Goal: Task Accomplishment & Management: Use online tool/utility

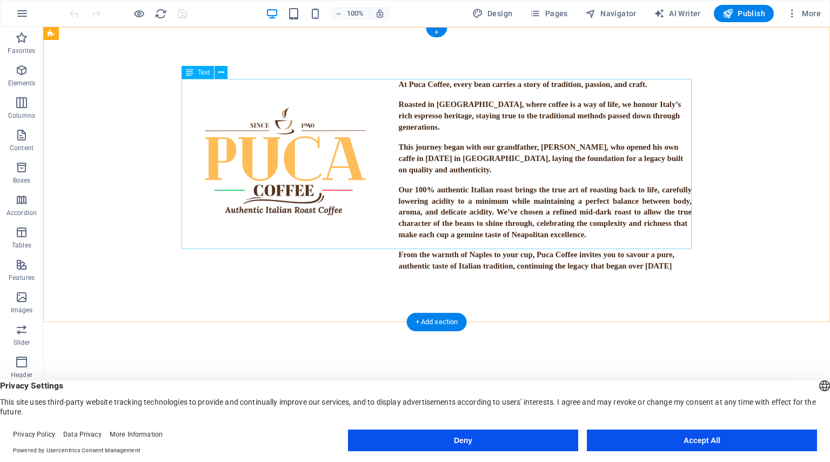
click at [501, 169] on div "At Puca Coffee, every bean carries a story of tradition, passion, and craft. Ro…" at bounding box center [437, 175] width 510 height 193
drag, startPoint x: 459, startPoint y: 178, endPoint x: 460, endPoint y: 195, distance: 16.2
click at [460, 195] on div "At Puca Coffee, every bean carries a story of tradition, passion, and craft. Ro…" at bounding box center [437, 175] width 510 height 193
click at [327, 169] on figure at bounding box center [284, 172] width 204 height 204
click at [414, 172] on div "At Puca Coffee, every bean carries a story of tradition, passion, and craft. Ro…" at bounding box center [437, 175] width 510 height 193
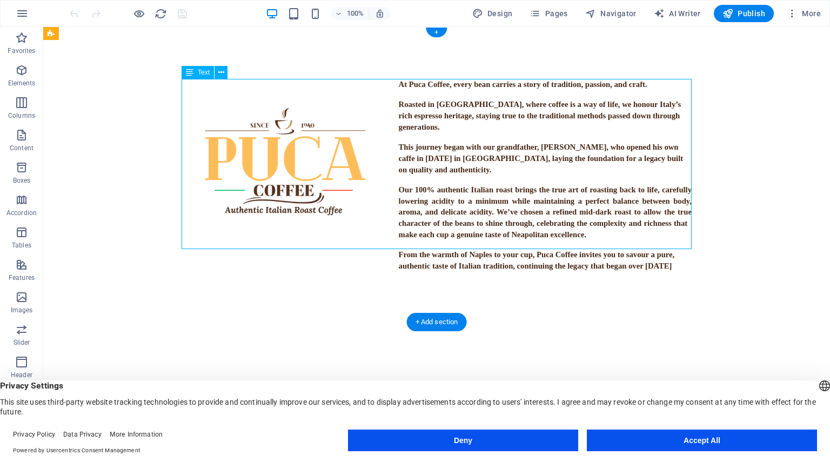
drag, startPoint x: 414, startPoint y: 172, endPoint x: 225, endPoint y: 171, distance: 189.2
click at [415, 171] on div "At Puca Coffee, every bean carries a story of tradition, passion, and craft. Ro…" at bounding box center [437, 175] width 510 height 193
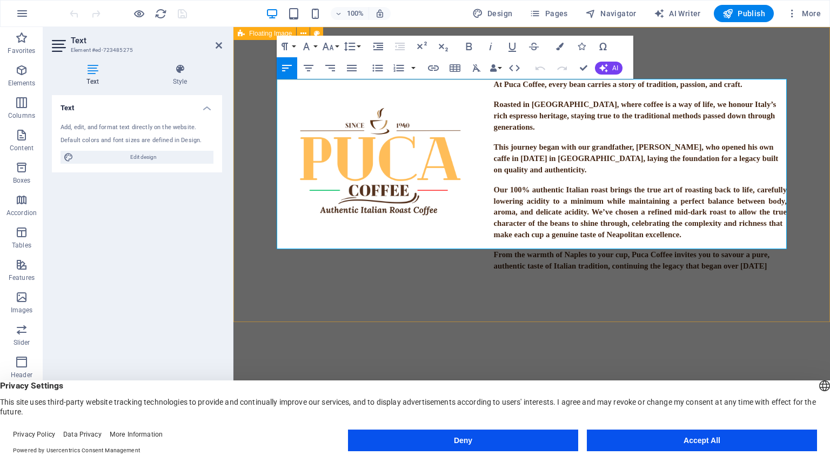
drag, startPoint x: 493, startPoint y: 83, endPoint x: 810, endPoint y: 287, distance: 377.5
click at [810, 287] on div "At Puca Coffee, every bean carries a story of tradition, passion, and craft. Ro…" at bounding box center [532, 175] width 597 height 297
copy div "At Puca Coffee, every bean carries a story of tradition, passion, and craft. Ro…"
click at [478, 176] on figure at bounding box center [379, 172] width 204 height 204
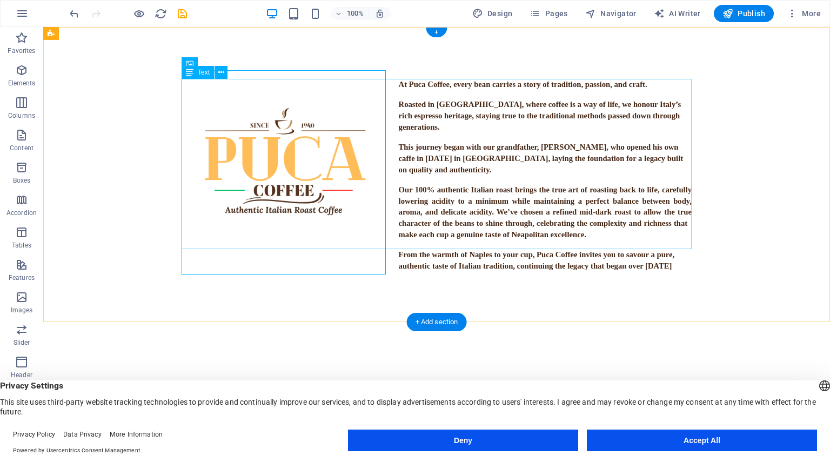
click at [397, 111] on div "At Puca Coffee, every bean carries a story of tradition, passion, and craft. Ro…" at bounding box center [437, 175] width 510 height 193
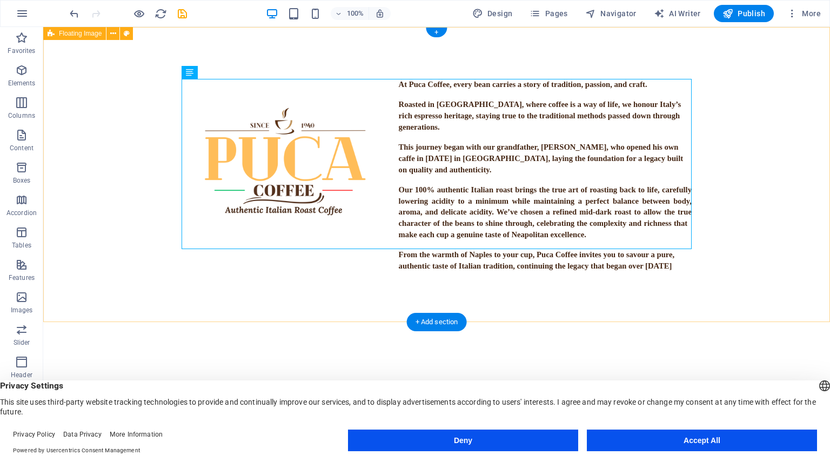
click at [327, 293] on div "At Puca Coffee, every bean carries a story of tradition, passion, and craft. Ro…" at bounding box center [436, 175] width 787 height 297
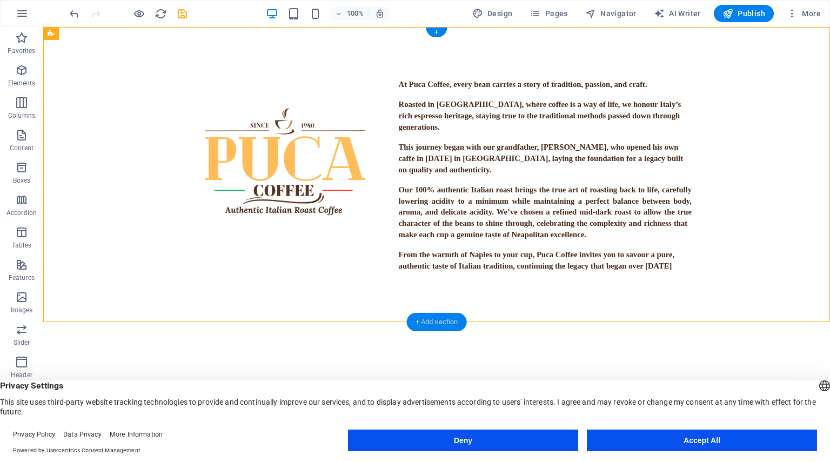
click at [417, 321] on div "+ Add section" at bounding box center [437, 322] width 60 height 18
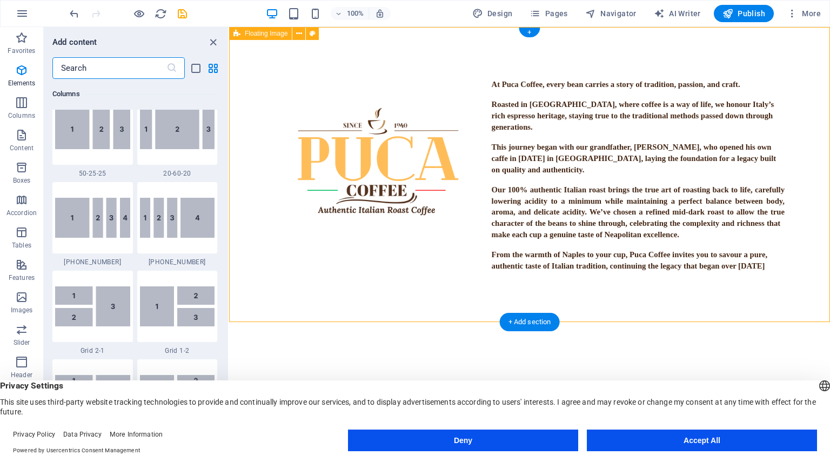
scroll to position [1892, 0]
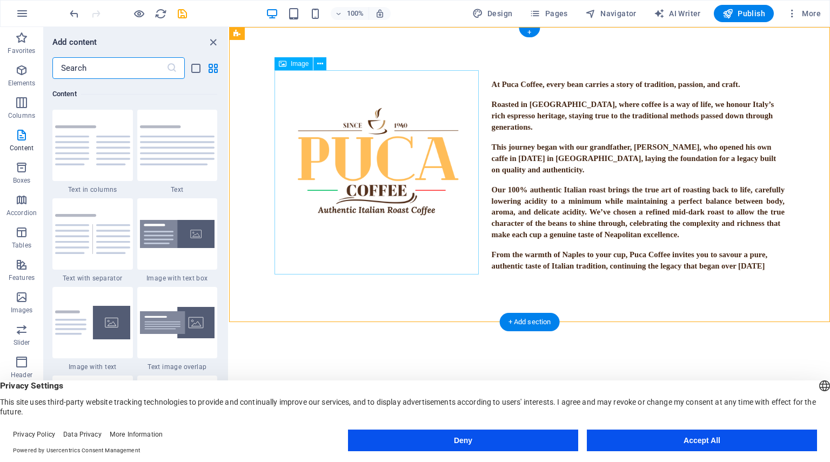
click at [369, 193] on figure at bounding box center [377, 172] width 204 height 204
click at [540, 200] on div "At Puca Coffee, every bean carries a story of tradition, passion, and craft. Ro…" at bounding box center [530, 175] width 510 height 193
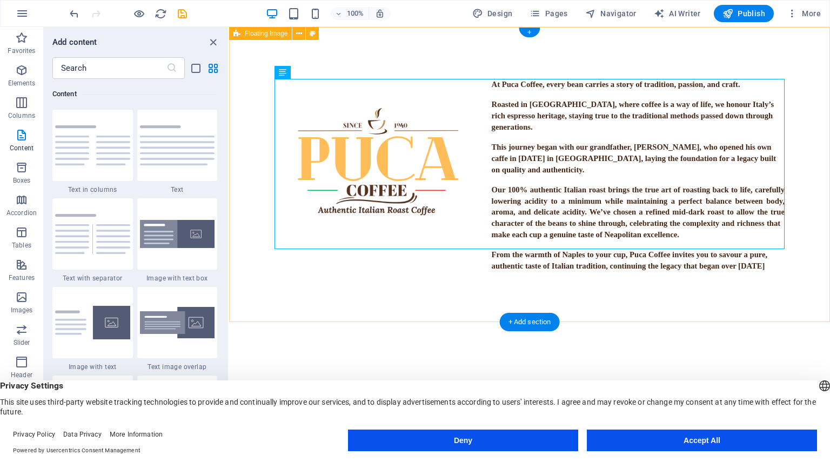
click at [483, 284] on div "At Puca Coffee, every bean carries a story of tradition, passion, and craft. Ro…" at bounding box center [529, 175] width 601 height 297
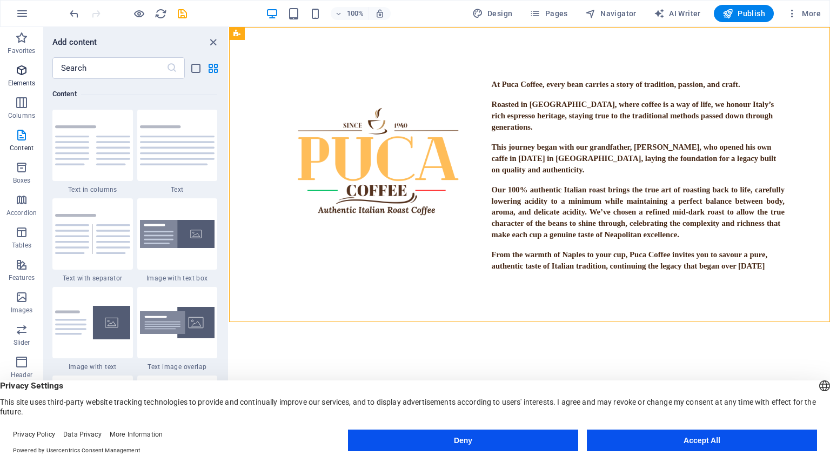
click at [18, 77] on span "Elements" at bounding box center [21, 77] width 43 height 26
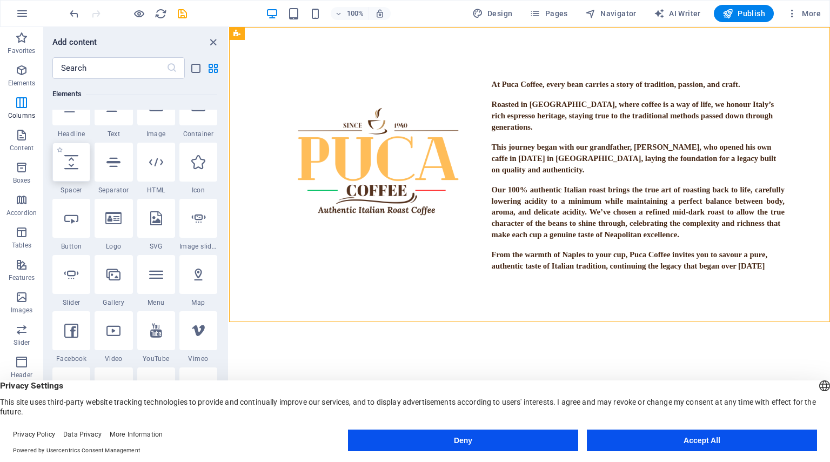
scroll to position [115, 0]
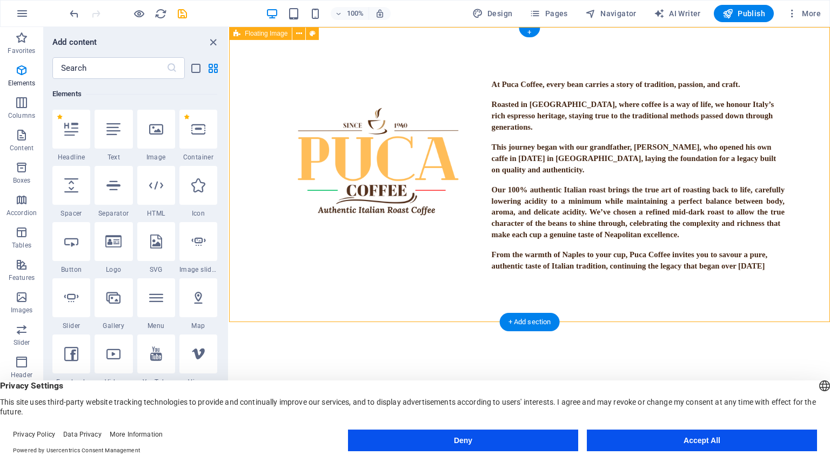
click at [476, 55] on div "At Puca Coffee, every bean carries a story of tradition, passion, and craft. Ro…" at bounding box center [529, 175] width 601 height 297
click at [431, 49] on div "At Puca Coffee, every bean carries a story of tradition, passion, and craft. Ro…" at bounding box center [529, 175] width 601 height 297
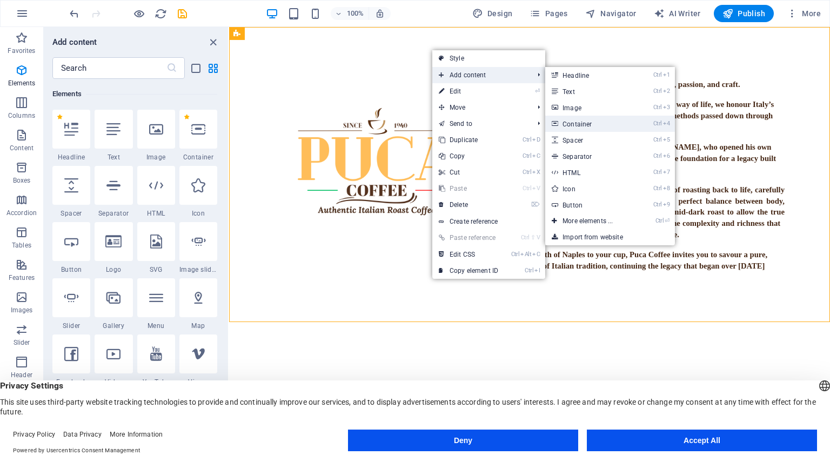
click at [602, 118] on link "Ctrl 4 Container" at bounding box center [590, 124] width 89 height 16
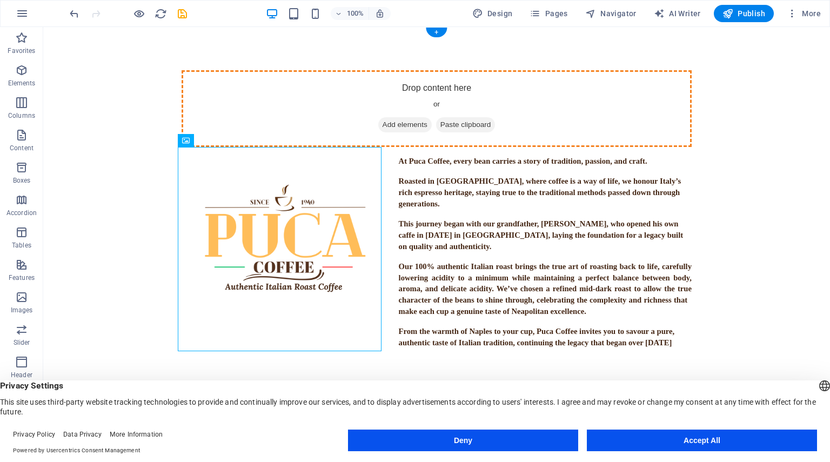
drag, startPoint x: 194, startPoint y: 250, endPoint x: 436, endPoint y: 85, distance: 293.0
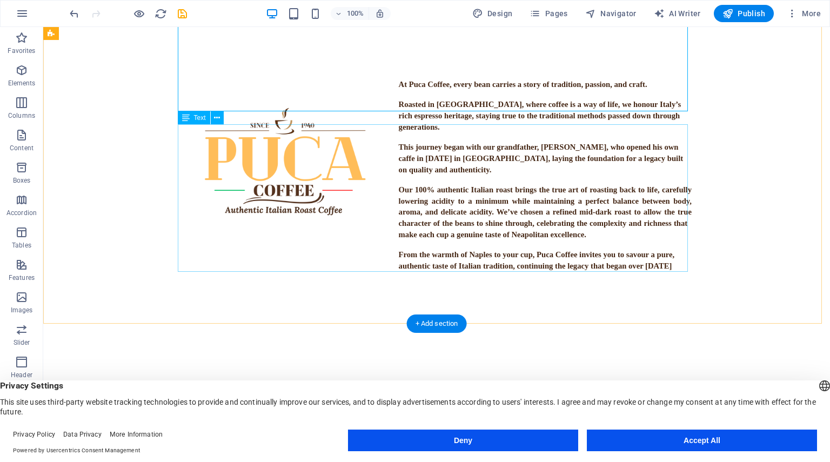
scroll to position [469, 0]
click at [453, 175] on div "At Puca Coffee, every bean carries a story of tradition, passion, and craft. Ro…" at bounding box center [437, 175] width 510 height 193
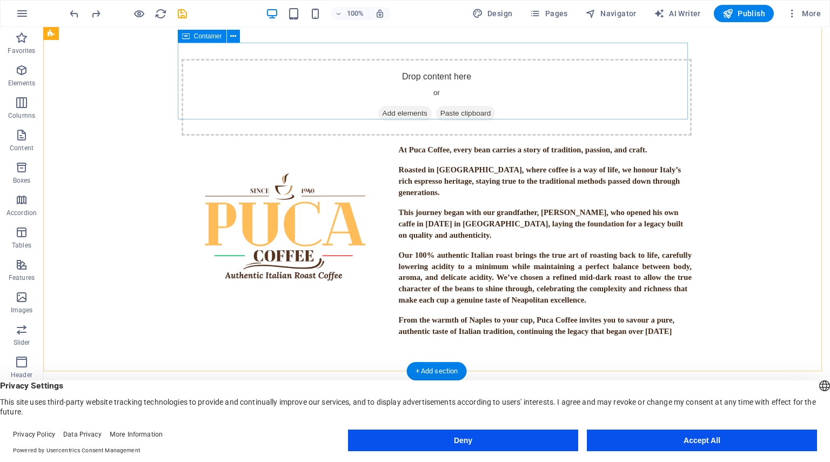
scroll to position [0, 0]
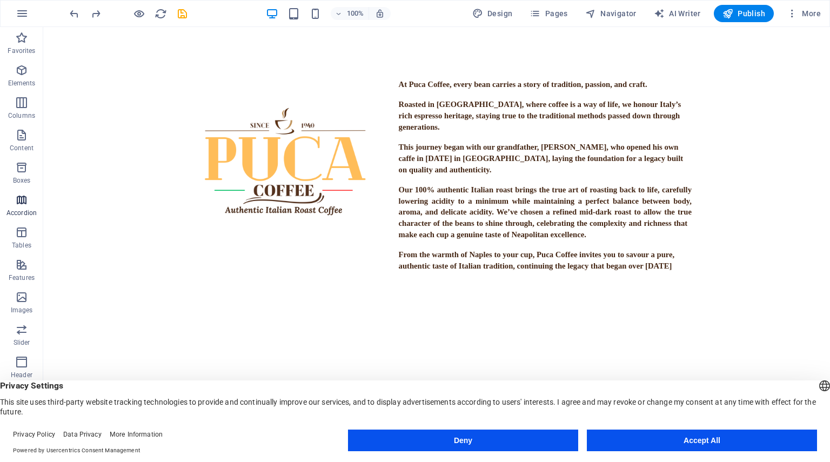
click at [30, 210] on p "Accordion" at bounding box center [21, 213] width 30 height 9
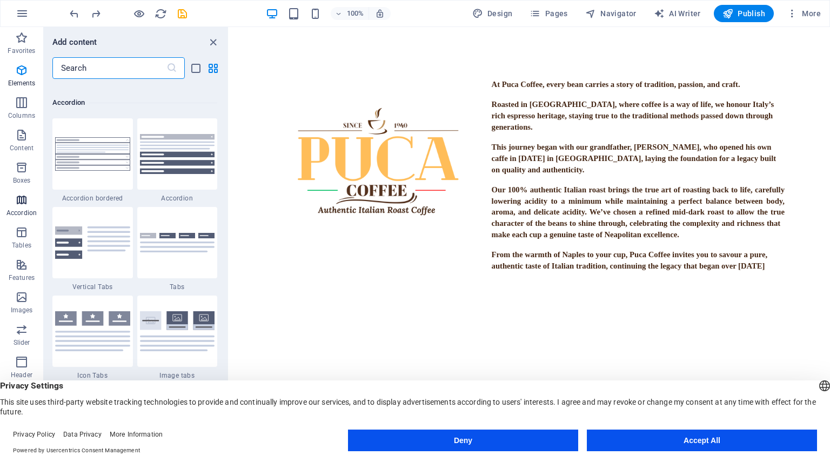
scroll to position [3452, 0]
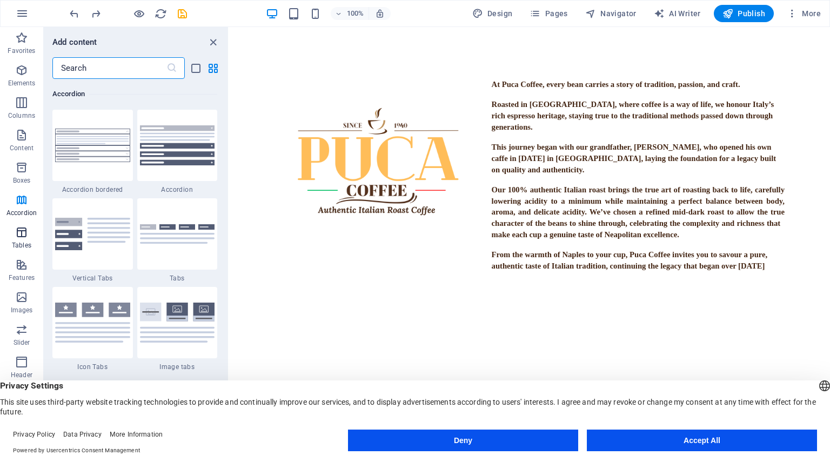
click at [20, 240] on span "Tables" at bounding box center [21, 239] width 43 height 26
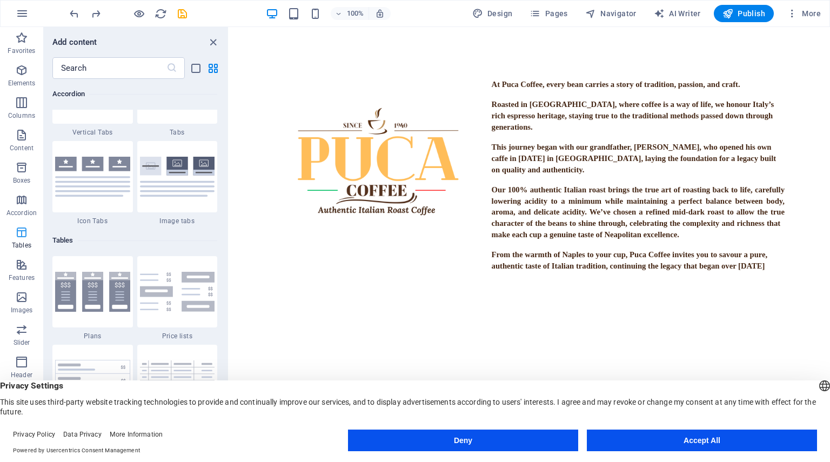
scroll to position [3745, 0]
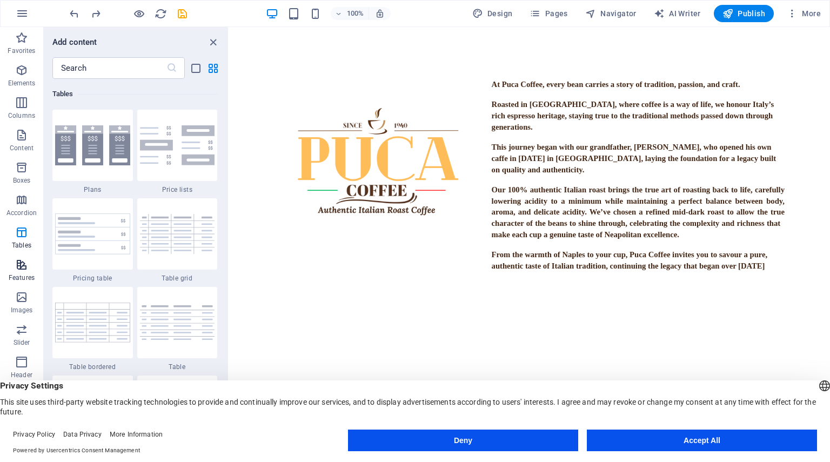
click at [23, 265] on icon "button" at bounding box center [21, 264] width 13 height 13
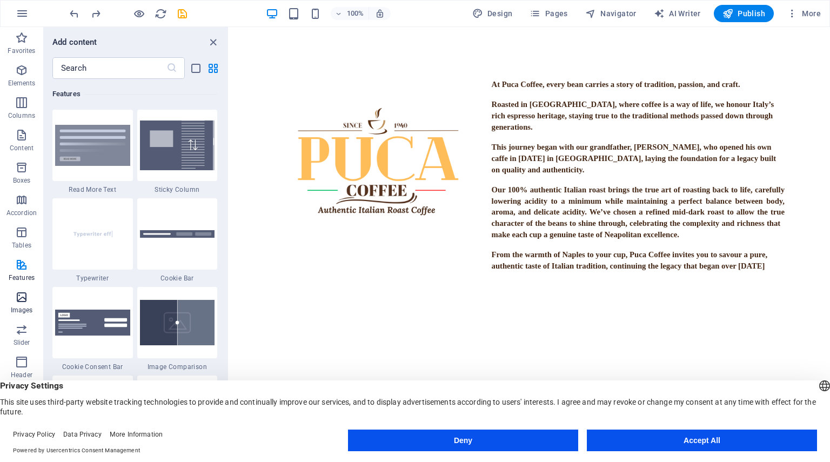
click at [23, 296] on icon "button" at bounding box center [21, 297] width 13 height 13
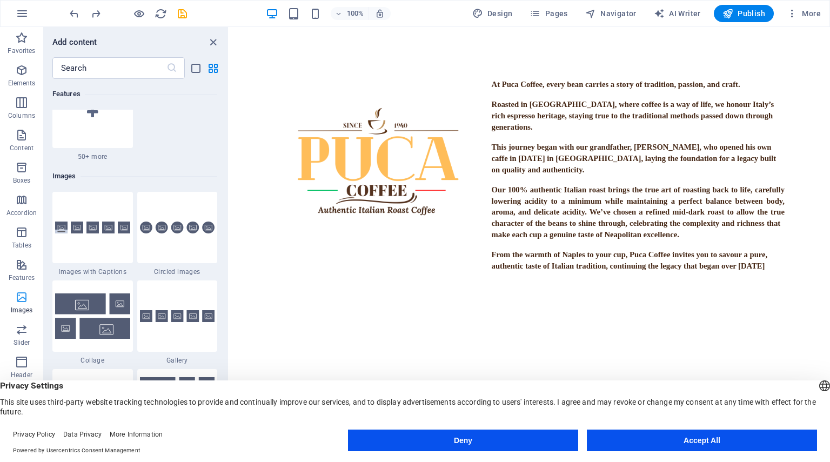
scroll to position [5482, 0]
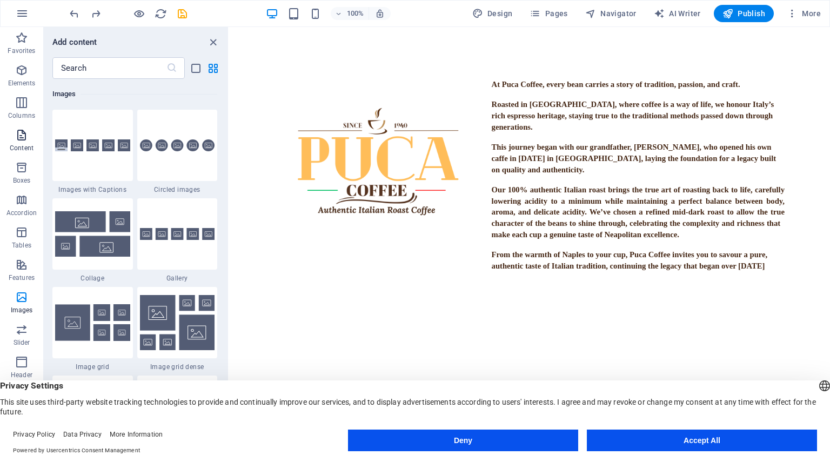
click at [28, 145] on p "Content" at bounding box center [22, 148] width 24 height 9
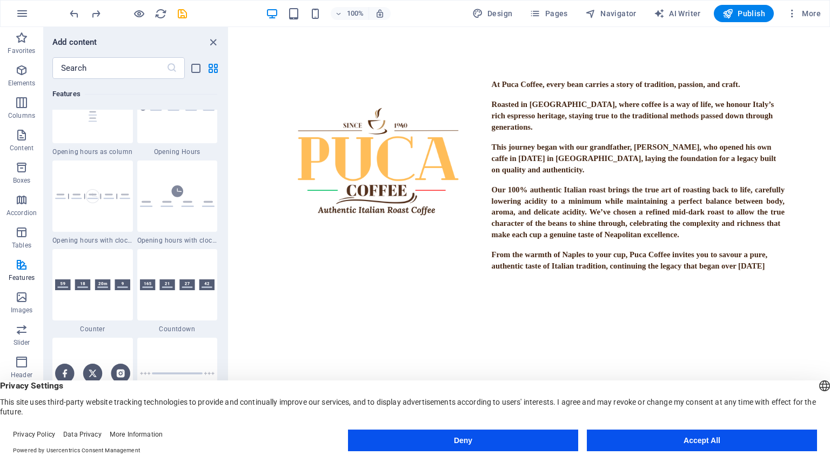
scroll to position [4514, 0]
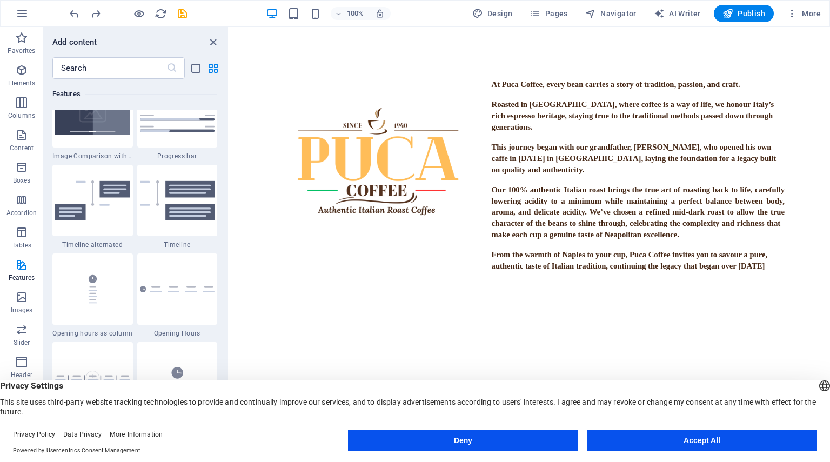
click at [205, 43] on div "Add content" at bounding box center [136, 42] width 184 height 13
click at [213, 42] on icon "close panel" at bounding box center [213, 42] width 12 height 12
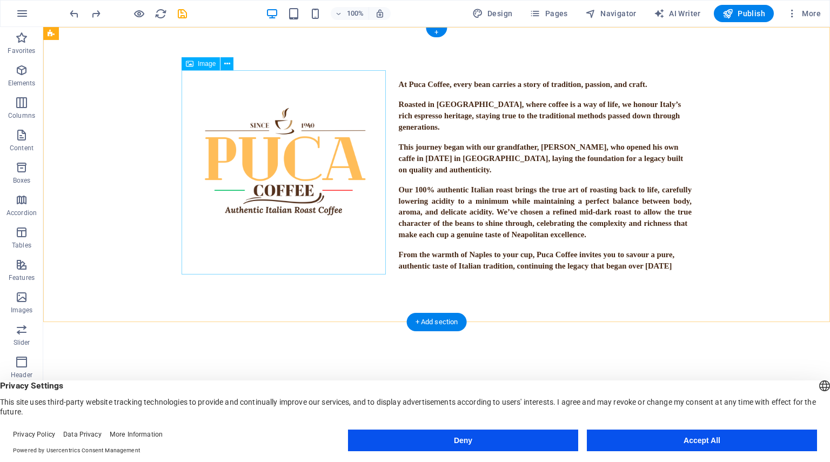
click at [302, 79] on figure at bounding box center [284, 172] width 204 height 204
click at [316, 55] on div "At Puca Coffee, every bean carries a story of tradition, passion, and craft. Ro…" at bounding box center [436, 175] width 787 height 297
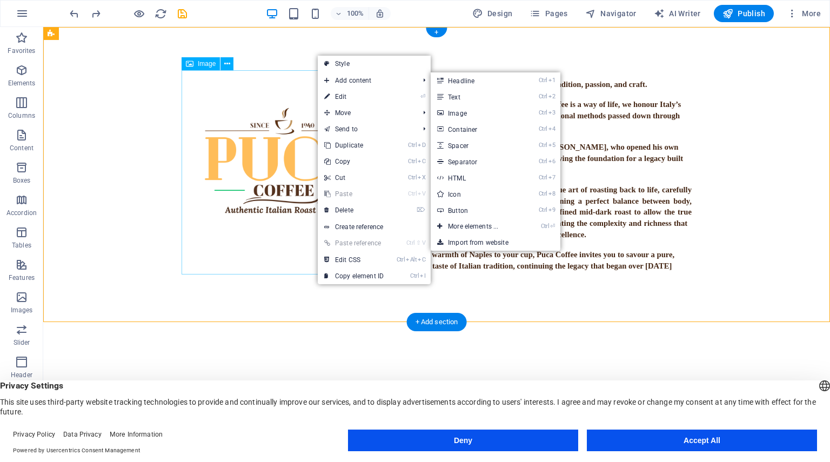
click at [266, 82] on figure at bounding box center [284, 172] width 204 height 204
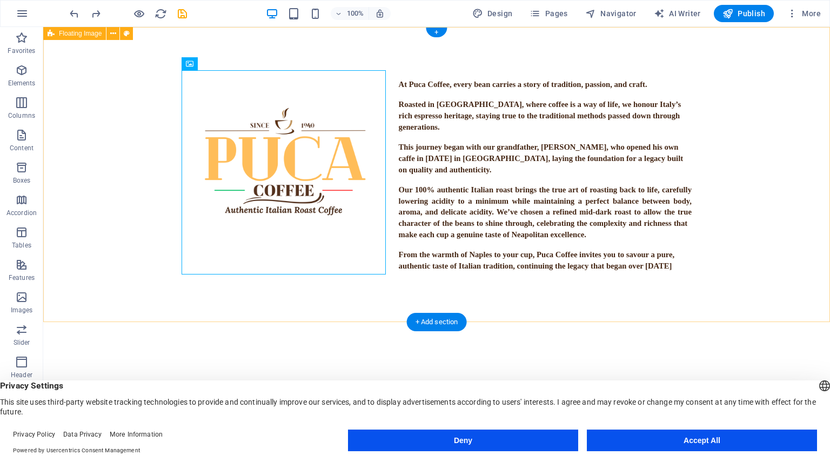
click at [434, 56] on div "At Puca Coffee, every bean carries a story of tradition, passion, and craft. Ro…" at bounding box center [436, 175] width 787 height 297
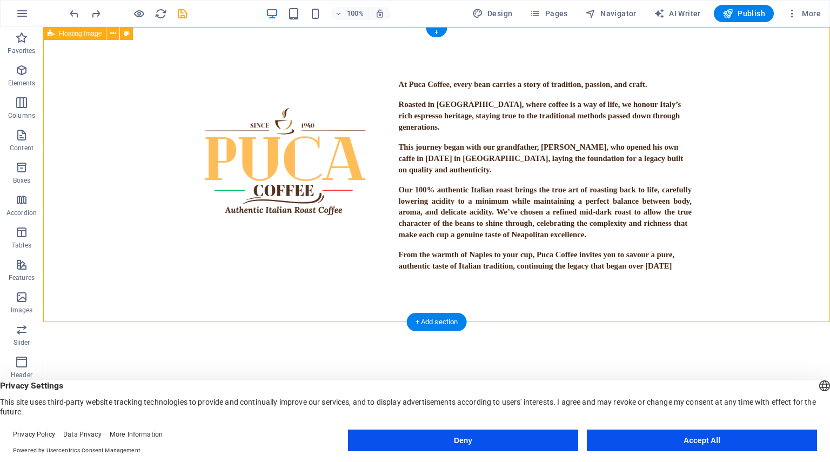
click at [342, 303] on div "At Puca Coffee, every bean carries a story of tradition, passion, and craft. Ro…" at bounding box center [436, 175] width 787 height 297
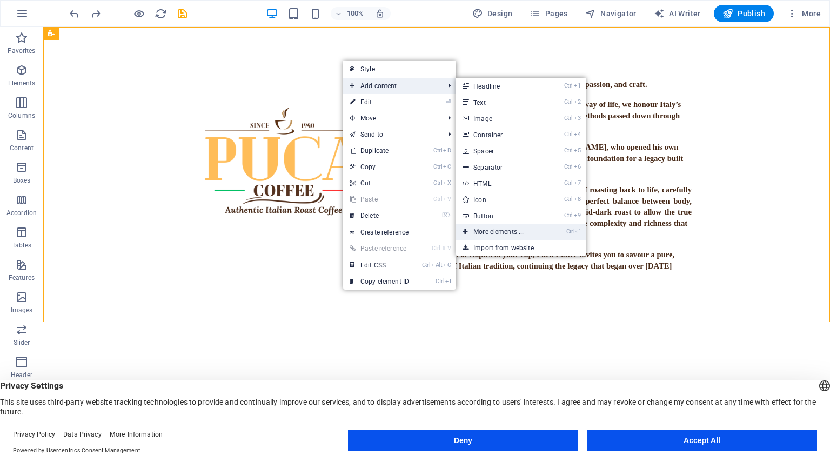
click at [522, 230] on link "Ctrl ⏎ More elements ..." at bounding box center [500, 232] width 89 height 16
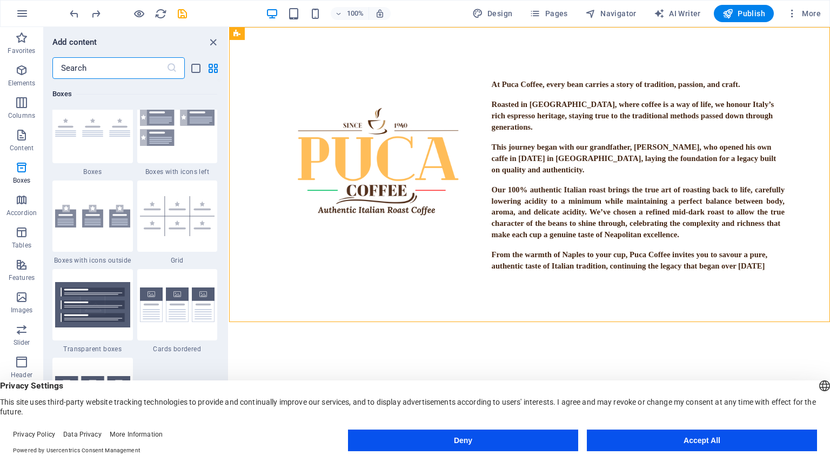
scroll to position [3251, 0]
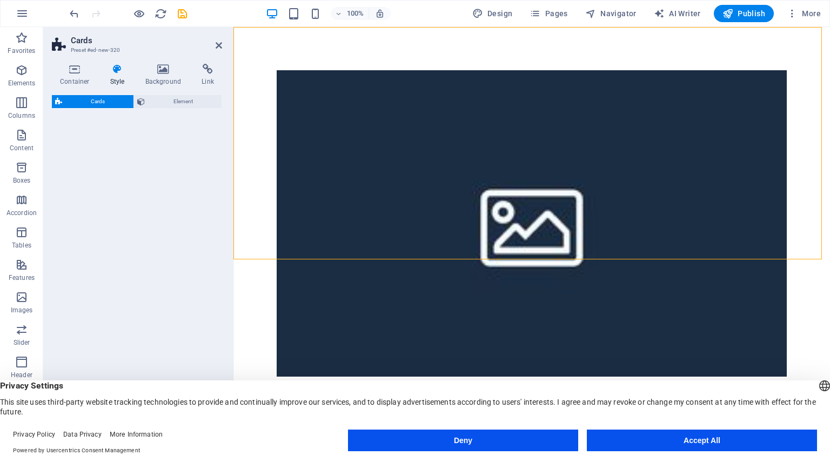
select select "rem"
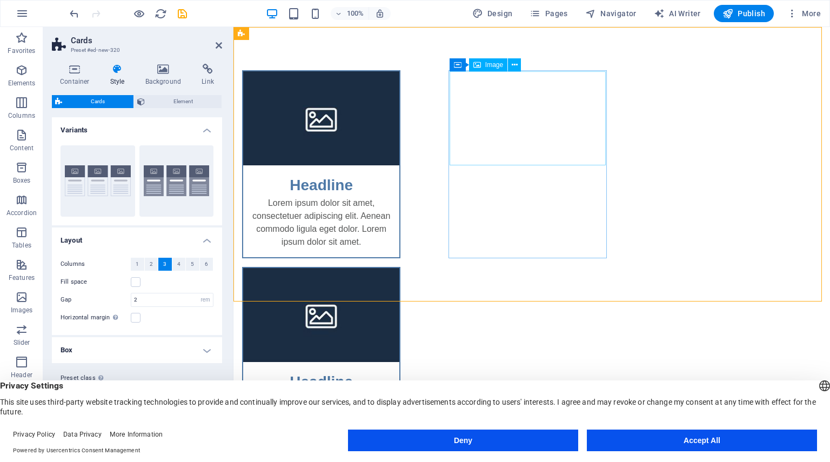
click at [400, 268] on figure at bounding box center [321, 315] width 156 height 94
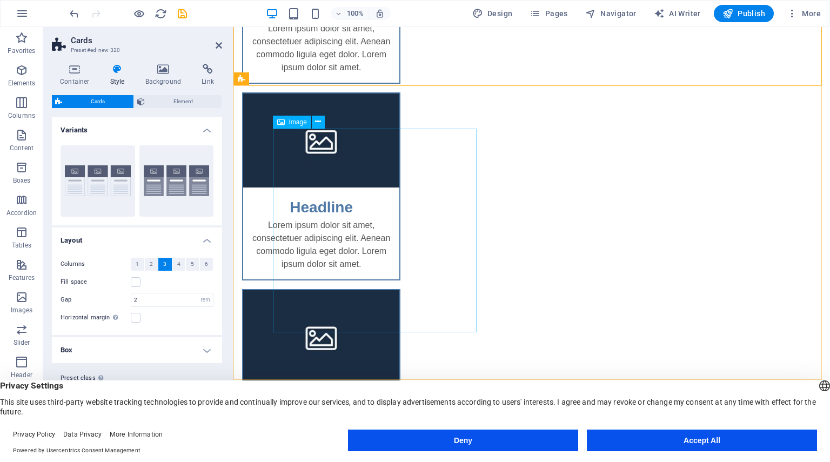
scroll to position [0, 0]
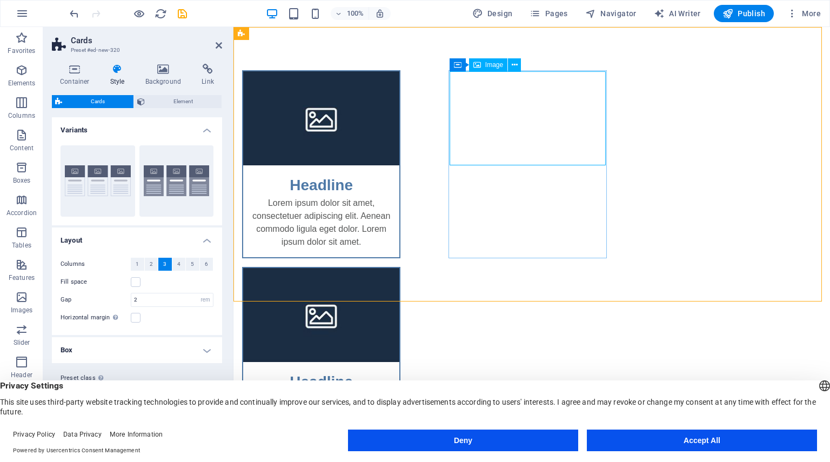
click at [400, 268] on figure at bounding box center [321, 315] width 156 height 94
click at [343, 46] on div "Headline Lorem ipsum dolor sit amet, consectetuer adipiscing elit. Aenean commo…" at bounding box center [532, 361] width 597 height 668
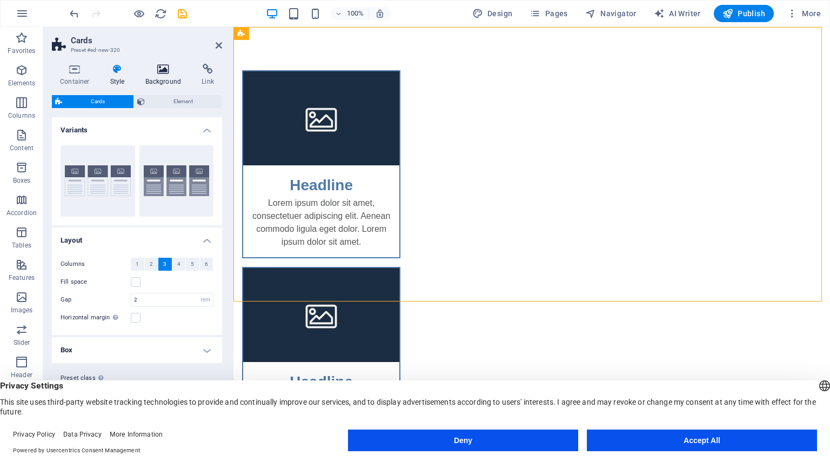
click at [167, 70] on icon at bounding box center [163, 69] width 52 height 11
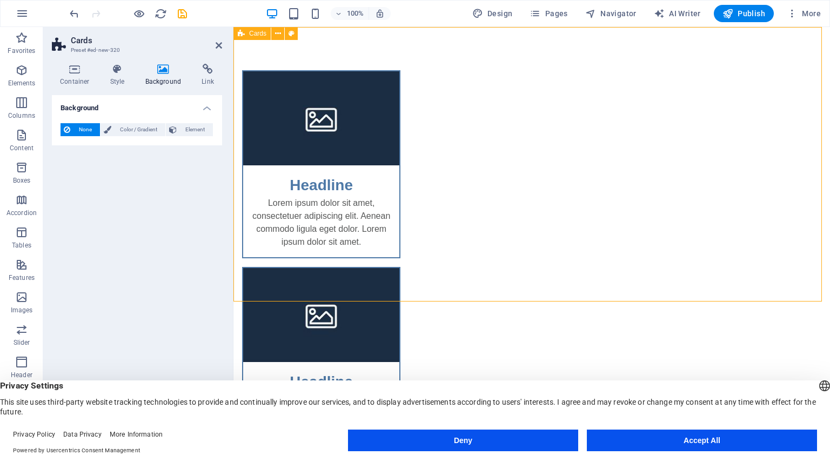
click at [297, 51] on div "Headline Lorem ipsum dolor sit amet, consectetuer adipiscing elit. Aenean commo…" at bounding box center [532, 361] width 597 height 668
click at [144, 131] on span "Color / Gradient" at bounding box center [139, 129] width 48 height 13
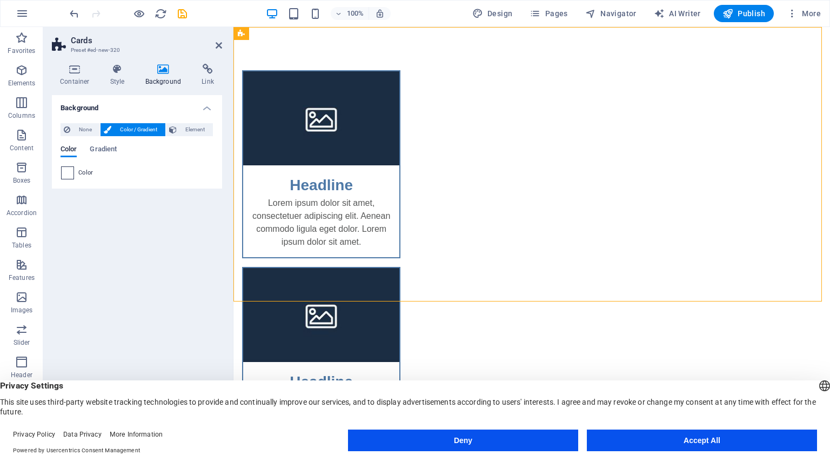
click at [70, 177] on span at bounding box center [68, 173] width 12 height 12
type input "#ffffff"
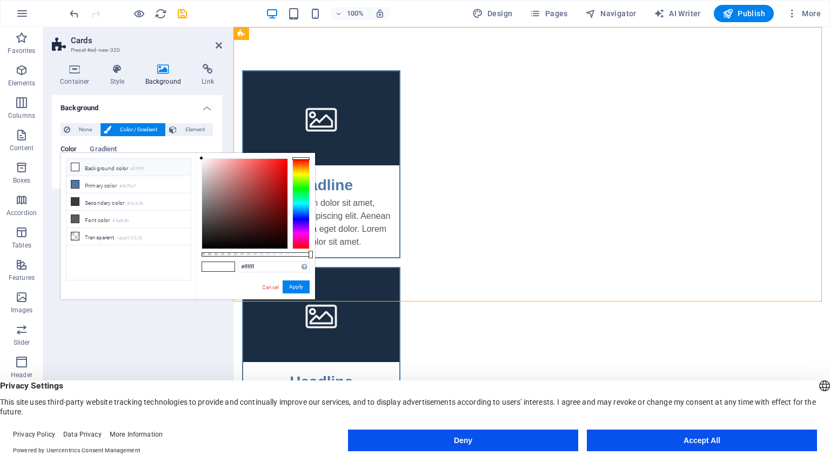
click at [75, 164] on icon at bounding box center [75, 167] width 8 height 8
click at [216, 265] on span at bounding box center [210, 266] width 16 height 9
click at [294, 287] on button "Apply" at bounding box center [296, 287] width 27 height 13
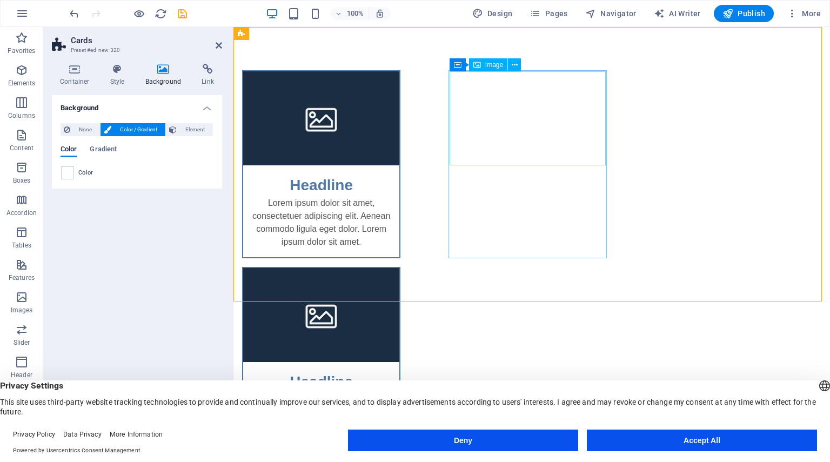
click at [400, 268] on figure at bounding box center [321, 315] width 156 height 94
click at [486, 64] on span "Image" at bounding box center [495, 65] width 18 height 6
click at [517, 65] on icon at bounding box center [515, 64] width 6 height 11
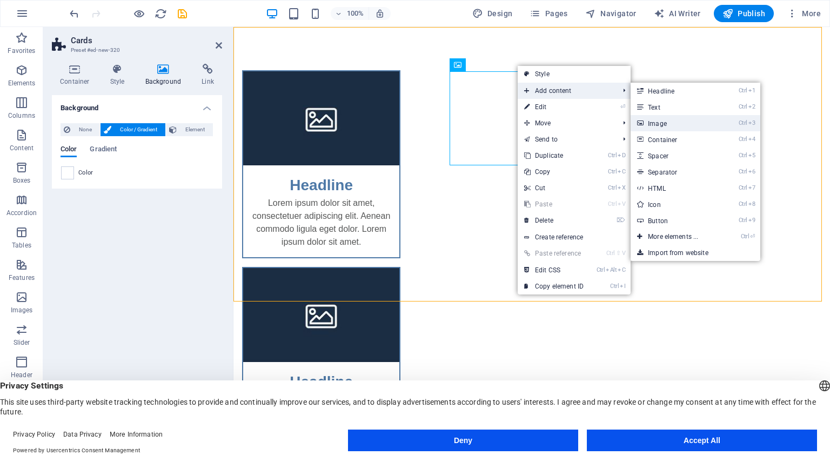
click at [667, 116] on link "Ctrl 3 Image" at bounding box center [675, 123] width 89 height 16
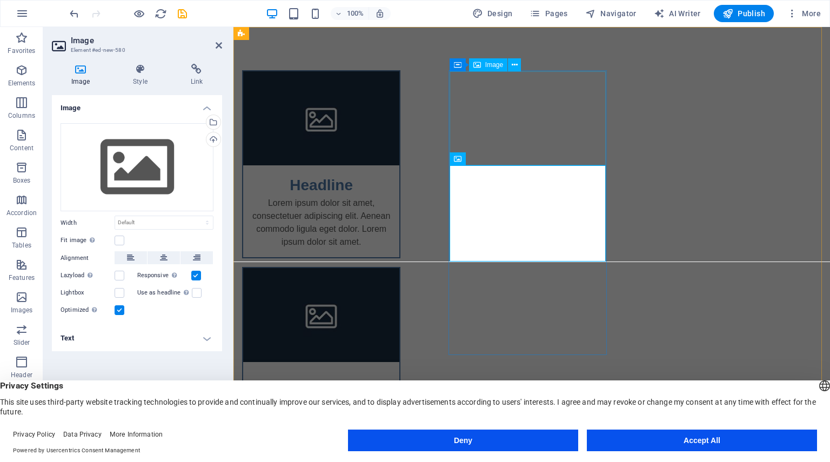
click at [400, 268] on figure at bounding box center [321, 315] width 156 height 94
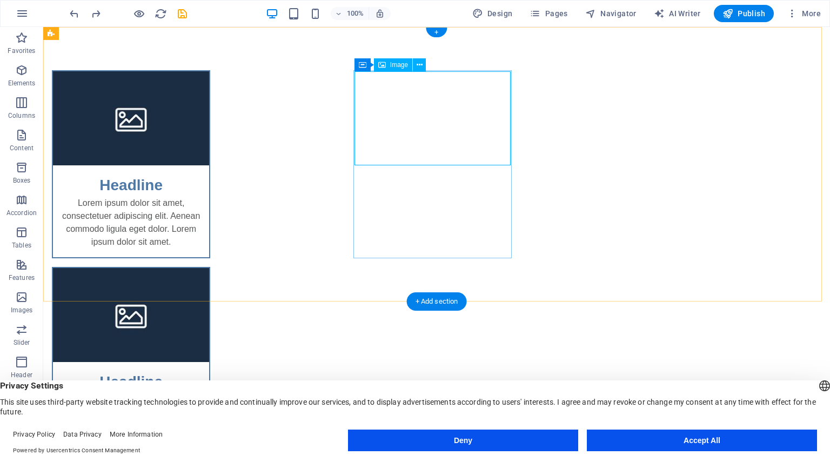
click at [209, 268] on figure at bounding box center [131, 315] width 156 height 94
drag, startPoint x: 431, startPoint y: 121, endPoint x: 230, endPoint y: 95, distance: 202.8
click at [209, 268] on figure at bounding box center [131, 315] width 156 height 94
select select "%"
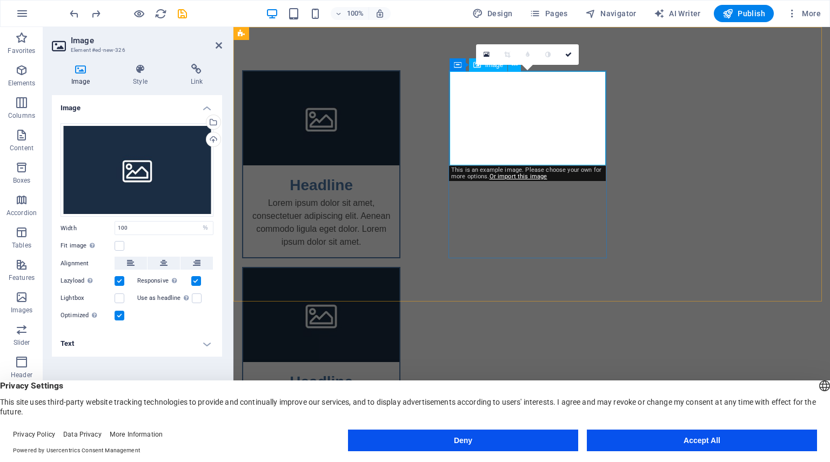
click at [400, 268] on figure at bounding box center [321, 315] width 156 height 94
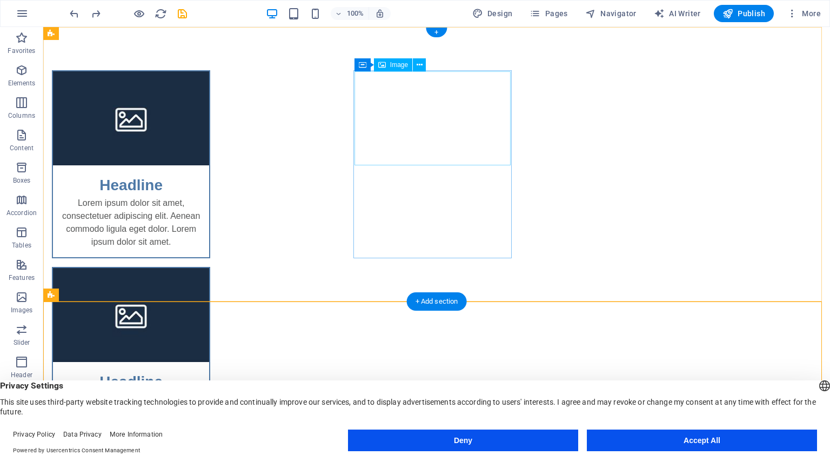
click at [209, 268] on figure at bounding box center [131, 315] width 156 height 94
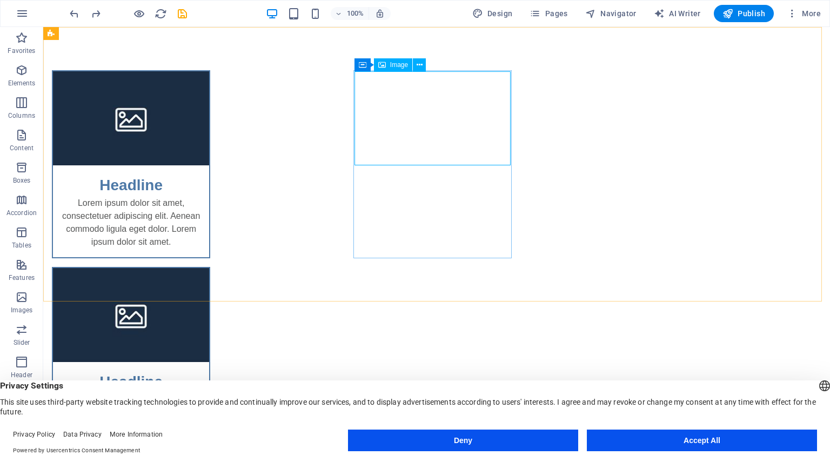
click at [386, 69] on div "Image" at bounding box center [393, 64] width 38 height 13
click at [388, 66] on div "Image" at bounding box center [393, 64] width 38 height 13
click at [418, 65] on icon at bounding box center [420, 64] width 6 height 11
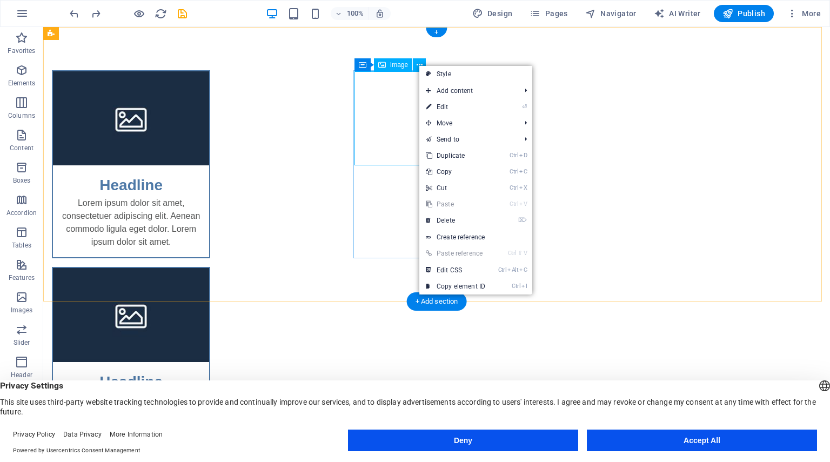
click at [209, 268] on figure at bounding box center [131, 315] width 156 height 94
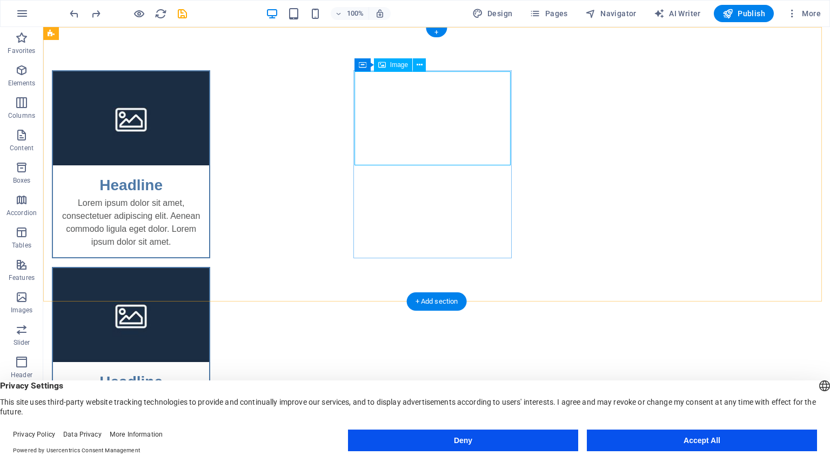
click at [209, 268] on figure at bounding box center [131, 315] width 156 height 94
select select "%"
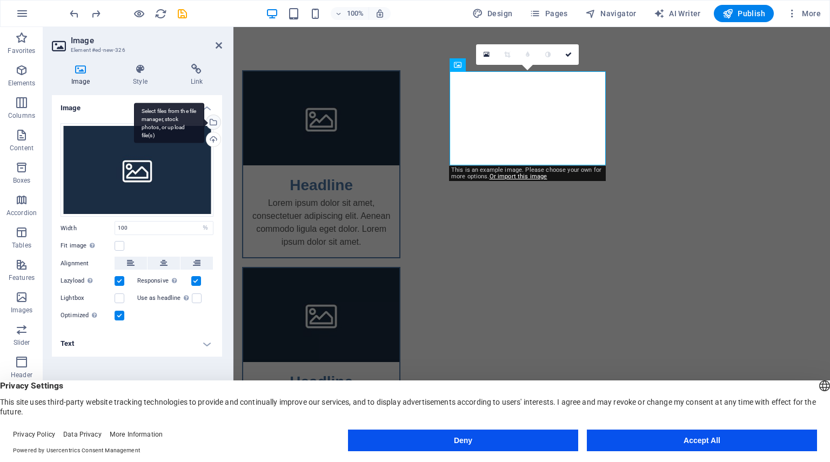
click at [215, 120] on div "Select files from the file manager, stock photos, or upload file(s)" at bounding box center [212, 123] width 16 height 16
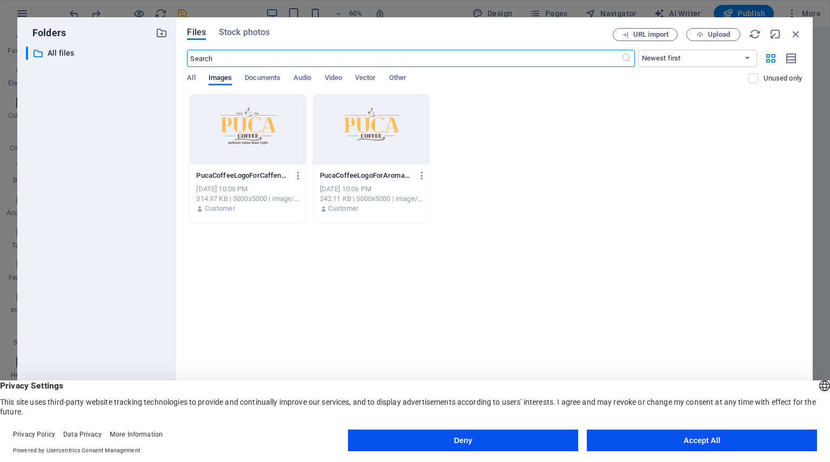
click at [252, 131] on div at bounding box center [248, 130] width 116 height 70
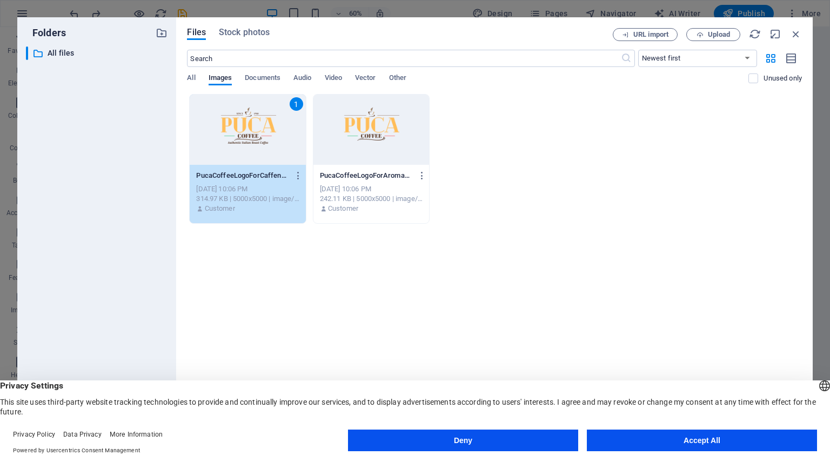
click at [252, 131] on div "1" at bounding box center [248, 130] width 116 height 70
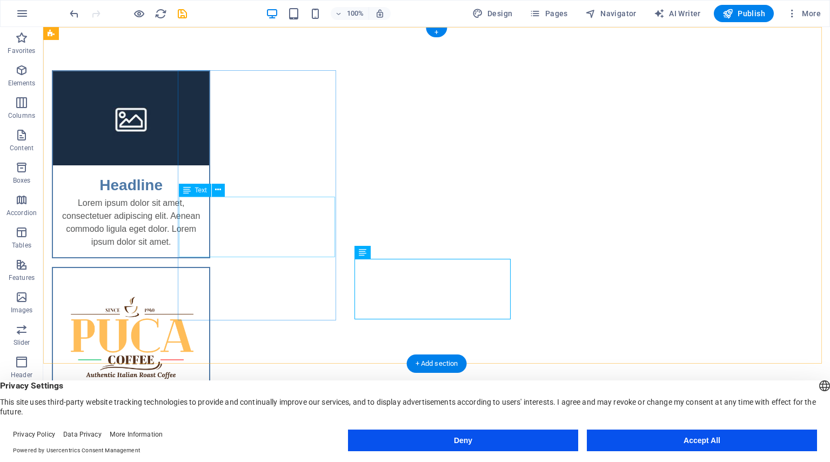
click at [209, 209] on div "Lorem ipsum dolor sit amet, consectetuer adipiscing elit. Aenean commodo ligula…" at bounding box center [131, 227] width 156 height 61
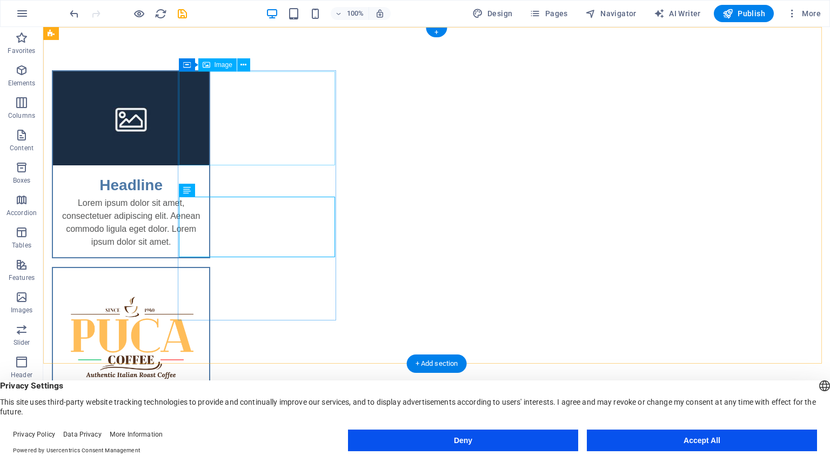
click at [209, 120] on figure at bounding box center [131, 118] width 156 height 94
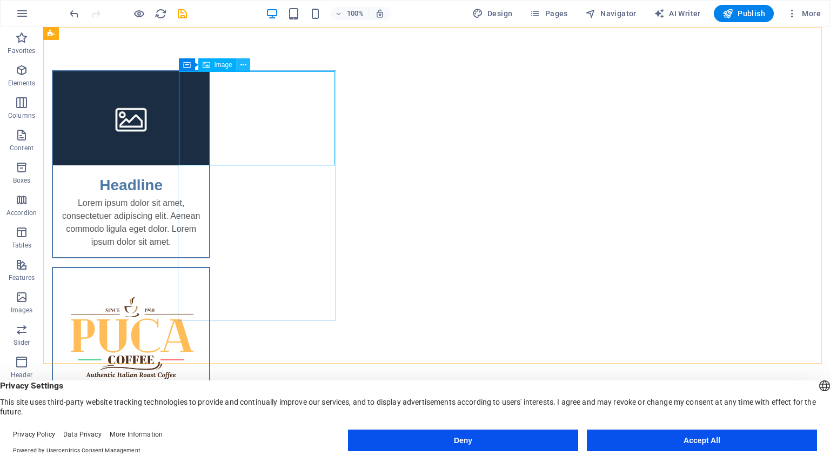
click at [243, 68] on icon at bounding box center [244, 64] width 6 height 11
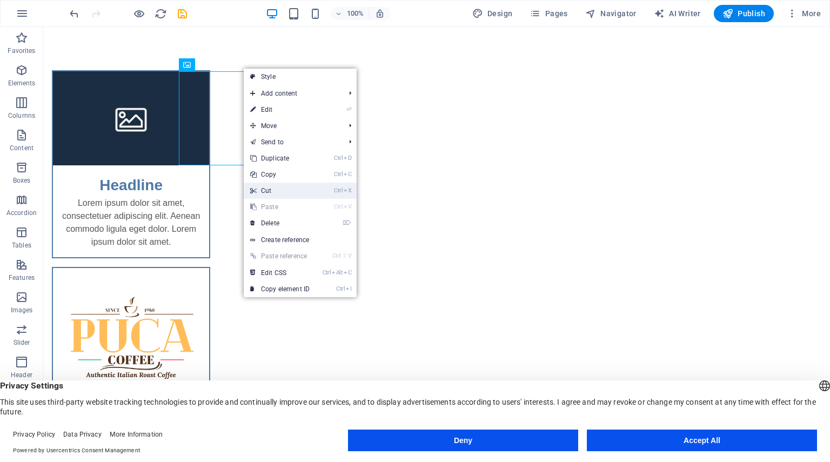
click at [295, 192] on link "Ctrl X Cut" at bounding box center [280, 191] width 72 height 16
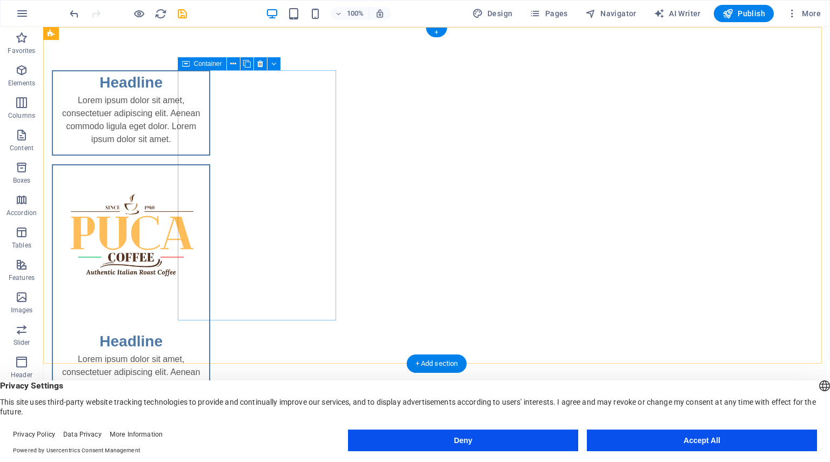
click at [210, 156] on div "Headline Lorem ipsum dolor sit amet, consectetuer adipiscing elit. Aenean commo…" at bounding box center [131, 112] width 158 height 85
click at [265, 63] on button at bounding box center [260, 63] width 13 height 13
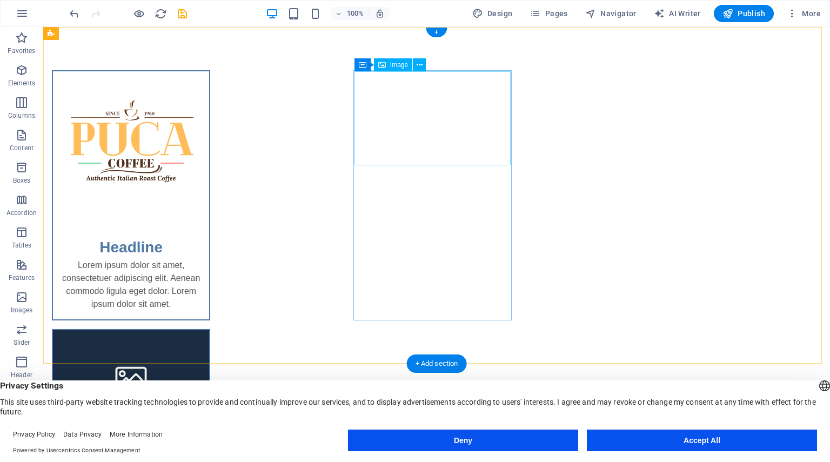
click at [209, 330] on figure at bounding box center [131, 377] width 156 height 94
click at [420, 62] on icon at bounding box center [420, 64] width 6 height 11
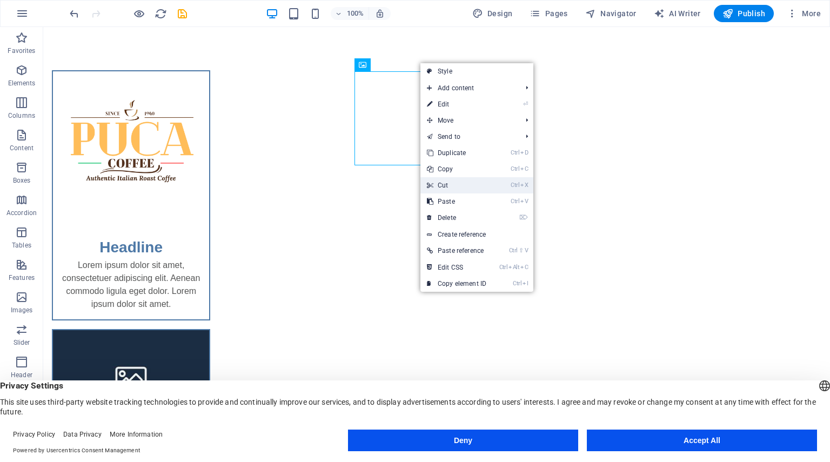
drag, startPoint x: 461, startPoint y: 184, endPoint x: 420, endPoint y: 134, distance: 64.9
click at [461, 184] on link "Ctrl X Cut" at bounding box center [457, 185] width 72 height 16
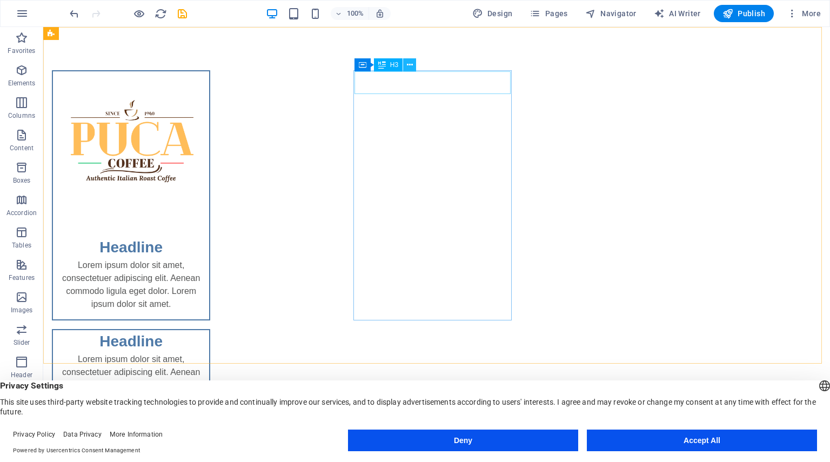
click at [406, 67] on button at bounding box center [409, 64] width 13 height 13
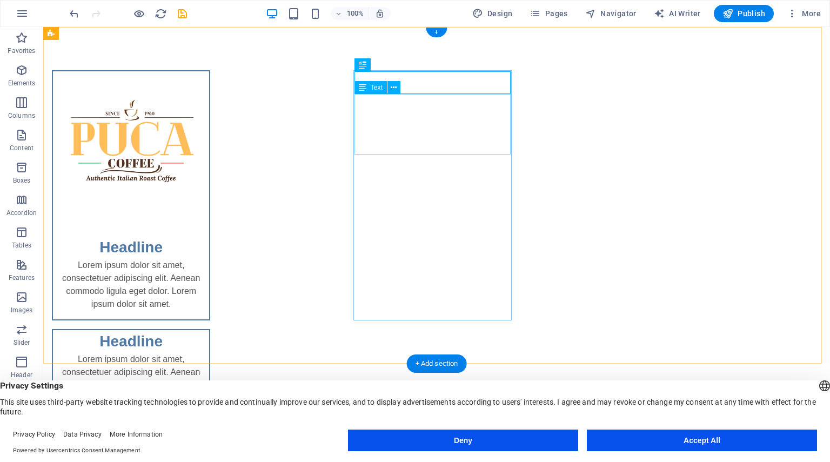
click at [209, 353] on div "Lorem ipsum dolor sit amet, consectetuer adipiscing elit. Aenean commodo ligula…" at bounding box center [131, 383] width 156 height 61
click at [553, 175] on div "Headline Lorem ipsum dolor sit amet, consectetuer adipiscing elit. Aenean commo…" at bounding box center [436, 242] width 787 height 431
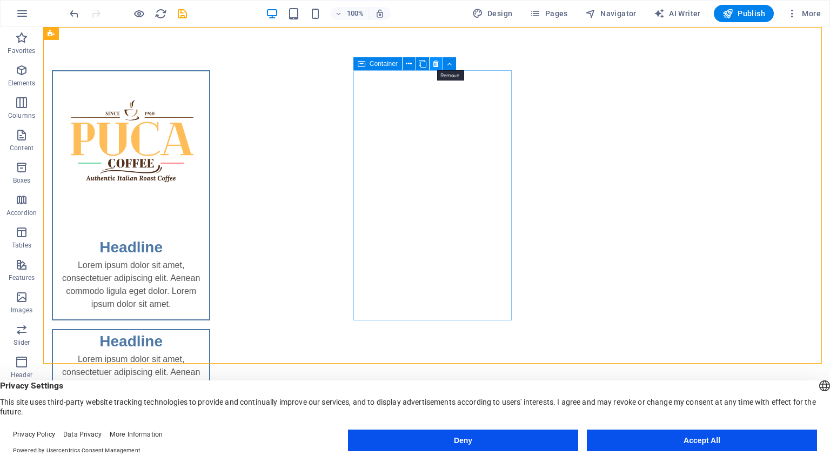
click at [434, 63] on icon at bounding box center [436, 63] width 6 height 11
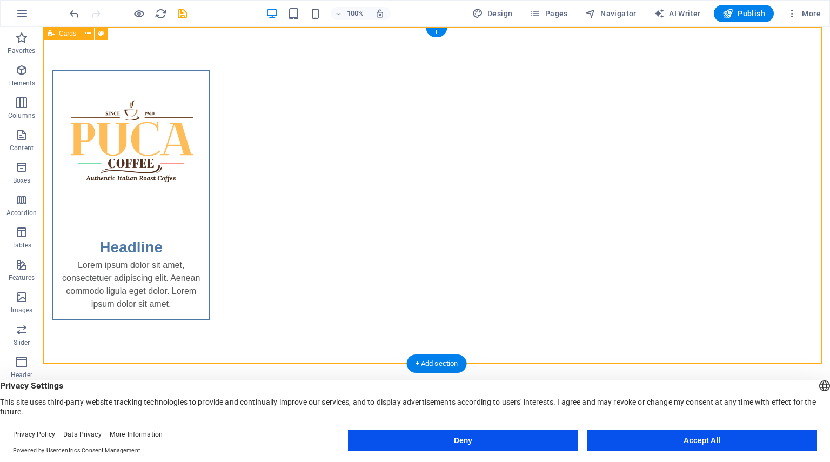
click at [143, 160] on div "Headline Lorem ipsum dolor sit amet, consectetuer adipiscing elit. Aenean commo…" at bounding box center [436, 195] width 787 height 337
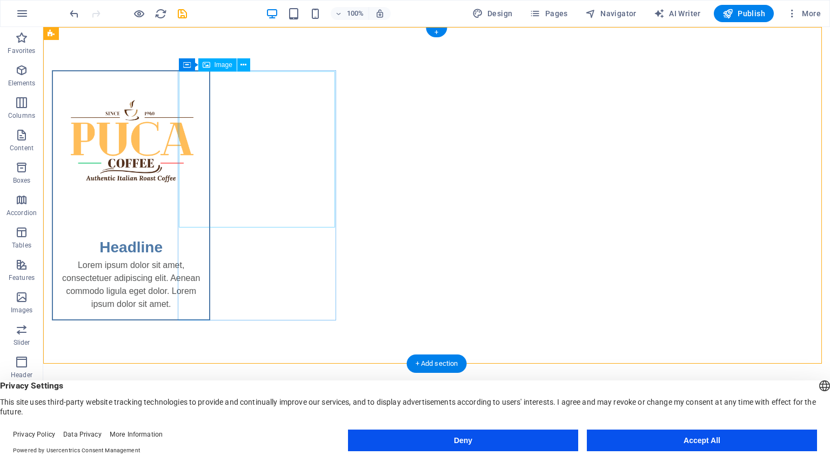
click at [209, 169] on figure at bounding box center [131, 149] width 156 height 156
click at [245, 69] on icon at bounding box center [244, 64] width 6 height 11
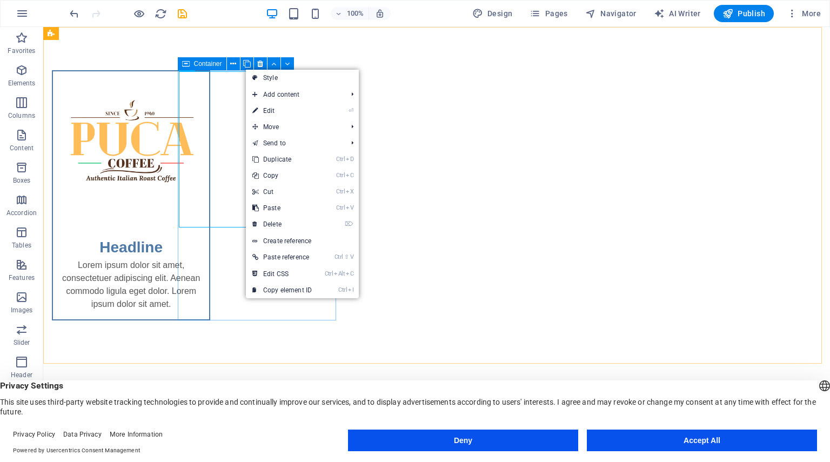
click at [192, 63] on div "Container" at bounding box center [202, 63] width 49 height 13
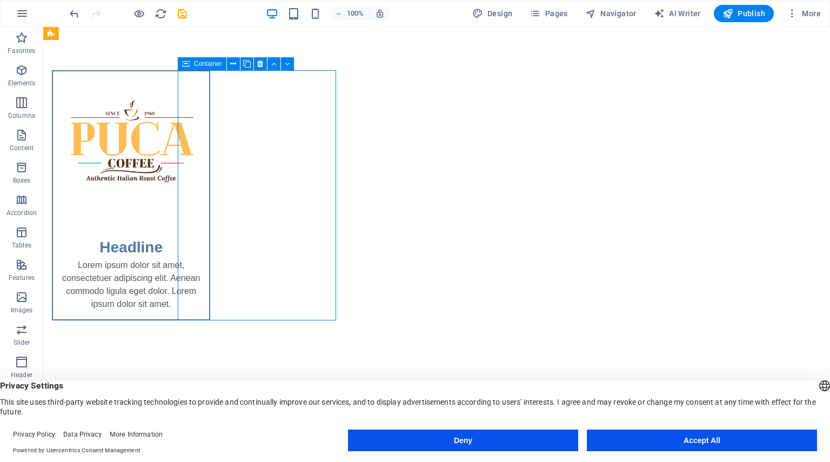
click at [192, 63] on div "Container" at bounding box center [202, 63] width 49 height 13
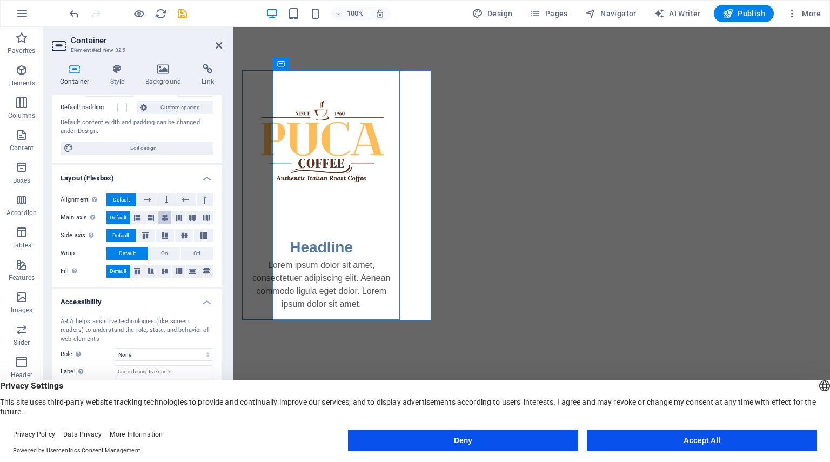
scroll to position [96, 0]
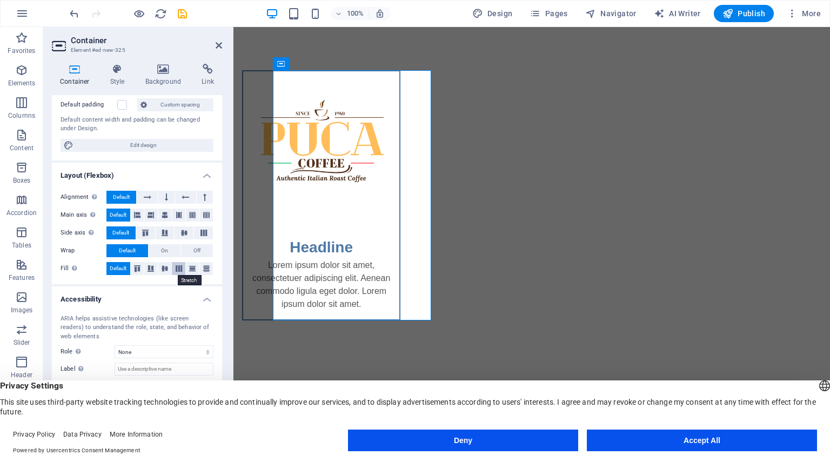
click at [179, 270] on icon at bounding box center [178, 268] width 13 height 6
click at [129, 268] on button "Default" at bounding box center [119, 268] width 24 height 13
click at [318, 202] on figure at bounding box center [321, 149] width 156 height 156
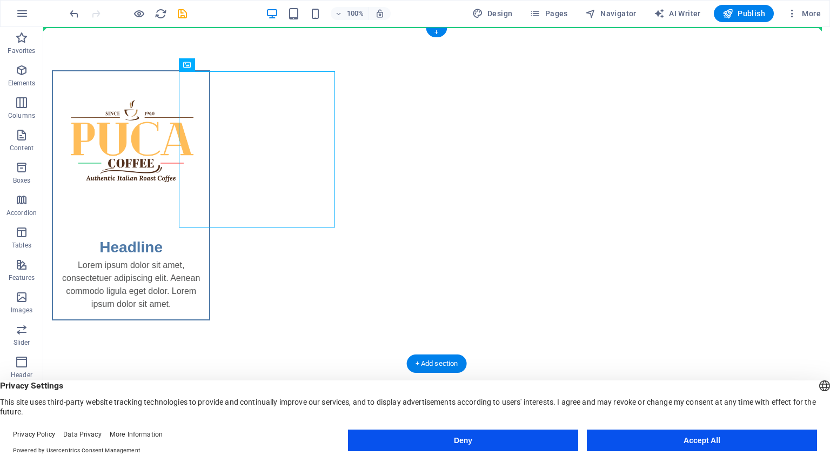
drag, startPoint x: 141, startPoint y: 188, endPoint x: 486, endPoint y: 177, distance: 345.1
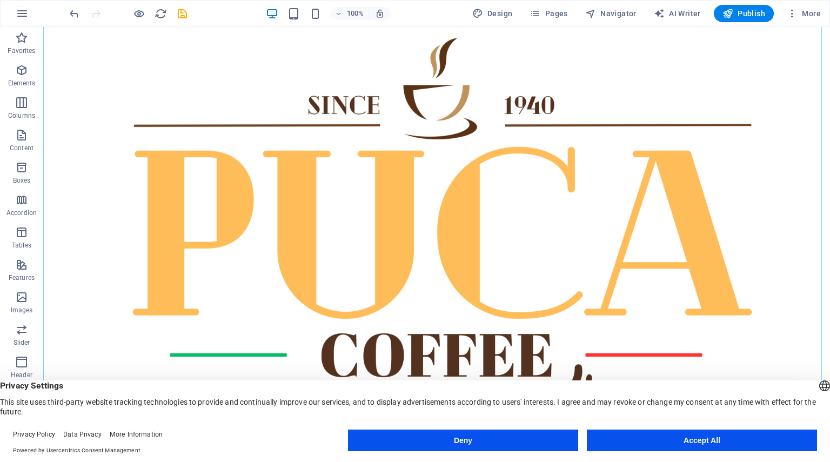
scroll to position [324, 0]
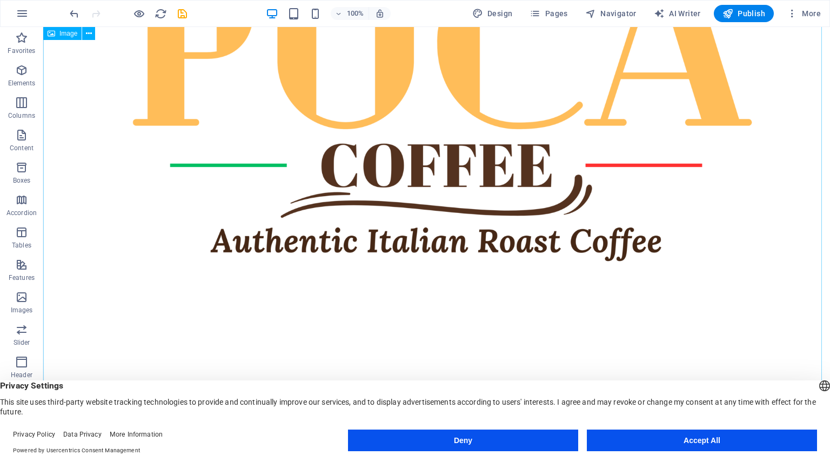
click at [409, 178] on figure at bounding box center [436, 96] width 787 height 787
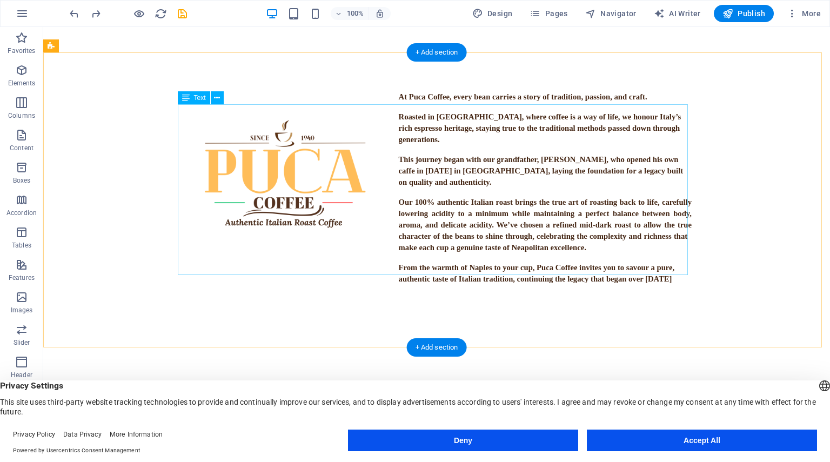
scroll to position [0, 0]
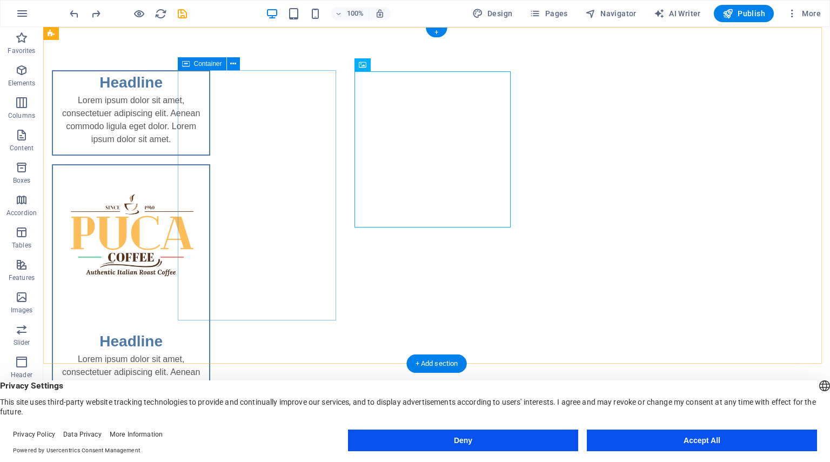
click at [210, 156] on div "Headline Lorem ipsum dolor sit amet, consectetuer adipiscing elit. Aenean commo…" at bounding box center [131, 112] width 158 height 85
click at [209, 165] on figure at bounding box center [131, 243] width 156 height 156
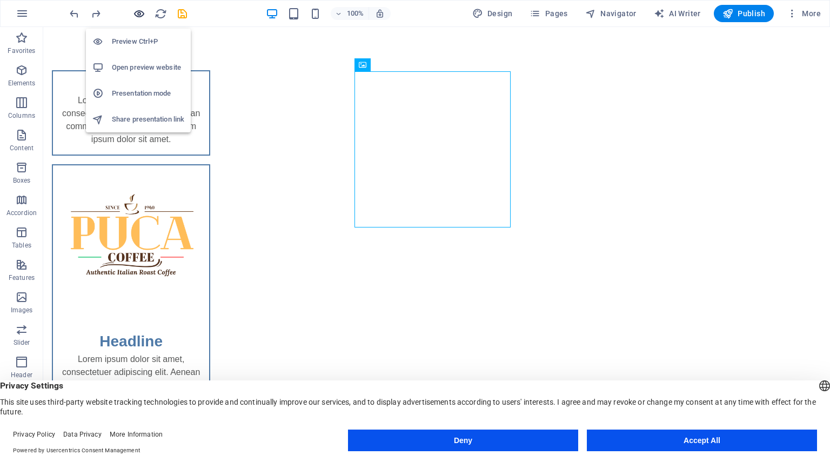
click at [144, 10] on icon "button" at bounding box center [139, 14] width 12 height 12
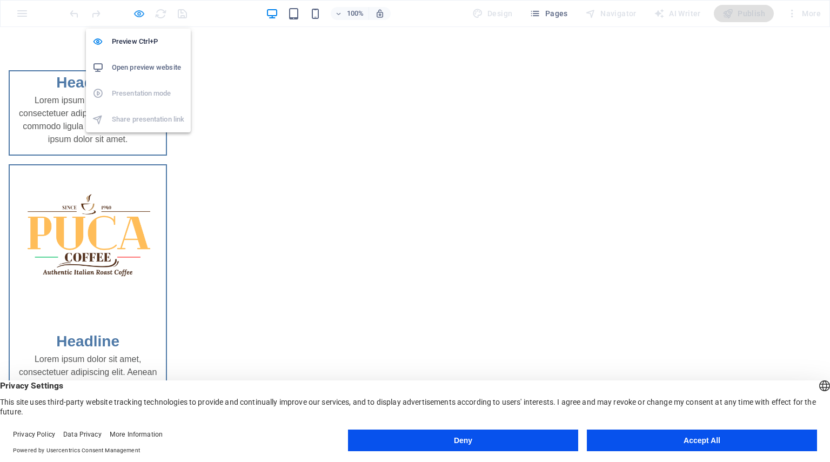
click at [135, 12] on icon "button" at bounding box center [139, 14] width 12 height 12
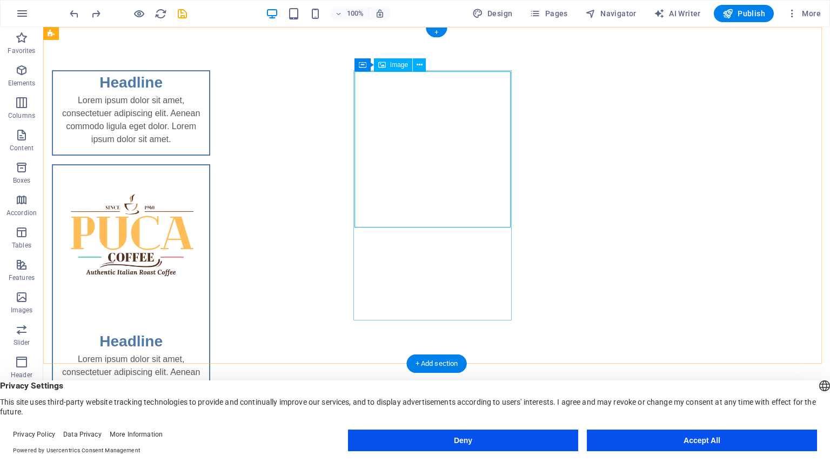
click at [209, 197] on figure at bounding box center [131, 243] width 156 height 156
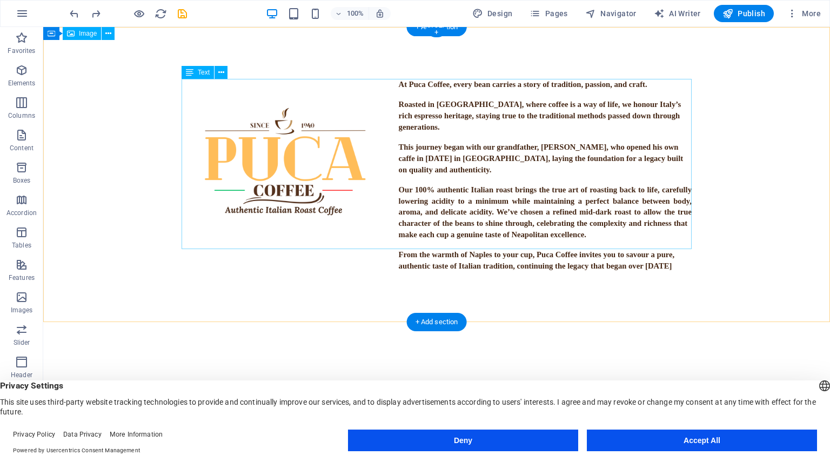
click at [451, 165] on div "At Puca Coffee, every bean carries a story of tradition, passion, and craft. Ro…" at bounding box center [437, 175] width 510 height 193
click at [435, 110] on div "At Puca Coffee, every bean carries a story of tradition, passion, and craft. Ro…" at bounding box center [437, 175] width 510 height 193
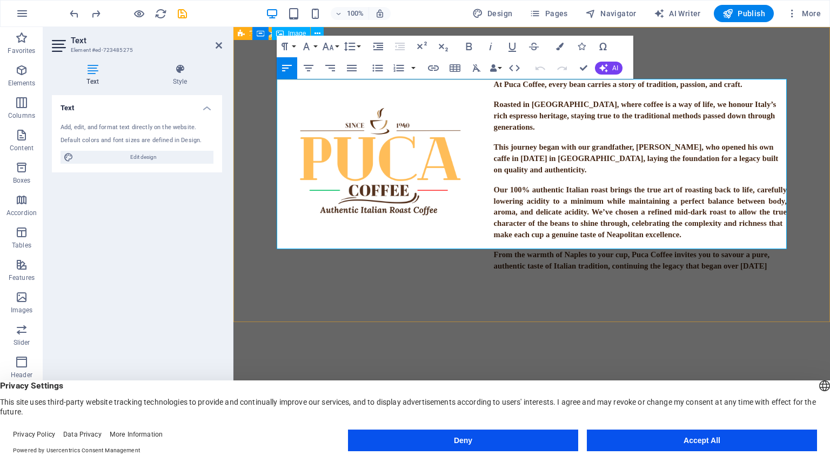
drag, startPoint x: 493, startPoint y: 88, endPoint x: 801, endPoint y: 252, distance: 349.5
click at [801, 252] on div "At Puca Coffee, every bean carries a story of tradition, passion, and craft. Ro…" at bounding box center [532, 175] width 597 height 297
copy div "At Puca Coffee, every bean carries a story of tradition, passion, and craft. Ro…"
click at [501, 307] on div "At Puca Coffee, every bean carries a story of tradition, passion, and craft. Ro…" at bounding box center [532, 175] width 597 height 297
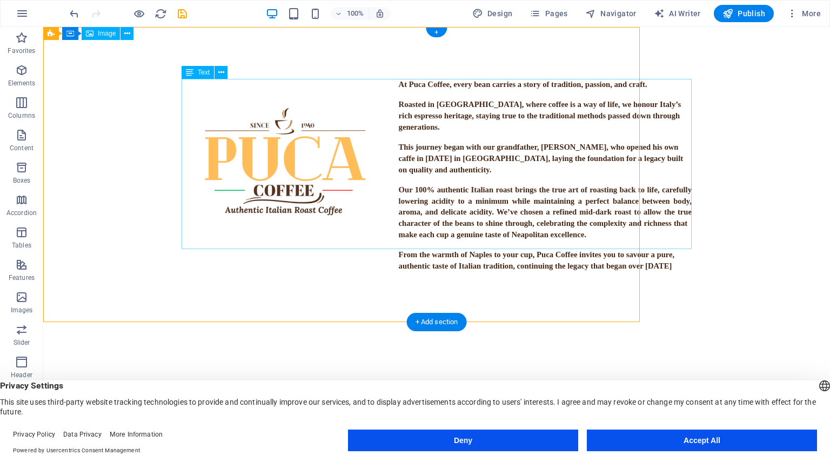
click at [398, 190] on div "At Puca Coffee, every bean carries a story of tradition, passion, and craft. Ro…" at bounding box center [437, 175] width 528 height 297
click at [398, 190] on div "At Puca Coffee, every bean carries a story of tradition, passion, and craft. Ro…" at bounding box center [437, 175] width 510 height 193
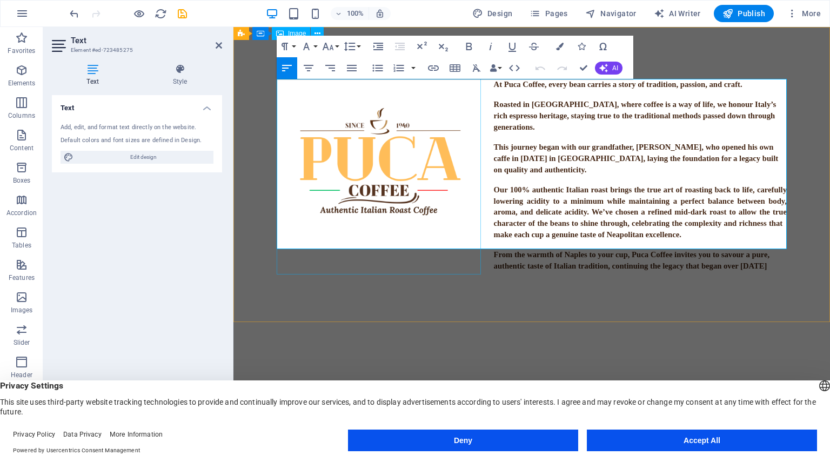
click at [404, 171] on figure at bounding box center [379, 172] width 204 height 204
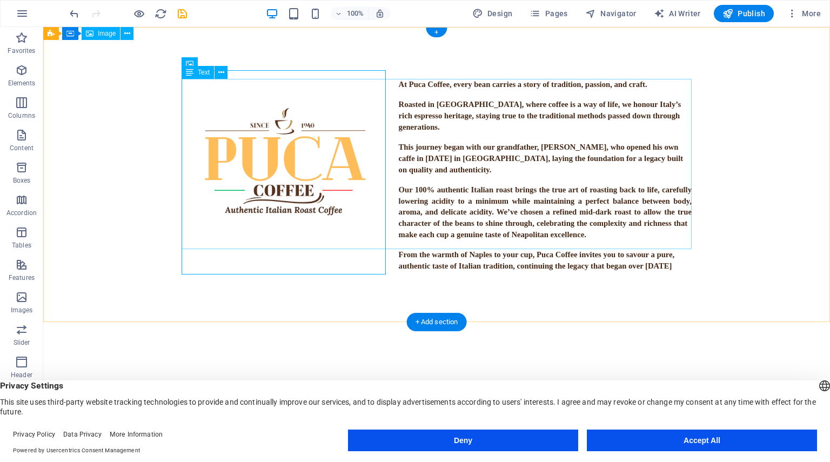
click at [469, 135] on div "At Puca Coffee, every bean carries a story of tradition, passion, and craft. Ro…" at bounding box center [437, 175] width 510 height 193
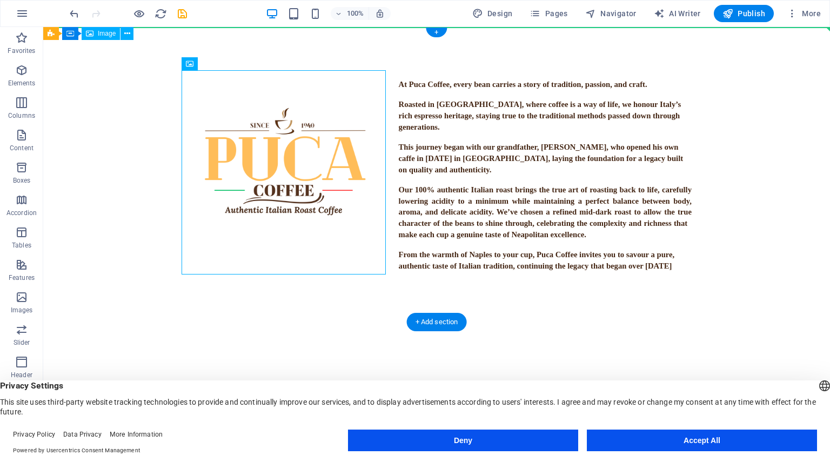
drag, startPoint x: 295, startPoint y: 154, endPoint x: 397, endPoint y: 56, distance: 141.5
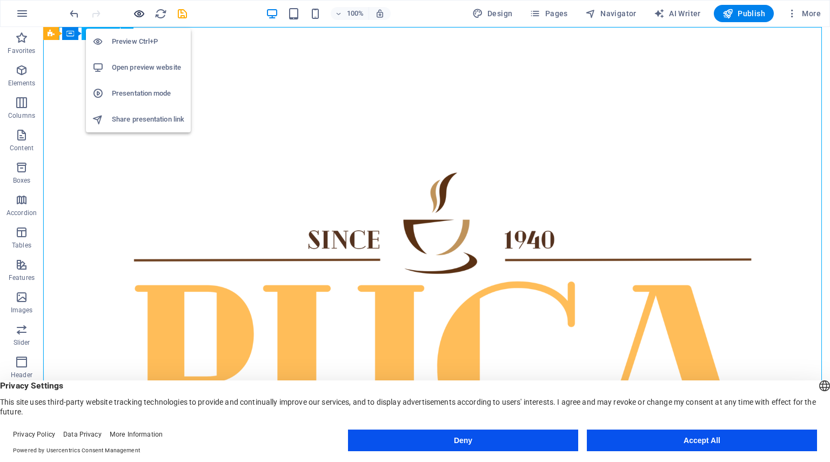
click at [137, 17] on icon "button" at bounding box center [139, 14] width 12 height 12
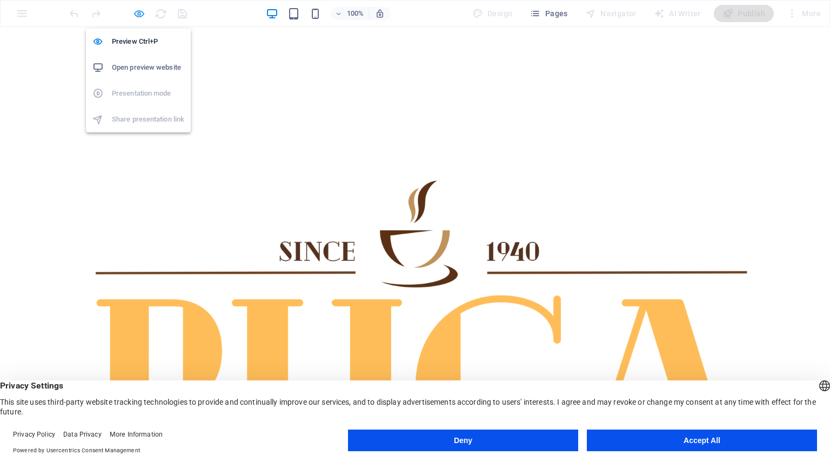
click at [142, 12] on icon "button" at bounding box center [139, 14] width 12 height 12
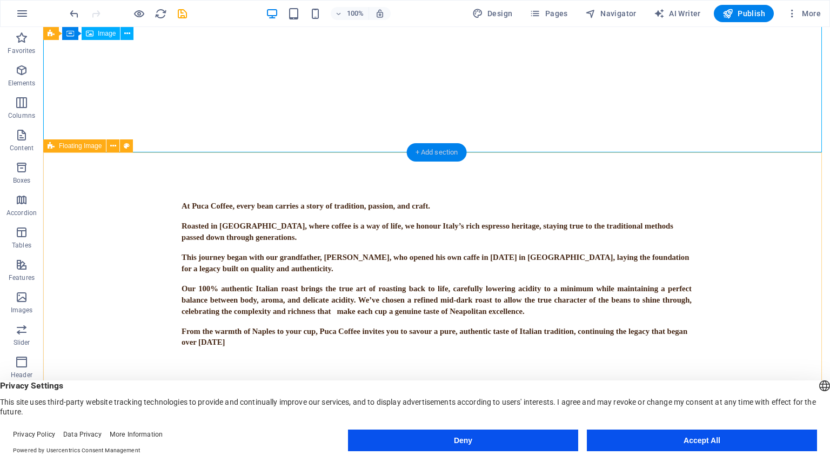
scroll to position [649, 0]
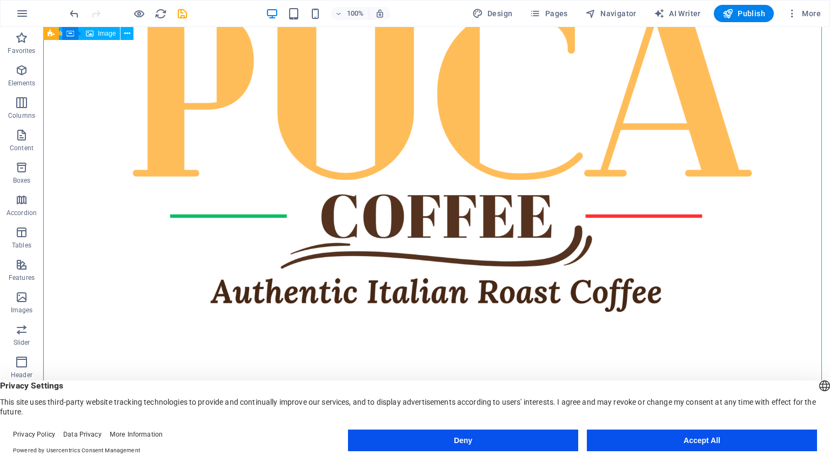
scroll to position [162, 0]
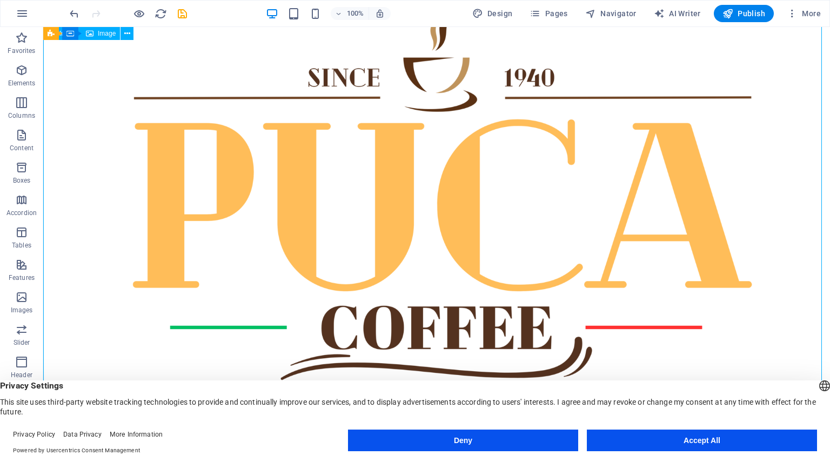
click at [458, 185] on figure at bounding box center [436, 258] width 787 height 787
click at [99, 38] on div "Image" at bounding box center [101, 33] width 38 height 13
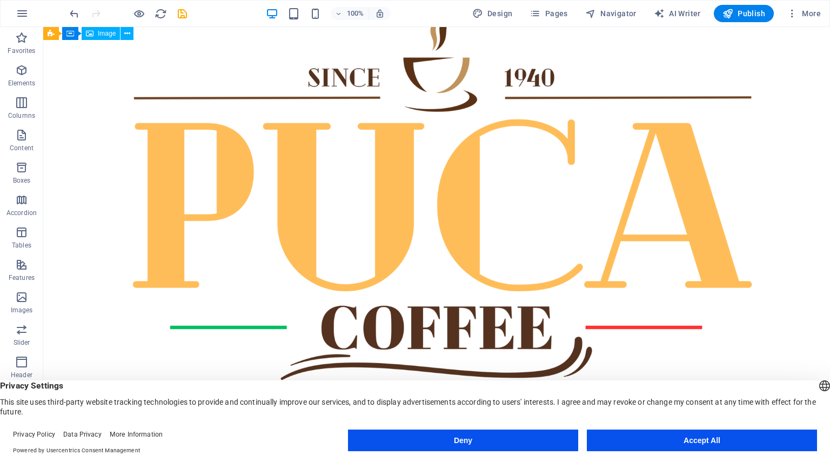
click at [103, 35] on span "Image" at bounding box center [107, 33] width 18 height 6
click at [74, 32] on span "Image" at bounding box center [68, 33] width 18 height 6
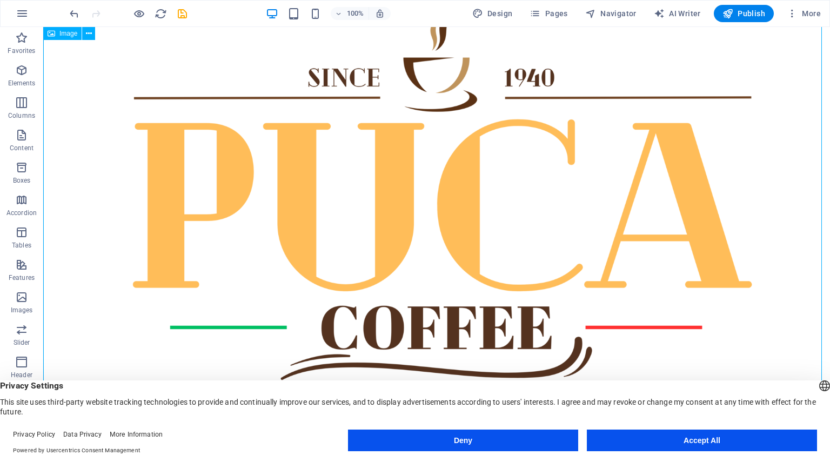
click at [74, 32] on span "Image" at bounding box center [68, 33] width 18 height 6
select select "%"
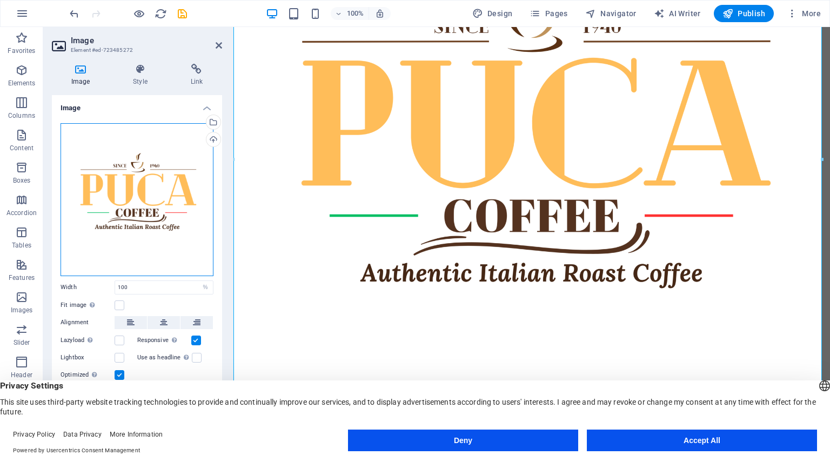
click at [132, 211] on div "Drag files here, click to choose files or select files from Files or our free s…" at bounding box center [137, 199] width 153 height 153
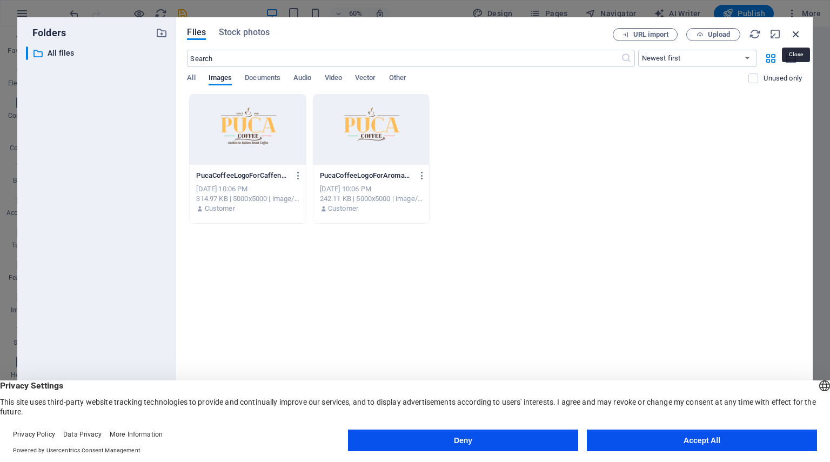
click at [796, 31] on icon "button" at bounding box center [796, 34] width 12 height 12
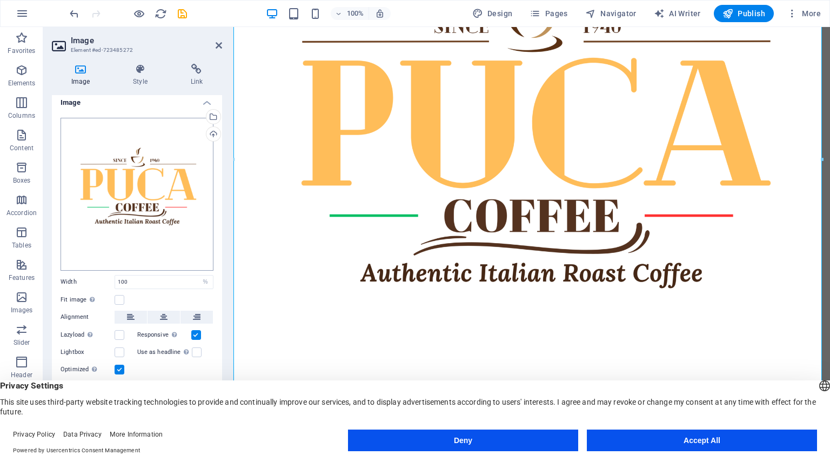
scroll to position [8, 0]
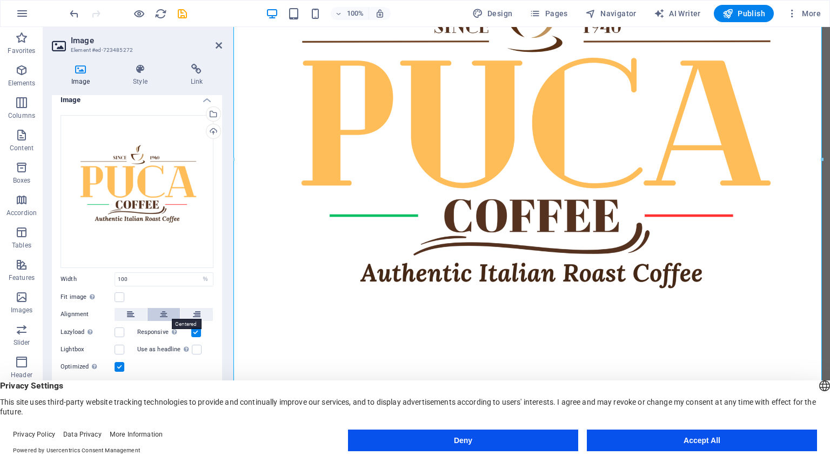
click at [160, 315] on icon at bounding box center [164, 314] width 8 height 13
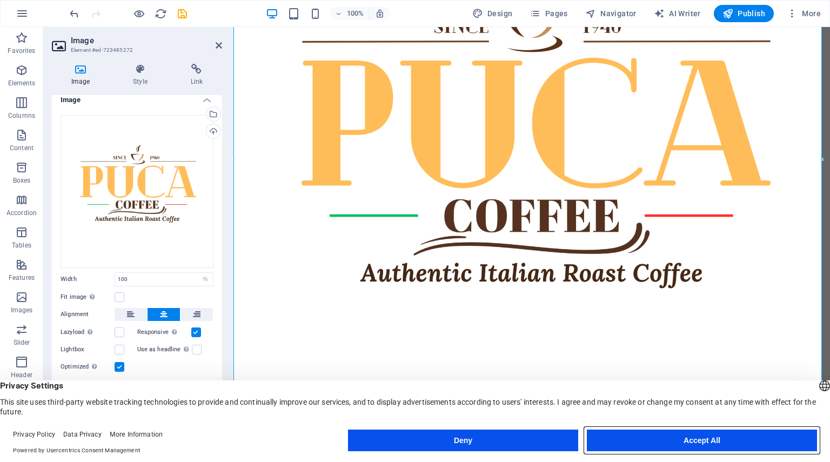
click at [674, 438] on button "Accept All" at bounding box center [702, 441] width 230 height 22
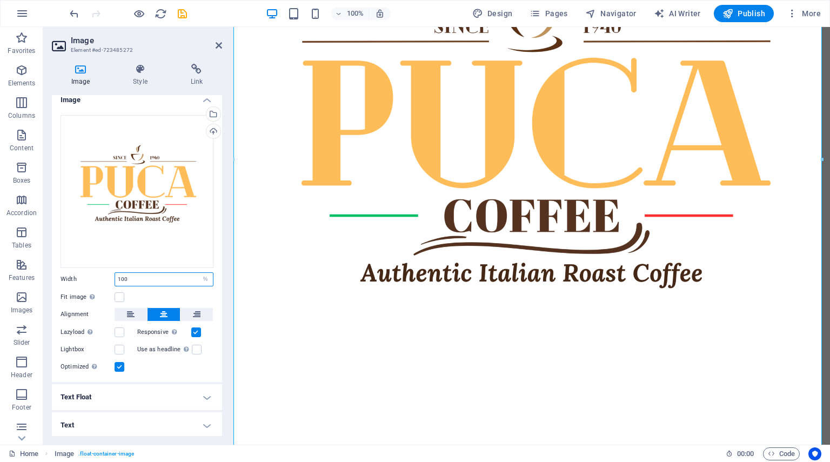
click at [175, 280] on input "100" at bounding box center [164, 279] width 98 height 13
drag, startPoint x: 170, startPoint y: 280, endPoint x: 123, endPoint y: 279, distance: 47.1
click at [124, 279] on input "100" at bounding box center [164, 279] width 98 height 13
click at [140, 276] on input "100" at bounding box center [164, 279] width 98 height 13
drag, startPoint x: 141, startPoint y: 276, endPoint x: 121, endPoint y: 280, distance: 21.0
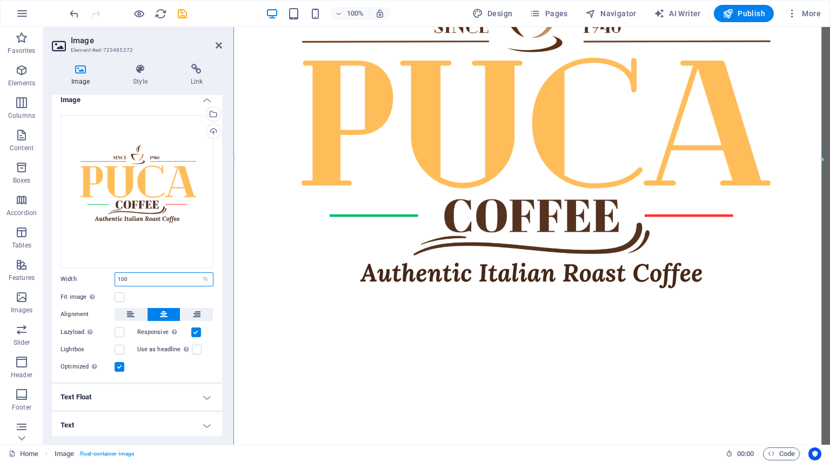
click at [121, 280] on input "100" at bounding box center [164, 279] width 98 height 13
click at [150, 276] on input "50" at bounding box center [164, 279] width 98 height 13
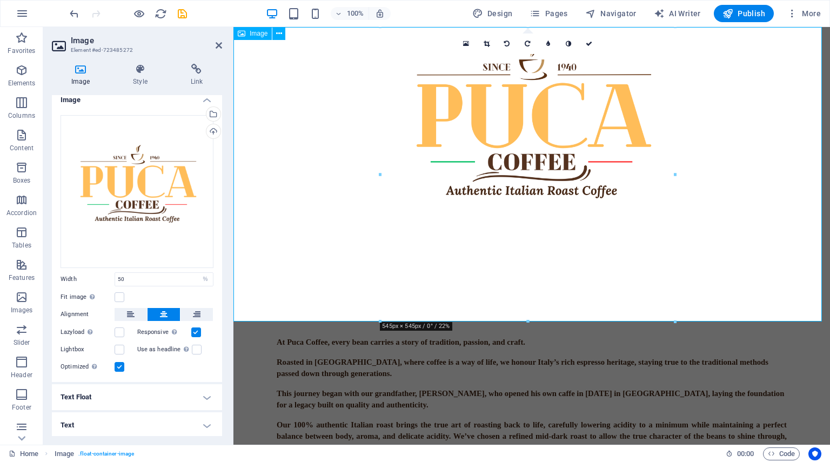
scroll to position [0, 0]
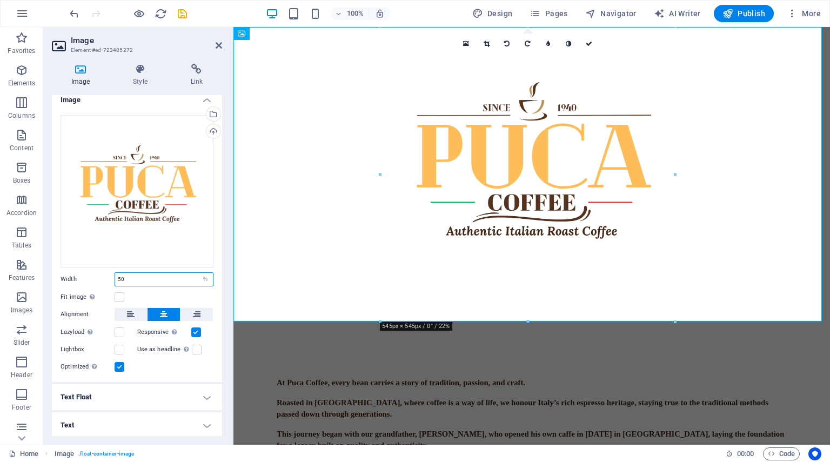
drag, startPoint x: 154, startPoint y: 279, endPoint x: 101, endPoint y: 275, distance: 53.1
click at [101, 275] on div "Width 50 Default auto px rem % em vh vw" at bounding box center [137, 280] width 153 height 14
type input "70"
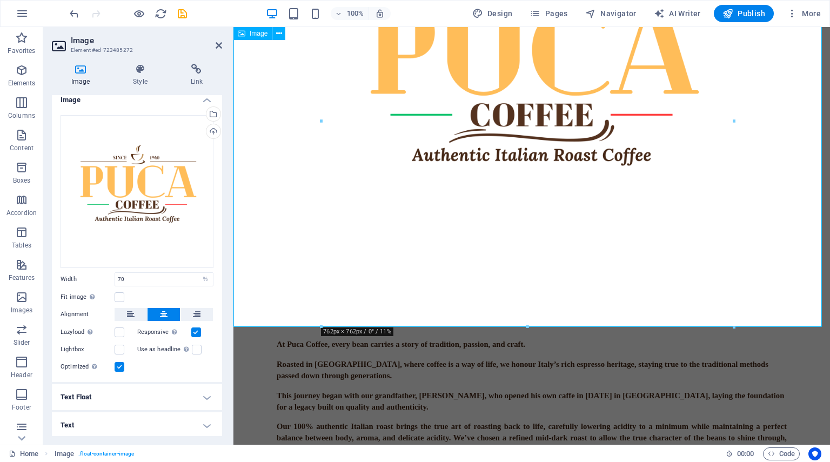
scroll to position [108, 0]
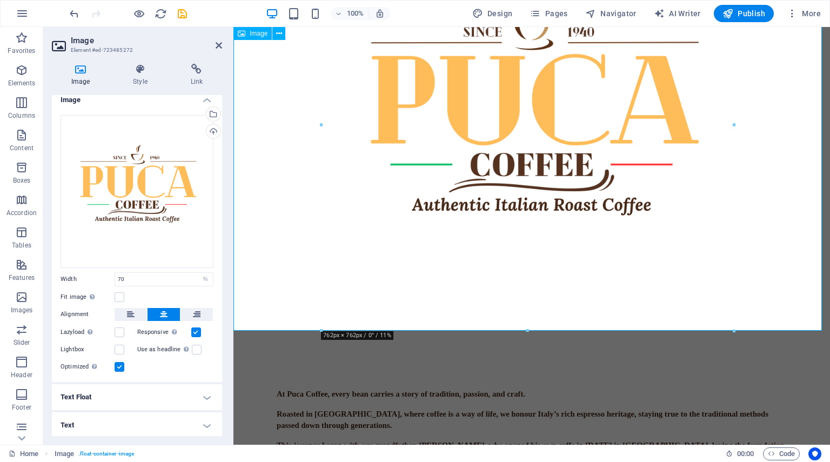
click at [497, 270] on figure at bounding box center [532, 128] width 597 height 418
click at [527, 337] on div "At Puca Coffee, every bean carries a story of tradition, passion, and craft. Ro…" at bounding box center [532, 462] width 597 height 251
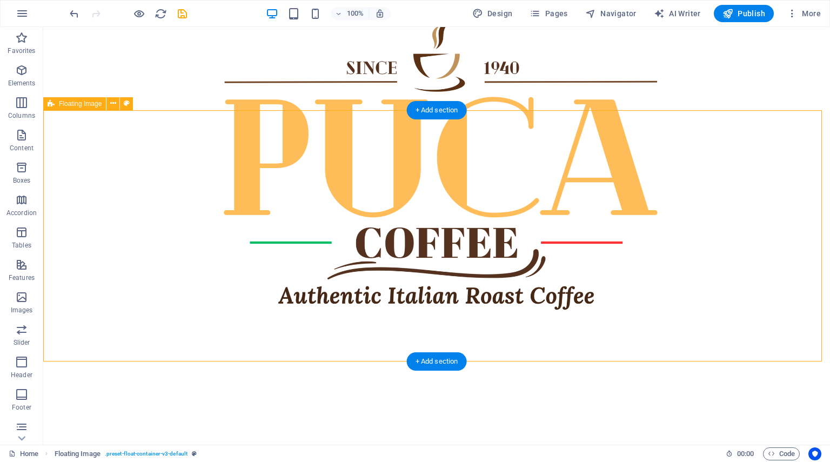
scroll to position [462, 0]
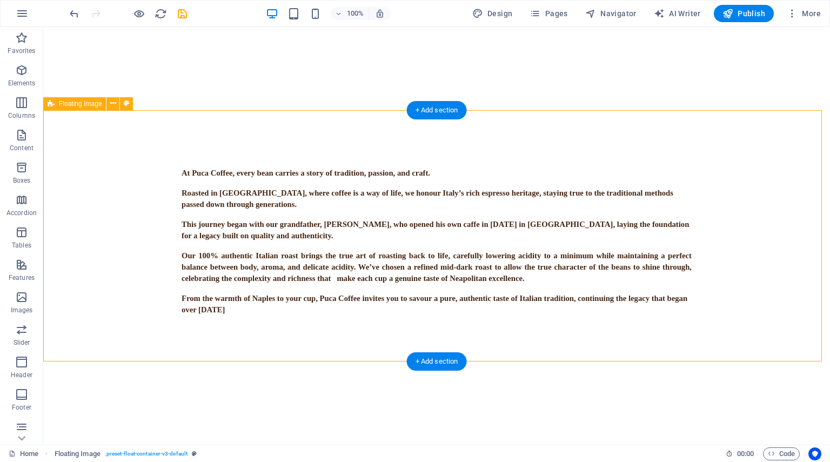
drag, startPoint x: 571, startPoint y: 359, endPoint x: 528, endPoint y: 331, distance: 51.6
click at [528, 331] on div "At Puca Coffee, every bean carries a story of tradition, passion, and craft. Ro…" at bounding box center [436, 241] width 787 height 251
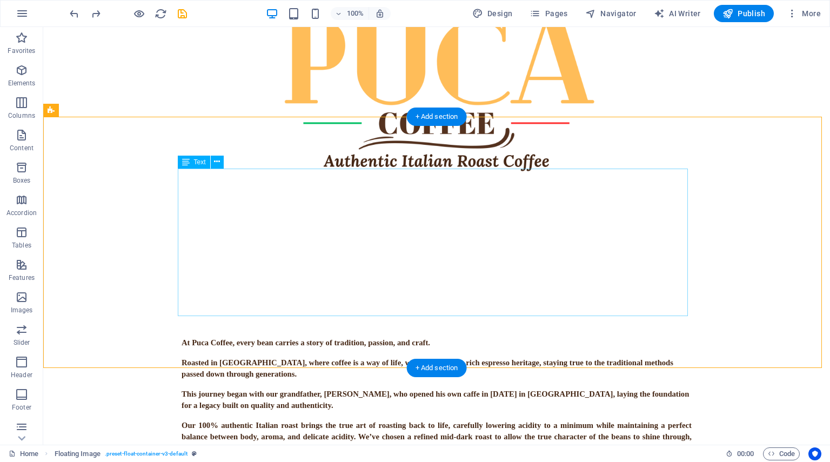
scroll to position [0, 0]
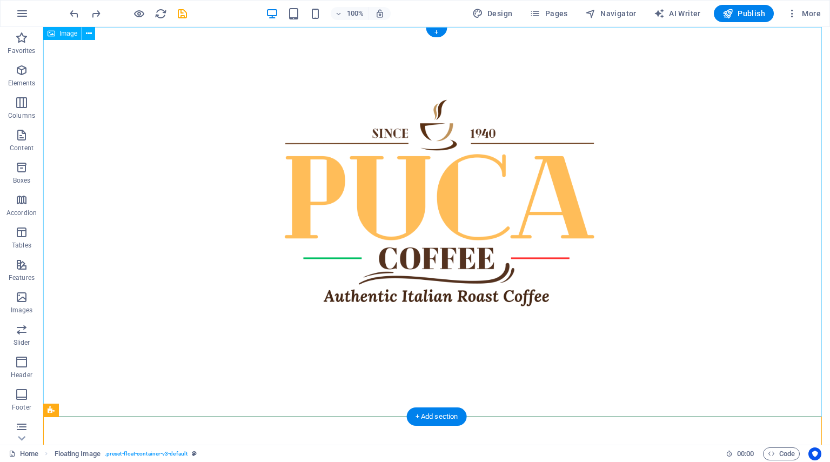
click at [459, 340] on figure at bounding box center [436, 224] width 787 height 394
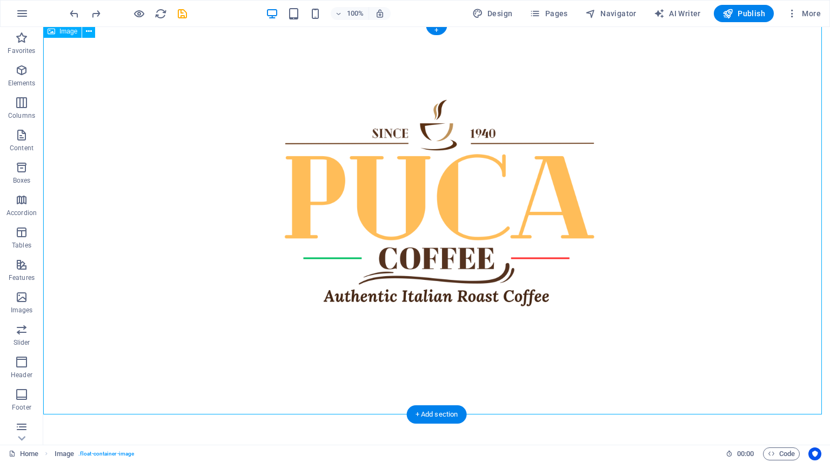
scroll to position [216, 0]
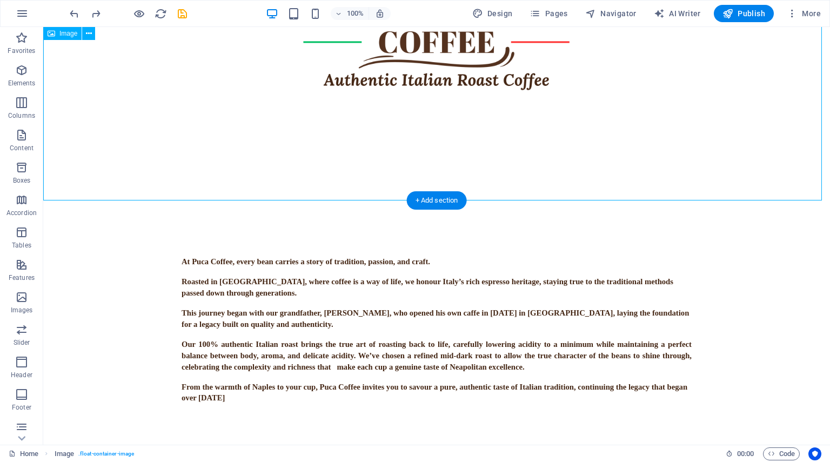
click at [392, 180] on figure at bounding box center [436, 8] width 787 height 394
select select "%"
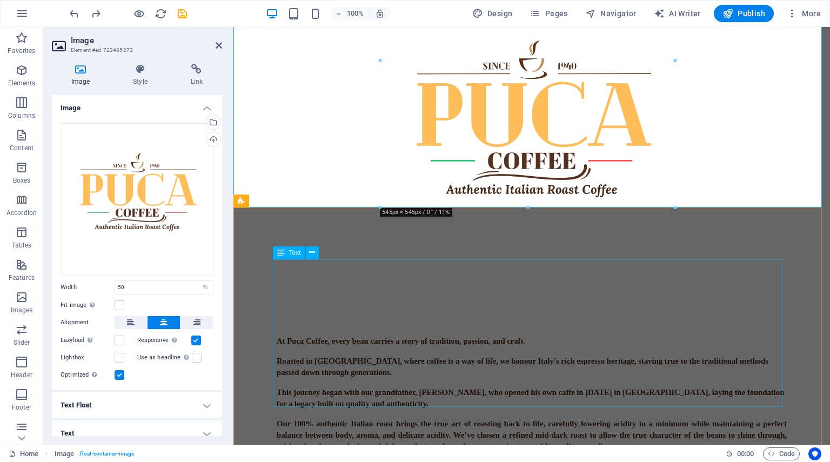
scroll to position [0, 0]
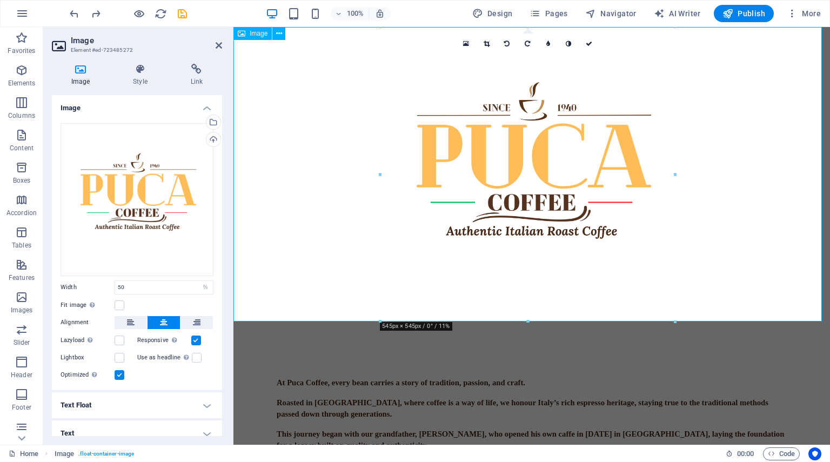
drag, startPoint x: 761, startPoint y: 347, endPoint x: 532, endPoint y: 268, distance: 242.1
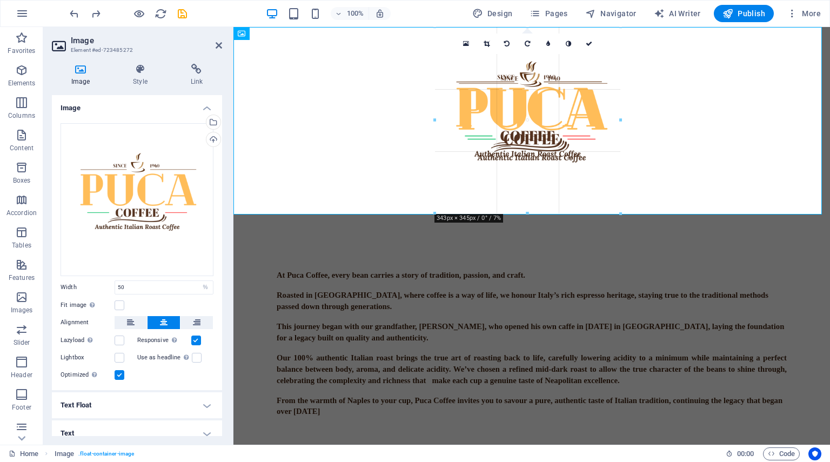
drag, startPoint x: 529, startPoint y: 322, endPoint x: 539, endPoint y: 216, distance: 106.4
type input "348"
select select "px"
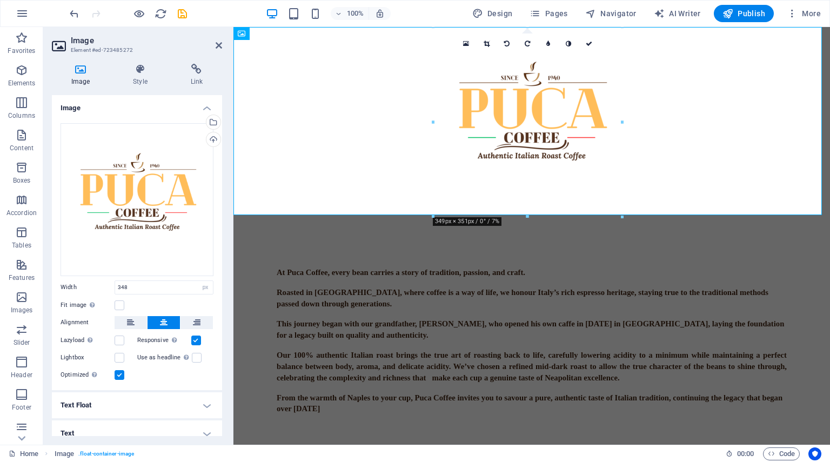
type input "50"
select select "%"
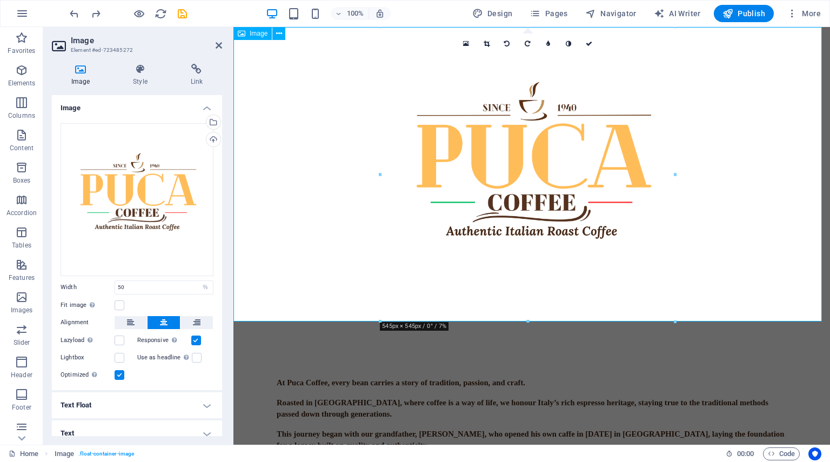
click at [505, 284] on figure at bounding box center [532, 176] width 597 height 298
click at [141, 74] on icon at bounding box center [140, 69] width 53 height 11
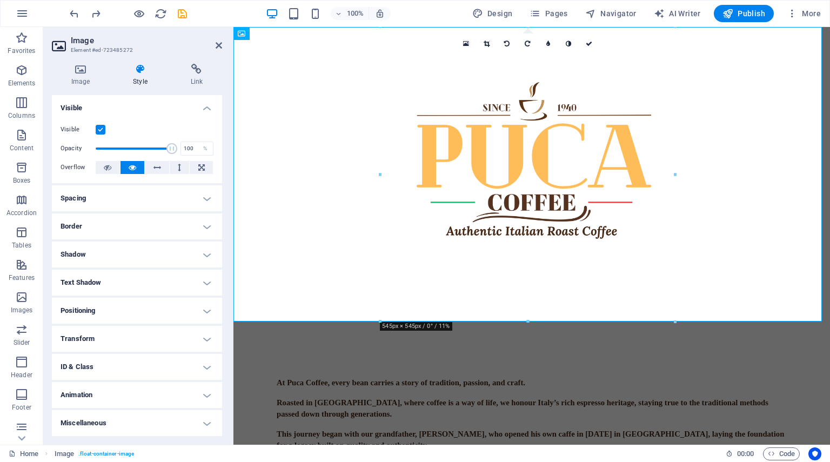
click at [198, 189] on h4 "Spacing" at bounding box center [137, 198] width 170 height 26
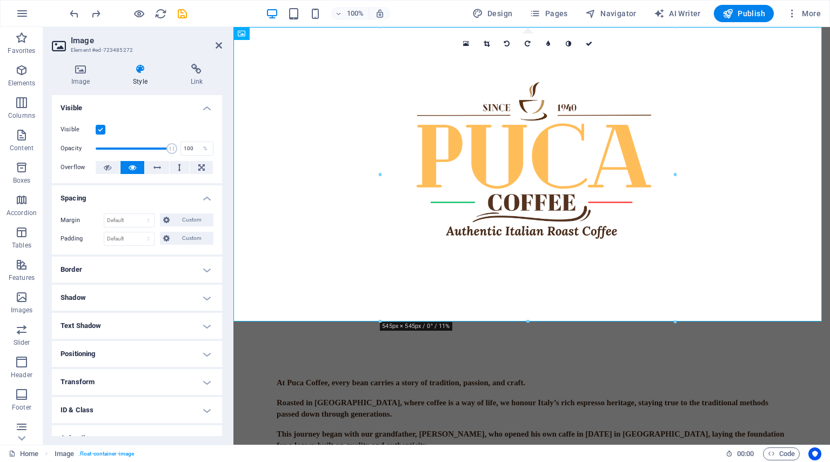
click at [201, 266] on h4 "Border" at bounding box center [137, 270] width 170 height 26
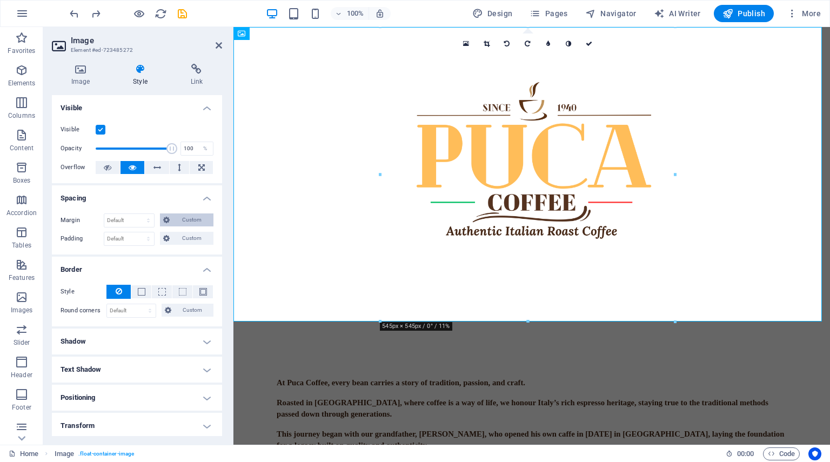
click at [184, 220] on span "Custom" at bounding box center [191, 220] width 37 height 13
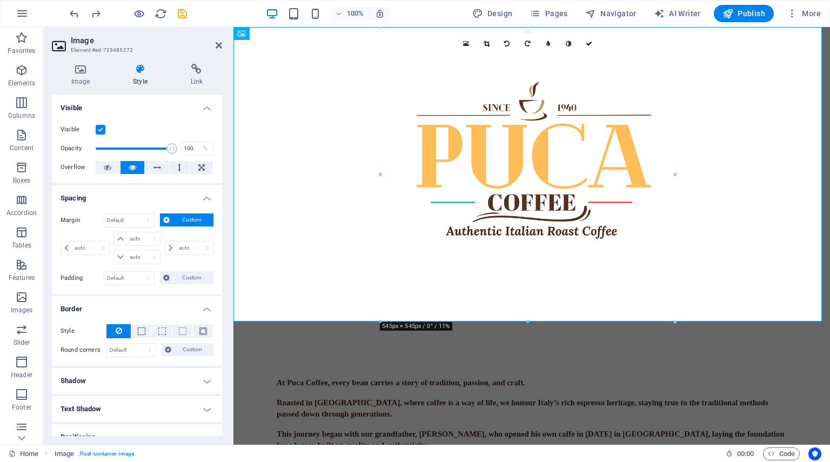
click at [184, 220] on span "Custom" at bounding box center [191, 220] width 37 height 13
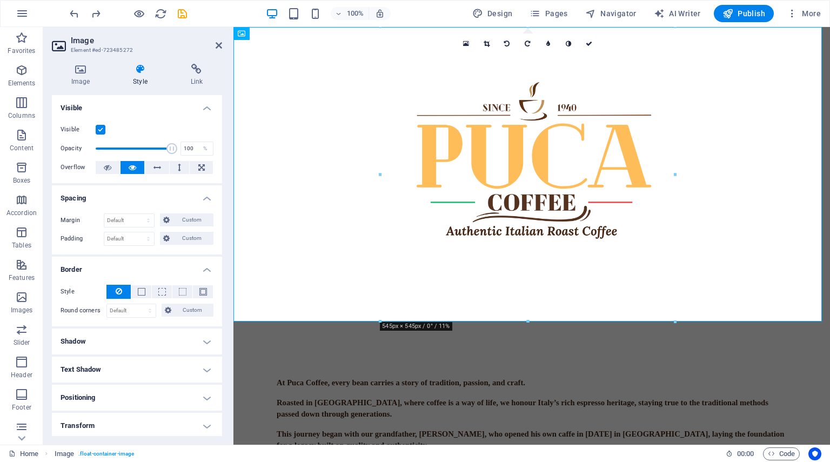
scroll to position [87, 0]
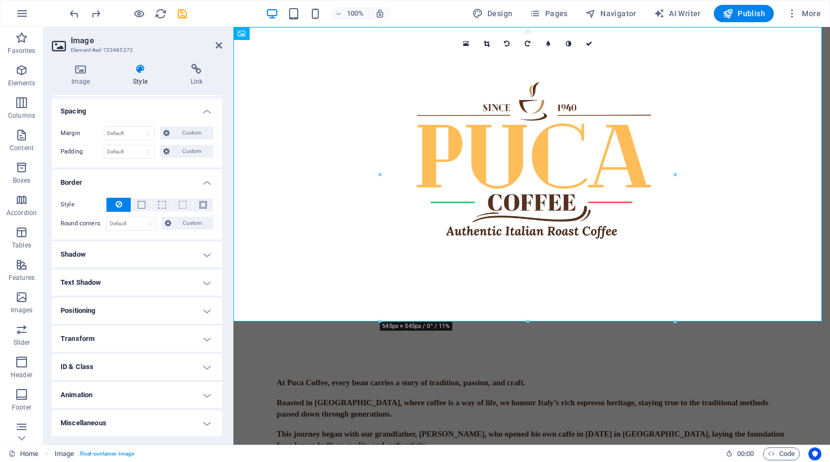
click at [207, 334] on h4 "Transform" at bounding box center [137, 339] width 170 height 26
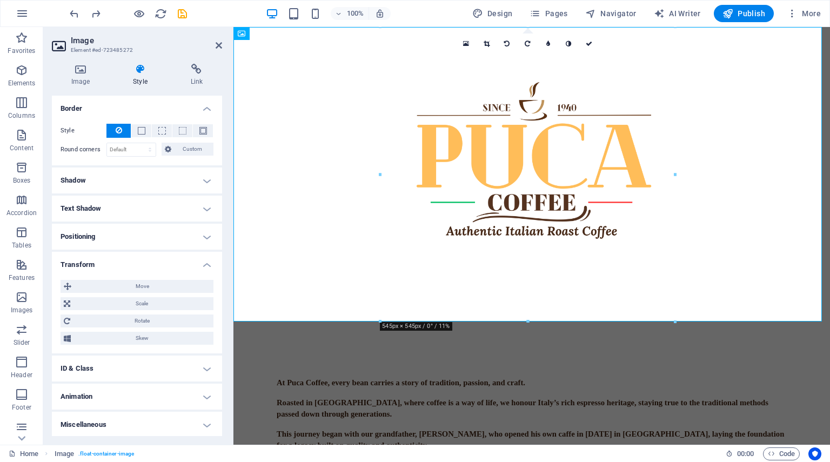
scroll to position [163, 0]
click at [136, 301] on span "Scale" at bounding box center [142, 302] width 137 height 13
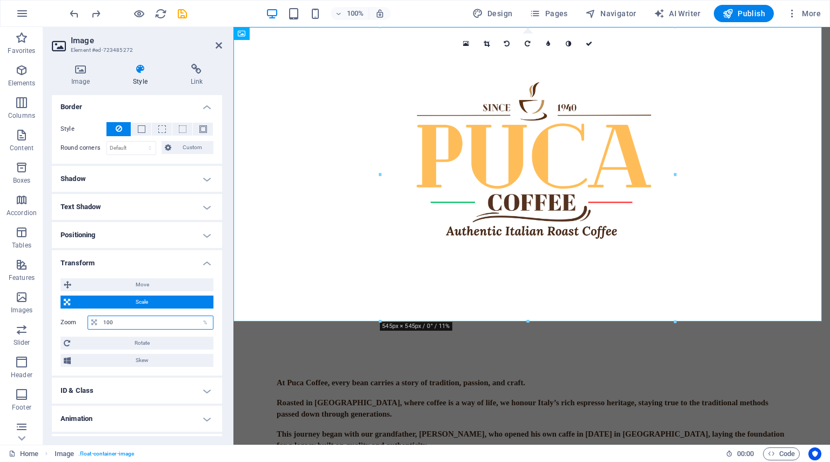
drag, startPoint x: 167, startPoint y: 324, endPoint x: 82, endPoint y: 318, distance: 84.6
click at [82, 318] on div "Zoom 100 %" at bounding box center [137, 323] width 153 height 14
type input "70"
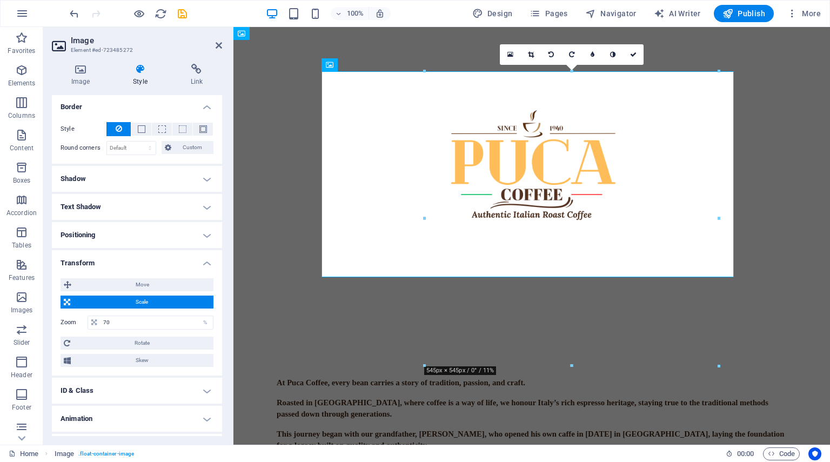
click at [537, 300] on div "At Puca Coffee, every bean carries a story of tradition, passion, and craft. Ro…" at bounding box center [532, 362] width 597 height 671
click at [530, 248] on figure at bounding box center [532, 176] width 418 height 209
click at [531, 303] on div "At Puca Coffee, every bean carries a story of tradition, passion, and craft. Ro…" at bounding box center [532, 362] width 597 height 671
click at [283, 139] on div "At Puca Coffee, every bean carries a story of tradition, passion, and craft. Ro…" at bounding box center [532, 362] width 597 height 671
click at [293, 61] on div "At Puca Coffee, every bean carries a story of tradition, passion, and craft. Ro…" at bounding box center [532, 362] width 597 height 671
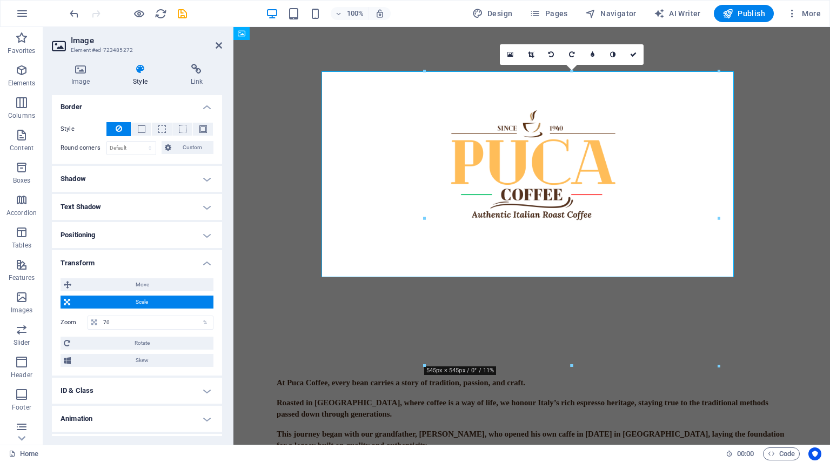
click at [293, 61] on div "At Puca Coffee, every bean carries a story of tradition, passion, and craft. Ro…" at bounding box center [532, 362] width 597 height 671
click at [478, 295] on div "At Puca Coffee, every bean carries a story of tradition, passion, and craft. Ro…" at bounding box center [532, 362] width 597 height 671
click at [777, 147] on div "At Puca Coffee, every bean carries a story of tradition, passion, and craft. Ro…" at bounding box center [532, 362] width 597 height 671
click at [748, 158] on div "At Puca Coffee, every bean carries a story of tradition, passion, and craft. Ro…" at bounding box center [532, 362] width 597 height 671
click at [258, 143] on div "At Puca Coffee, every bean carries a story of tradition, passion, and craft. Ro…" at bounding box center [532, 362] width 597 height 671
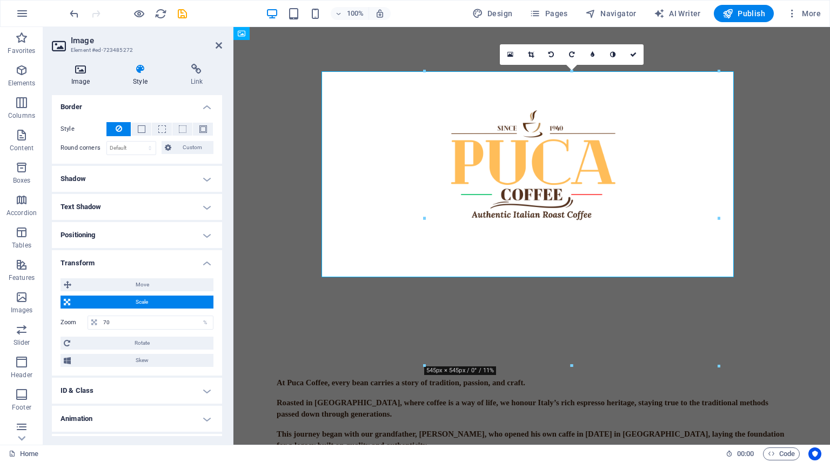
click at [83, 74] on icon at bounding box center [80, 69] width 57 height 11
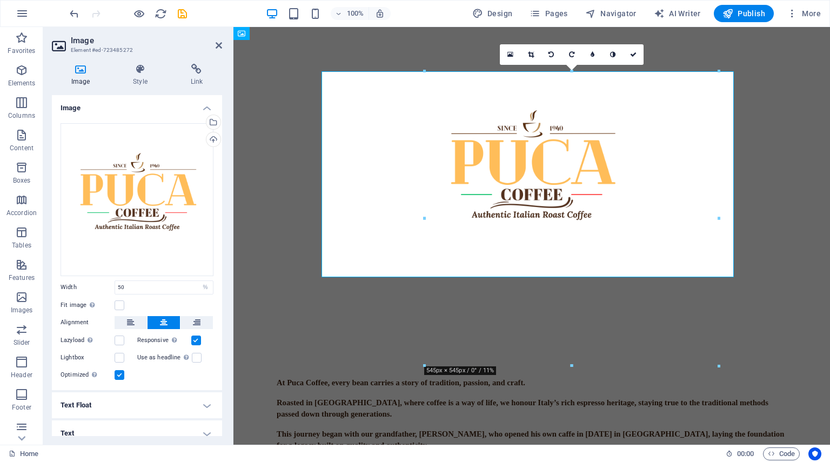
click at [275, 216] on div "At Puca Coffee, every bean carries a story of tradition, passion, and craft. Ro…" at bounding box center [532, 362] width 597 height 671
click at [357, 297] on div "At Puca Coffee, every bean carries a story of tradition, passion, and craft. Ro…" at bounding box center [532, 362] width 597 height 671
click at [586, 384] on div "At Puca Coffee, every bean carries a story of tradition, passion, and craft. Ro…" at bounding box center [532, 451] width 510 height 148
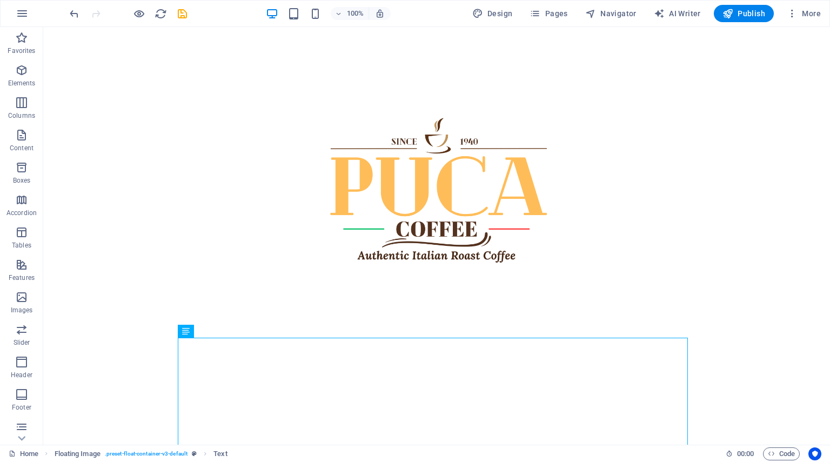
scroll to position [0, 0]
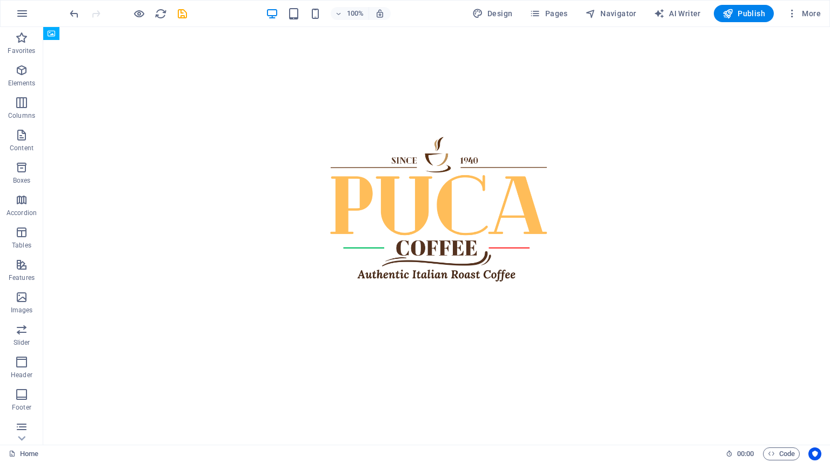
click at [742, 158] on div "At Puca Coffee, every bean carries a story of tradition, passion, and craft. Ro…" at bounding box center [436, 410] width 787 height 766
click at [466, 226] on figure at bounding box center [436, 224] width 551 height 276
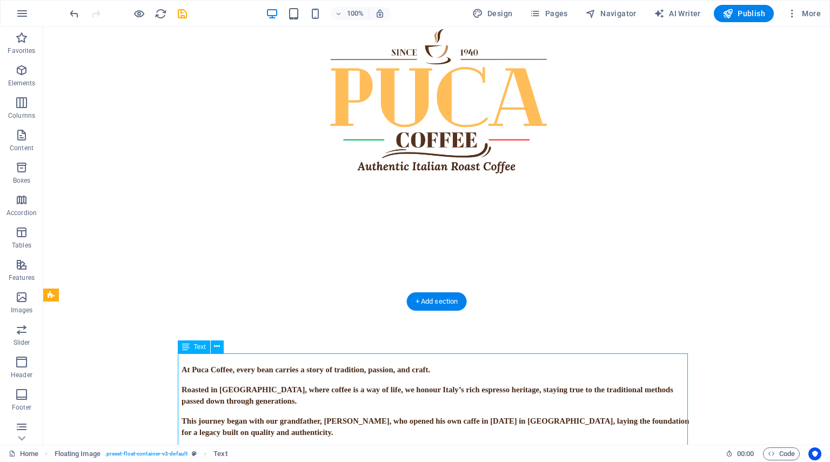
scroll to position [117, 0]
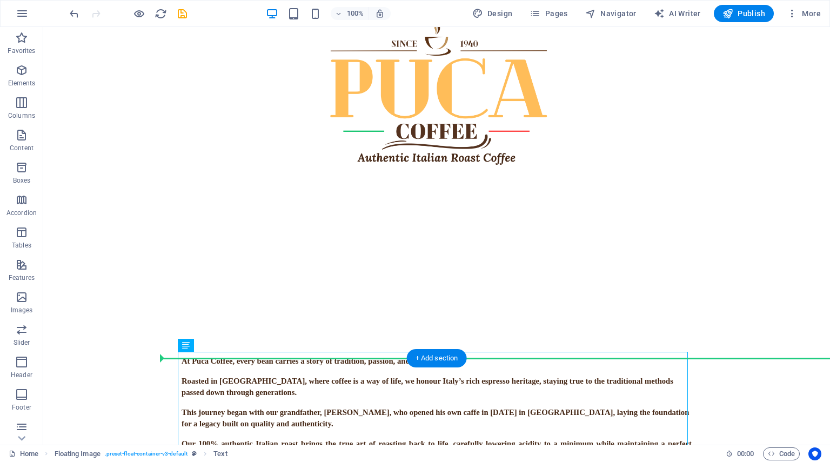
drag, startPoint x: 430, startPoint y: 404, endPoint x: 416, endPoint y: 210, distance: 194.1
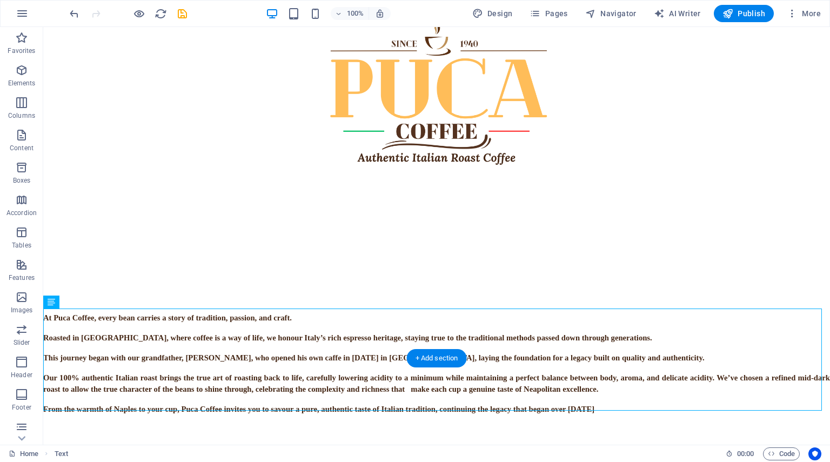
click at [416, 210] on figure at bounding box center [436, 107] width 551 height 276
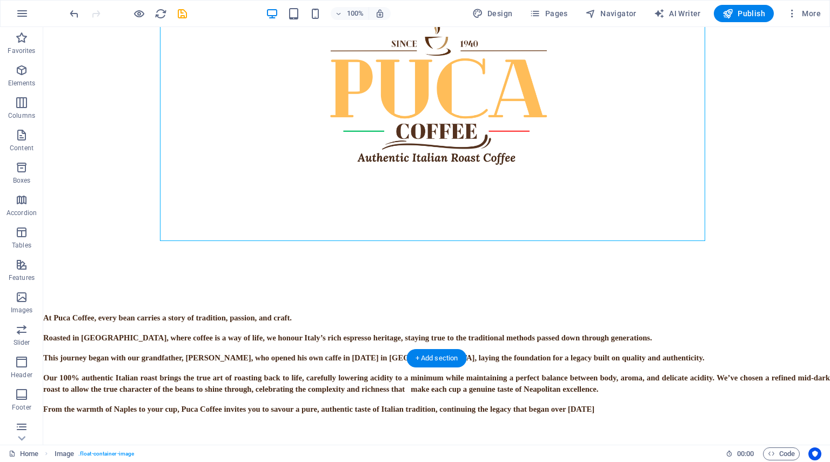
click at [417, 216] on figure at bounding box center [436, 107] width 551 height 276
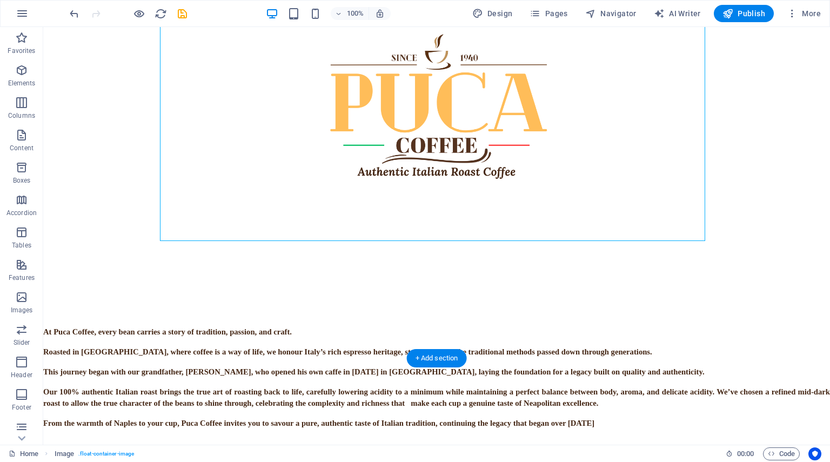
select select "%"
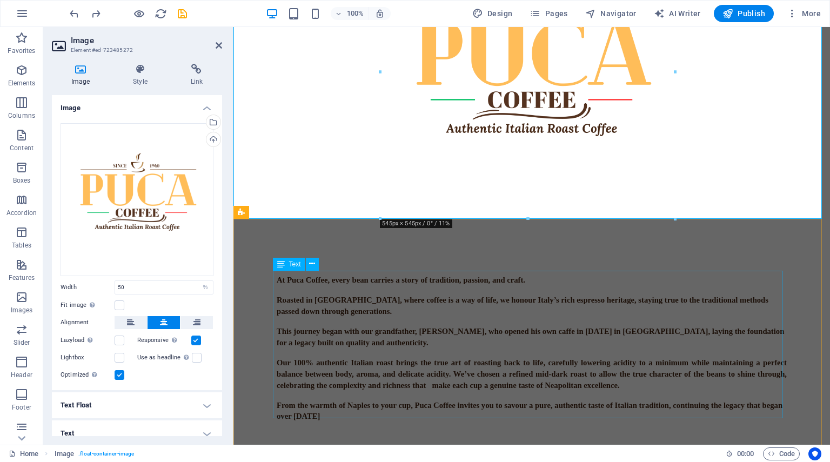
click at [447, 338] on div "At Puca Coffee, every bean carries a story of tradition, passion, and craft. Ro…" at bounding box center [532, 349] width 510 height 148
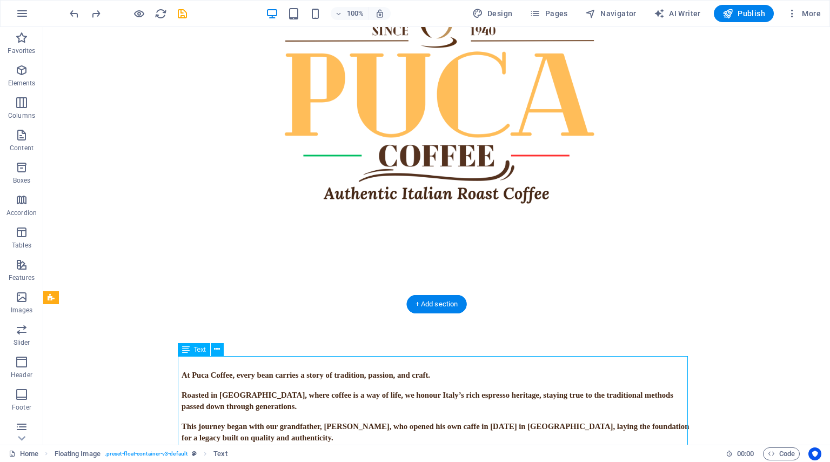
scroll to position [128, 0]
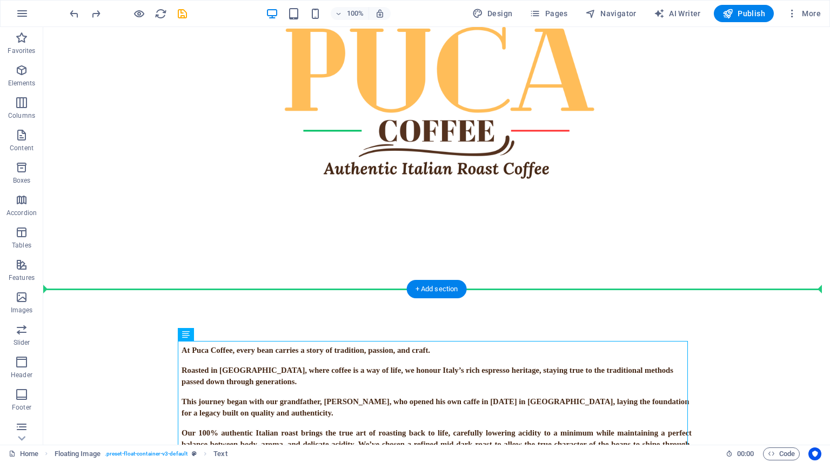
drag, startPoint x: 281, startPoint y: 424, endPoint x: 373, endPoint y: 231, distance: 214.3
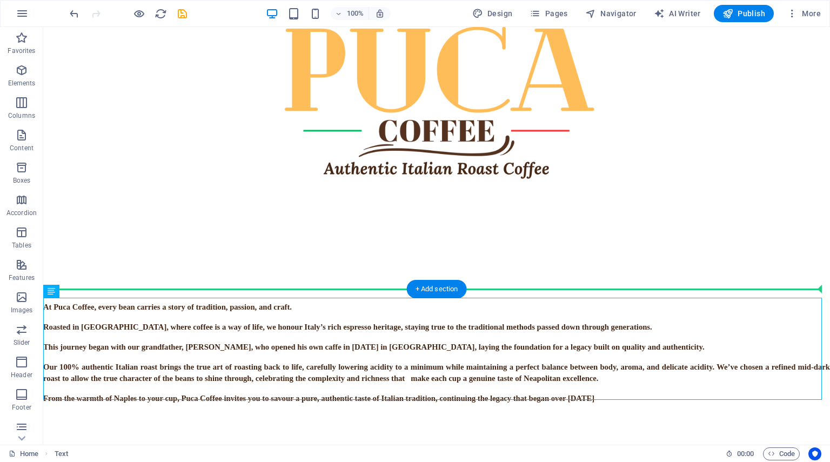
drag, startPoint x: 164, startPoint y: 340, endPoint x: 340, endPoint y: 215, distance: 215.7
drag, startPoint x: 95, startPoint y: 316, endPoint x: 418, endPoint y: 208, distance: 341.1
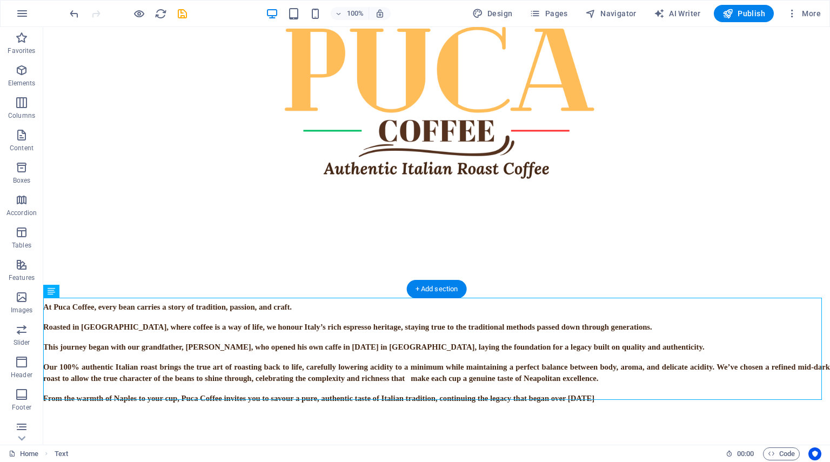
click at [544, 195] on figure at bounding box center [436, 96] width 787 height 394
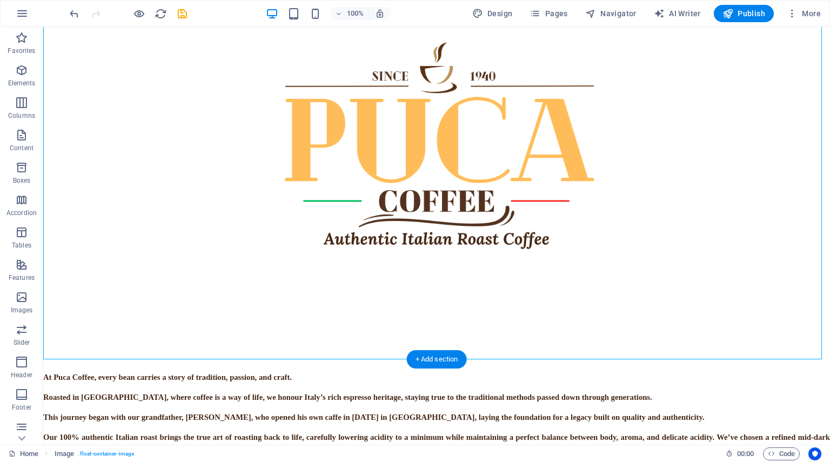
scroll to position [0, 0]
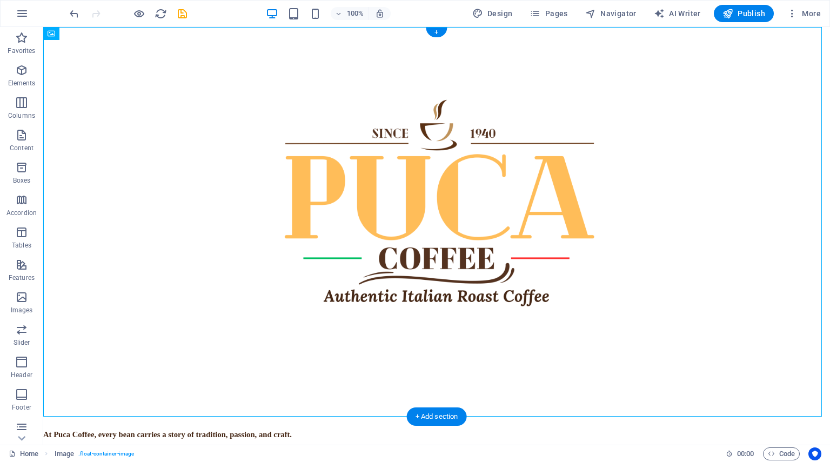
click at [432, 115] on figure at bounding box center [436, 224] width 787 height 394
click at [411, 199] on figure at bounding box center [436, 224] width 787 height 394
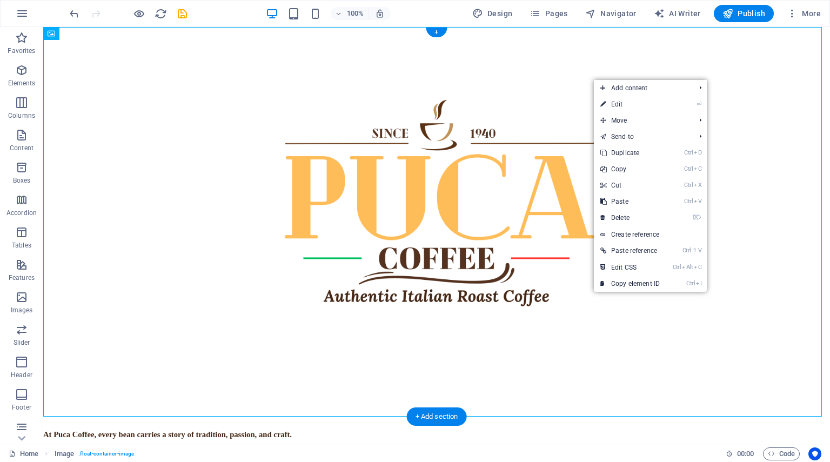
click at [567, 328] on figure at bounding box center [436, 224] width 787 height 394
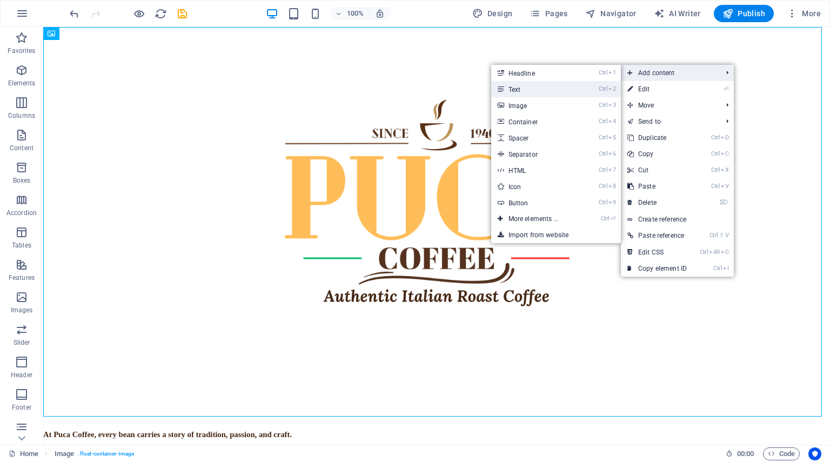
click at [567, 92] on link "Ctrl 2 Text" at bounding box center [535, 89] width 89 height 16
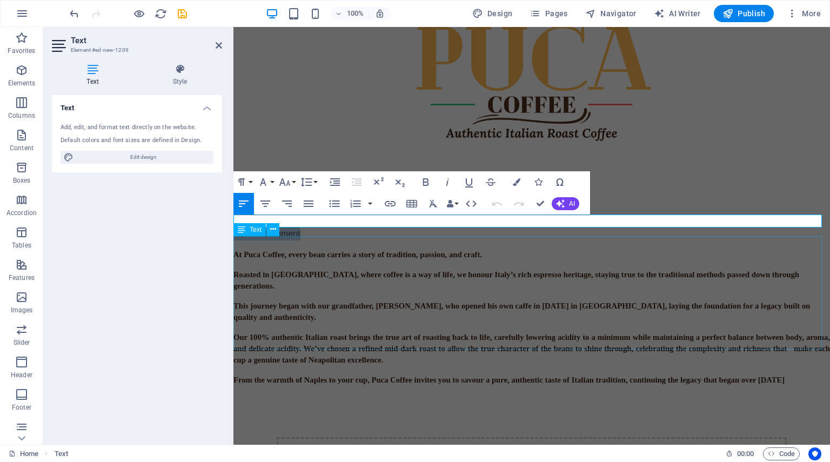
scroll to position [108, 0]
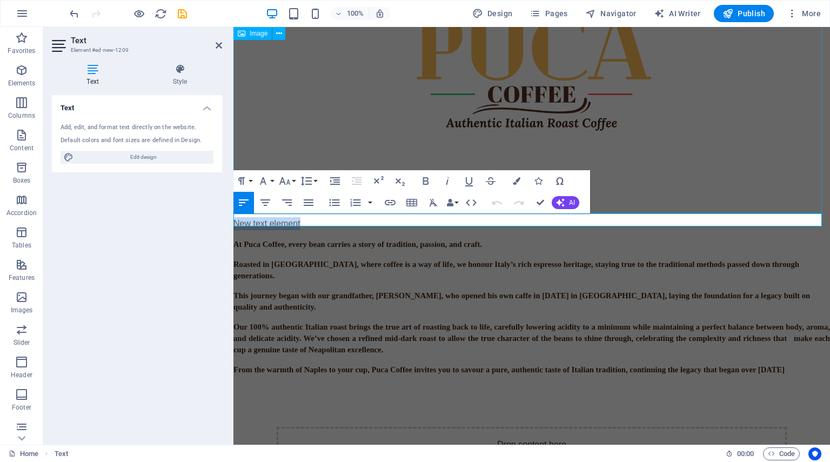
click at [634, 158] on figure at bounding box center [532, 68] width 597 height 298
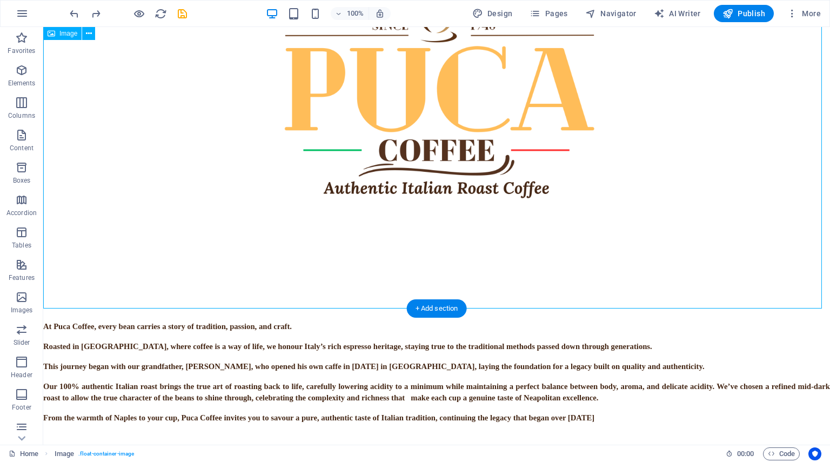
click at [456, 252] on figure at bounding box center [436, 116] width 787 height 394
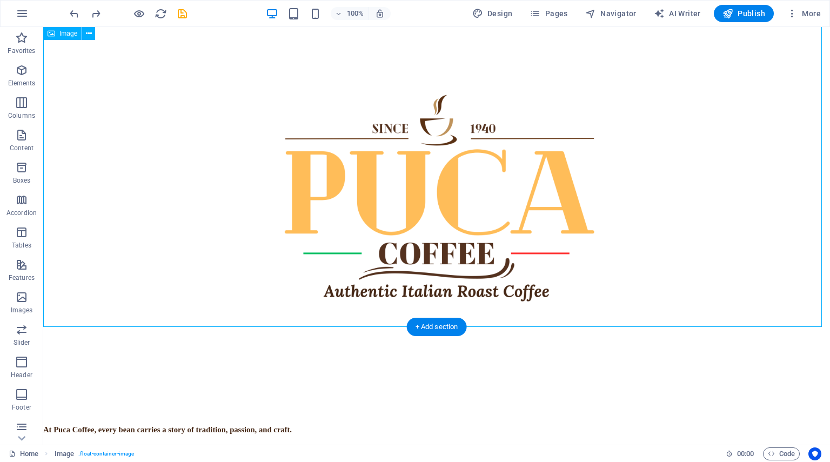
scroll to position [0, 0]
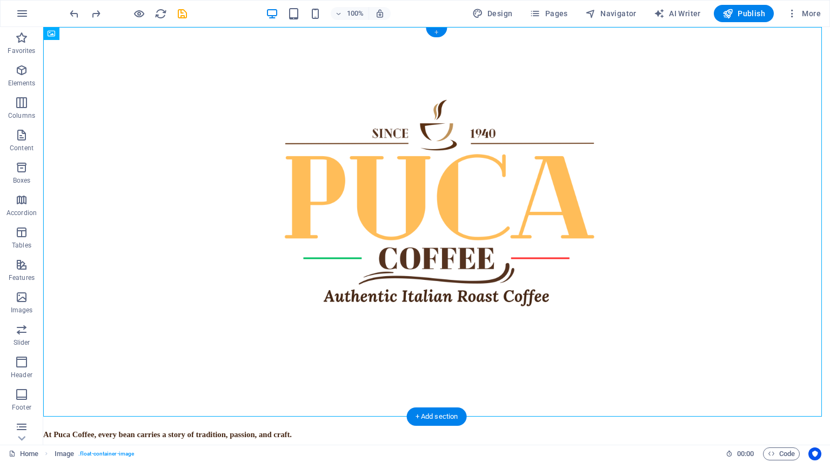
click at [440, 37] on div "+" at bounding box center [436, 33] width 21 height 10
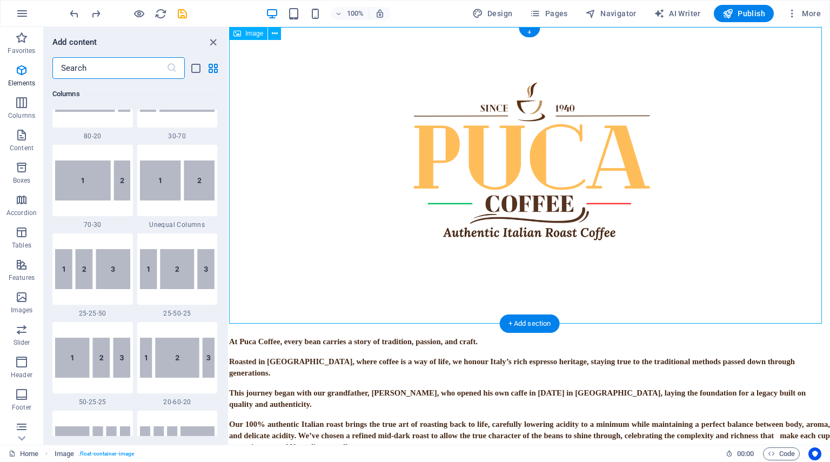
scroll to position [1892, 0]
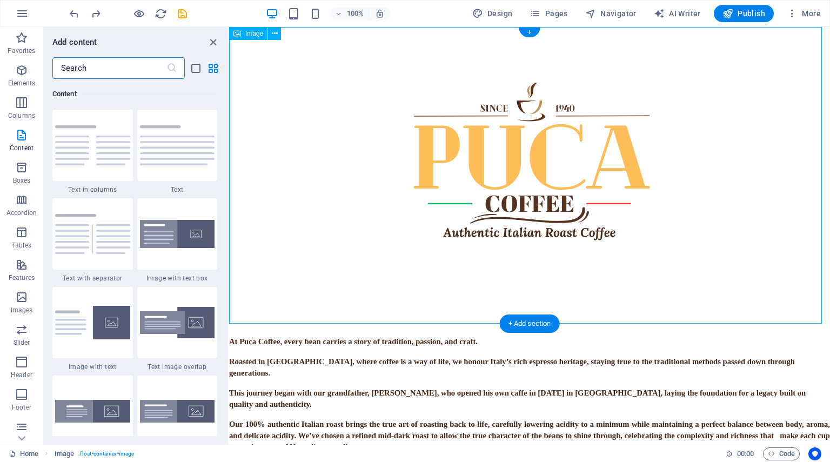
click at [369, 78] on figure at bounding box center [529, 177] width 601 height 301
click at [243, 36] on div "Image" at bounding box center [248, 33] width 38 height 13
select select "%"
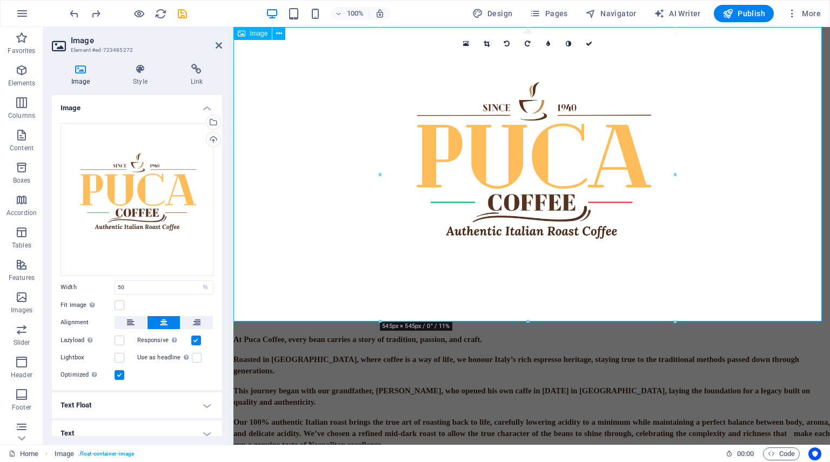
click at [388, 260] on figure at bounding box center [532, 176] width 597 height 298
click at [369, 216] on figure at bounding box center [532, 176] width 597 height 298
click at [220, 48] on icon at bounding box center [219, 45] width 6 height 9
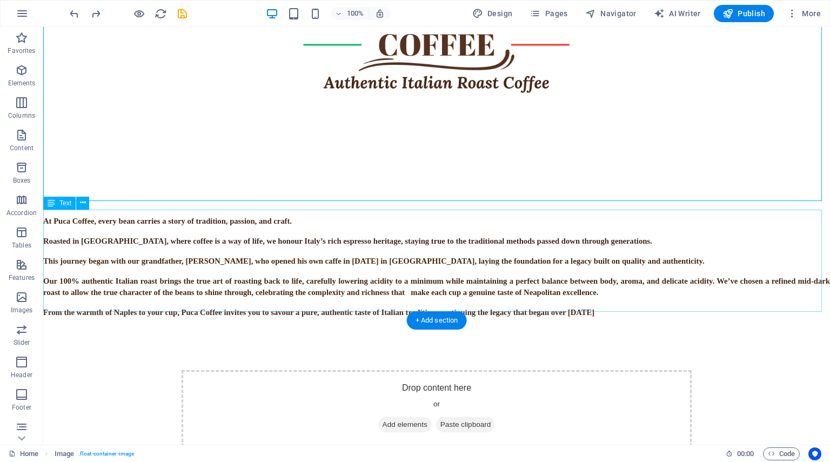
scroll to position [376, 0]
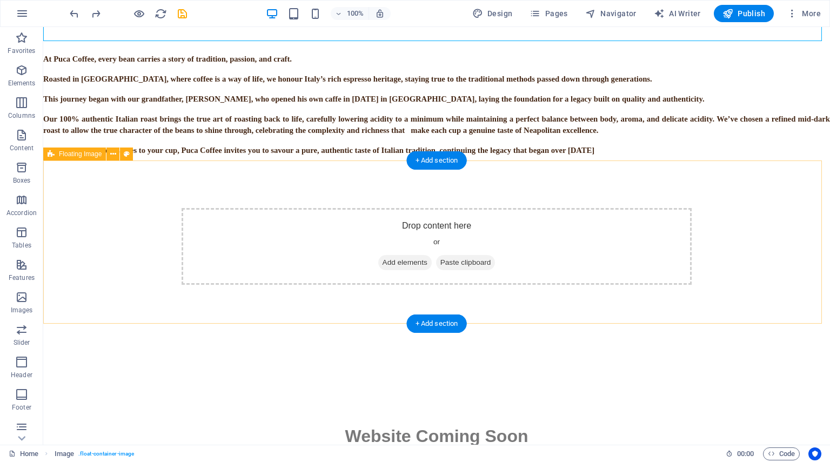
click at [491, 229] on div "Drop content here or Add elements Paste clipboard" at bounding box center [437, 246] width 510 height 77
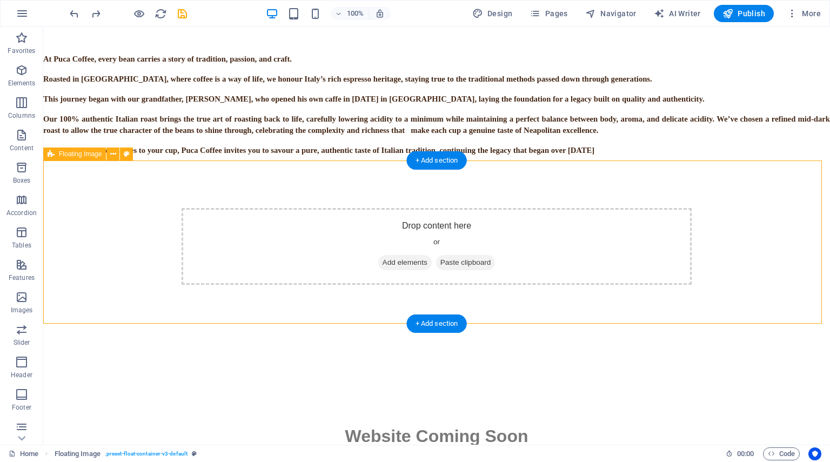
click at [462, 224] on div "Drop content here or Add elements Paste clipboard" at bounding box center [437, 246] width 510 height 77
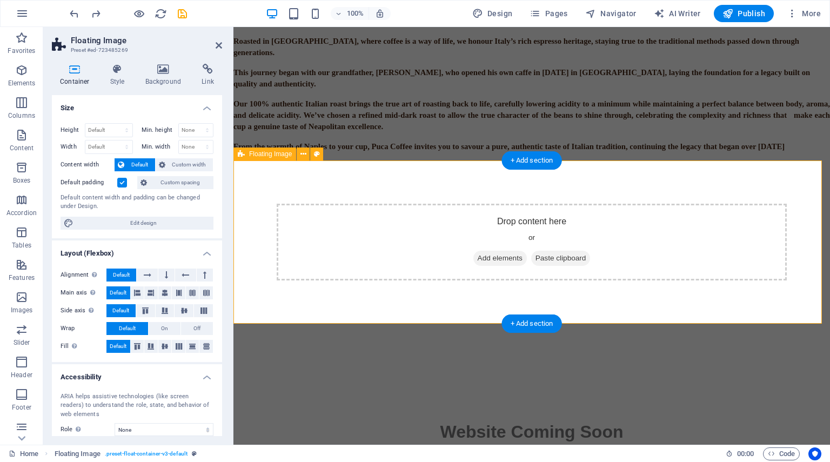
scroll to position [292, 0]
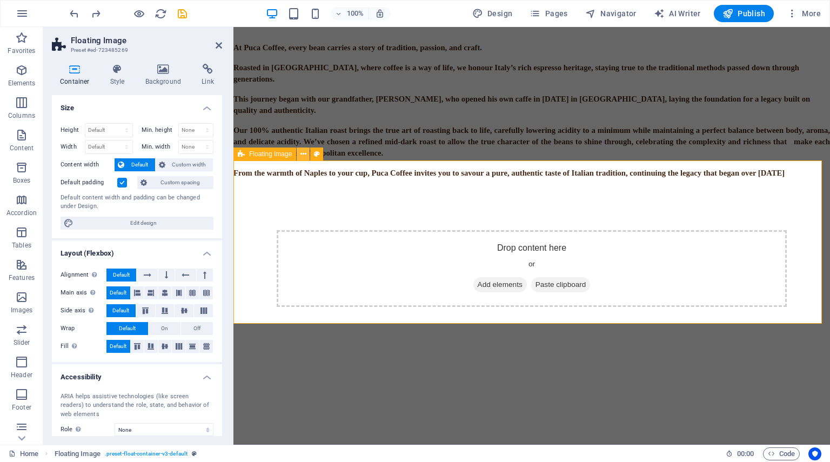
click at [302, 155] on icon at bounding box center [304, 154] width 6 height 11
click at [453, 142] on div "At Puca Coffee, every bean carries a story of tradition, passion, and craft. Ro…" at bounding box center [532, 110] width 597 height 136
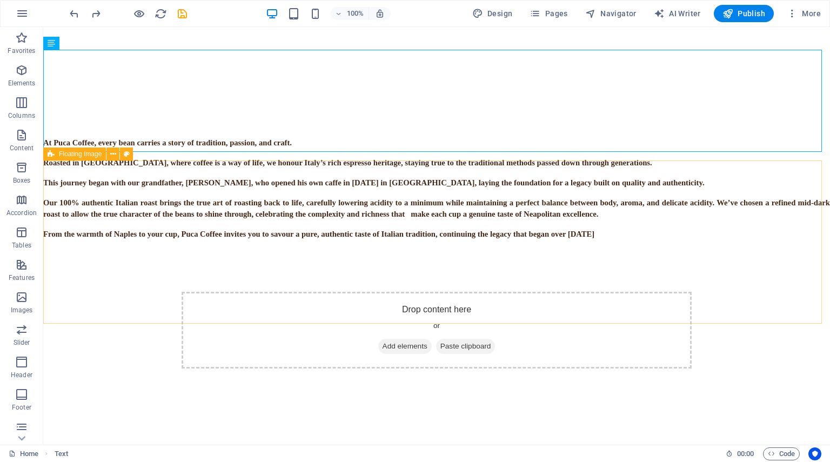
scroll to position [376, 0]
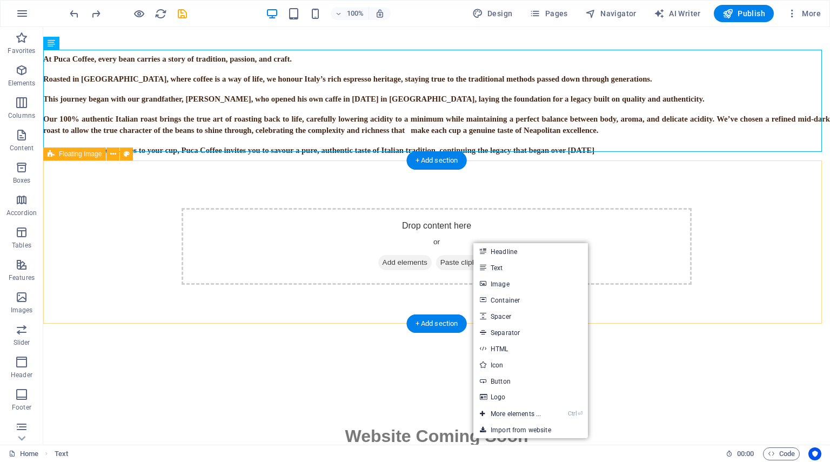
click at [445, 225] on div "Drop content here or Add elements Paste clipboard" at bounding box center [437, 246] width 510 height 77
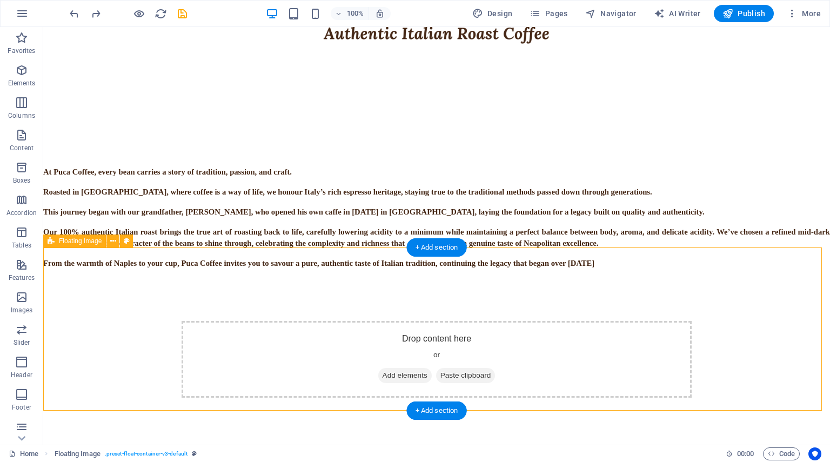
scroll to position [214, 0]
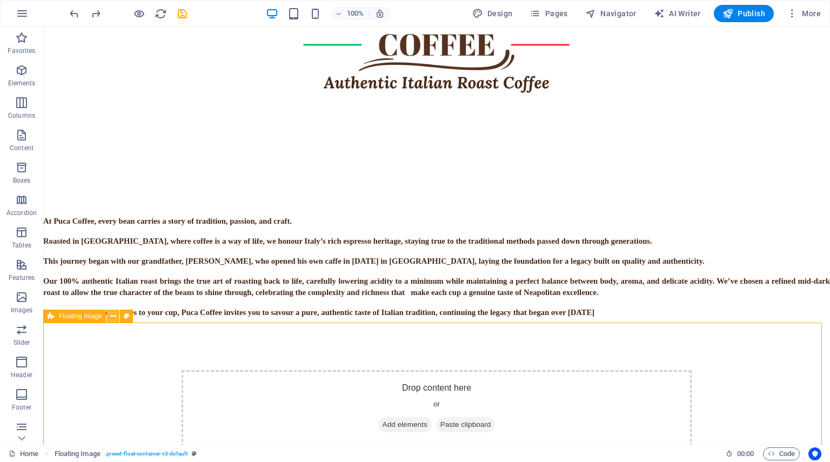
click at [110, 321] on icon at bounding box center [113, 316] width 6 height 11
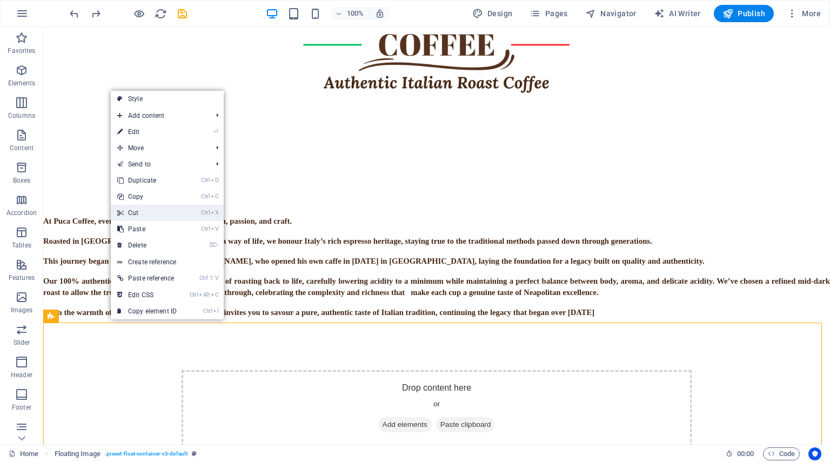
click at [145, 210] on link "Ctrl X Cut" at bounding box center [147, 213] width 72 height 16
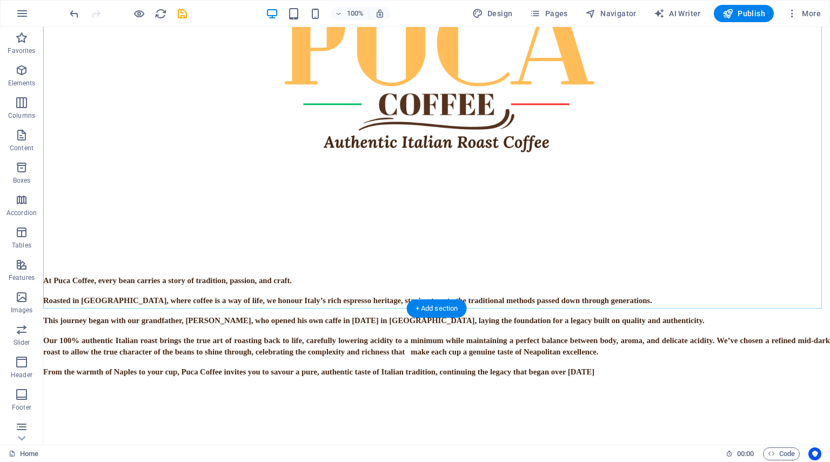
scroll to position [104, 0]
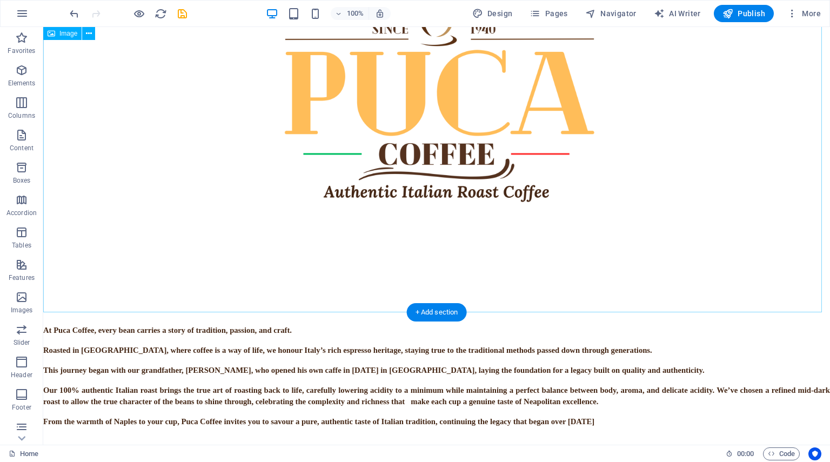
click at [357, 248] on figure at bounding box center [436, 120] width 787 height 394
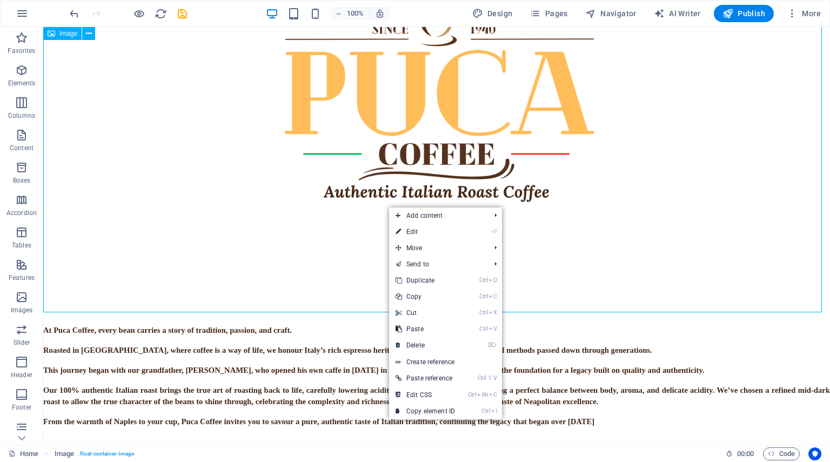
click at [353, 262] on figure at bounding box center [436, 120] width 787 height 394
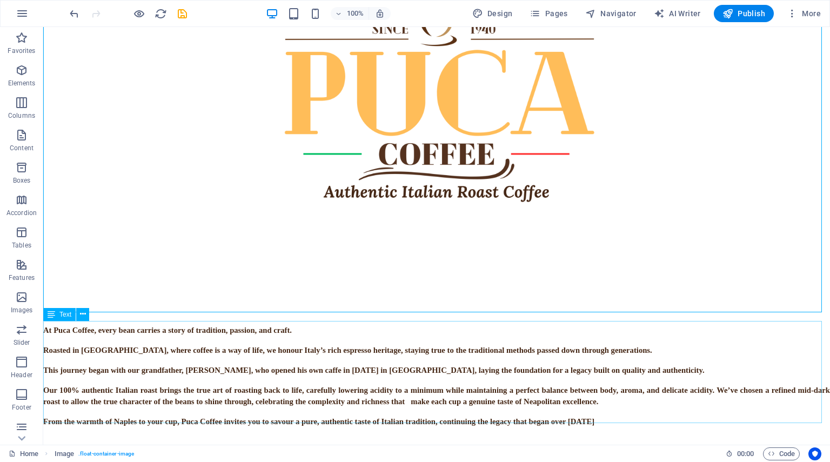
click at [362, 380] on div "At Puca Coffee, every bean carries a story of tradition, passion, and craft. Ro…" at bounding box center [436, 376] width 787 height 103
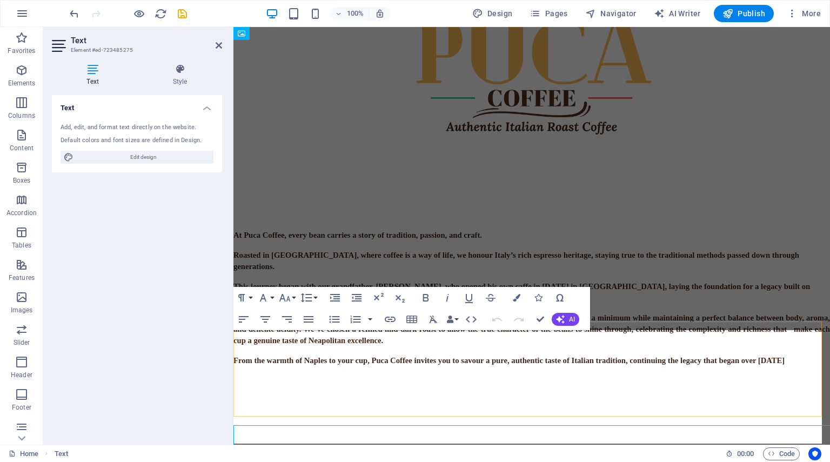
scroll to position [0, 0]
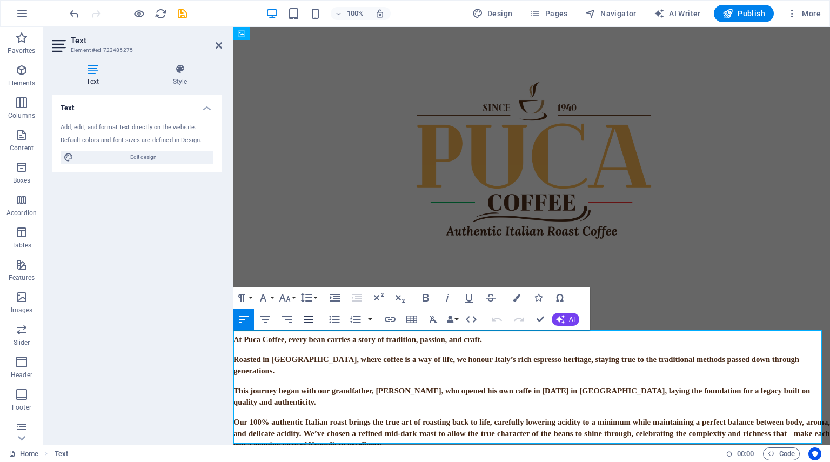
click at [316, 318] on button "Align Justify" at bounding box center [308, 320] width 21 height 22
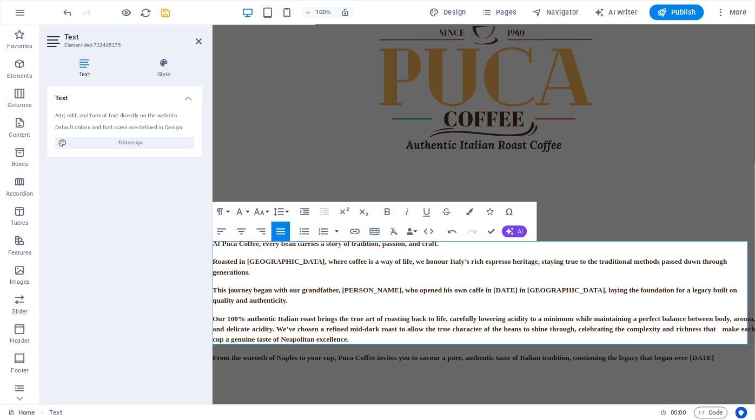
scroll to position [54, 0]
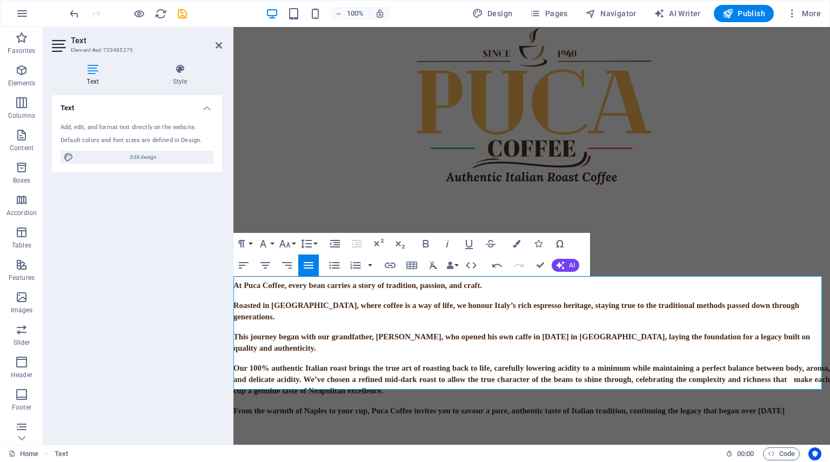
drag, startPoint x: 234, startPoint y: 281, endPoint x: 830, endPoint y: 386, distance: 605.5
click at [830, 386] on html "At Puca Coffee, every bean carries a story of tradition, passion, and craft. Ro…" at bounding box center [532, 259] width 597 height 573
click at [306, 264] on icon "button" at bounding box center [308, 265] width 13 height 13
click at [288, 268] on icon "button" at bounding box center [287, 265] width 13 height 13
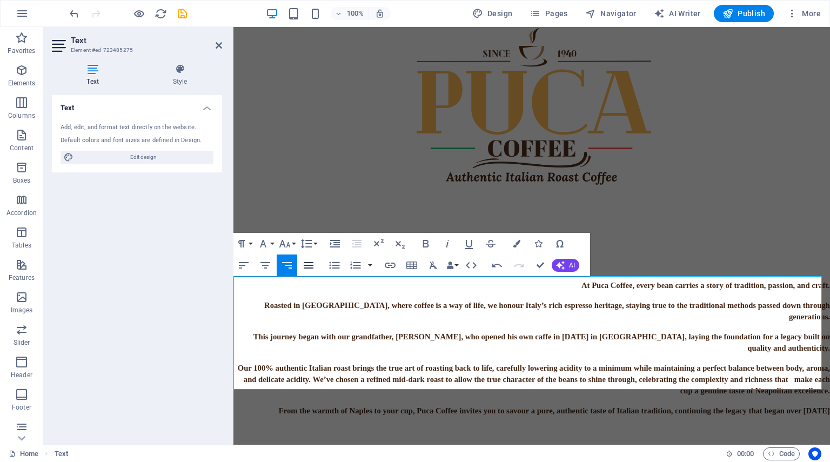
click at [310, 266] on icon "button" at bounding box center [308, 265] width 13 height 13
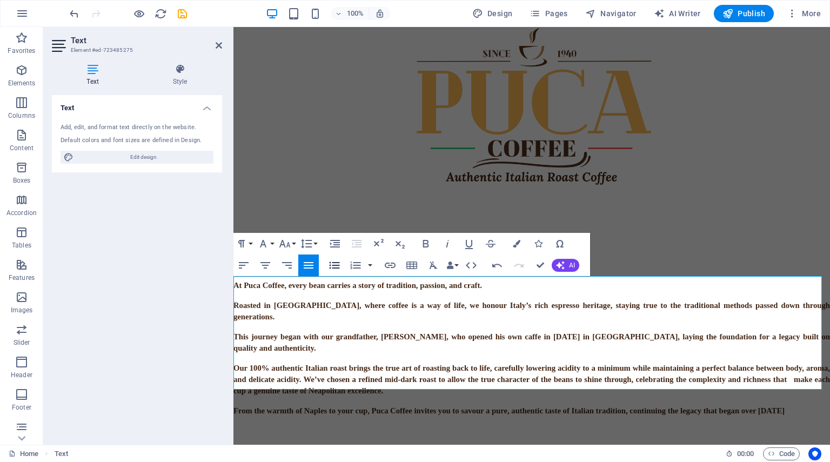
click at [338, 271] on icon "button" at bounding box center [334, 265] width 13 height 13
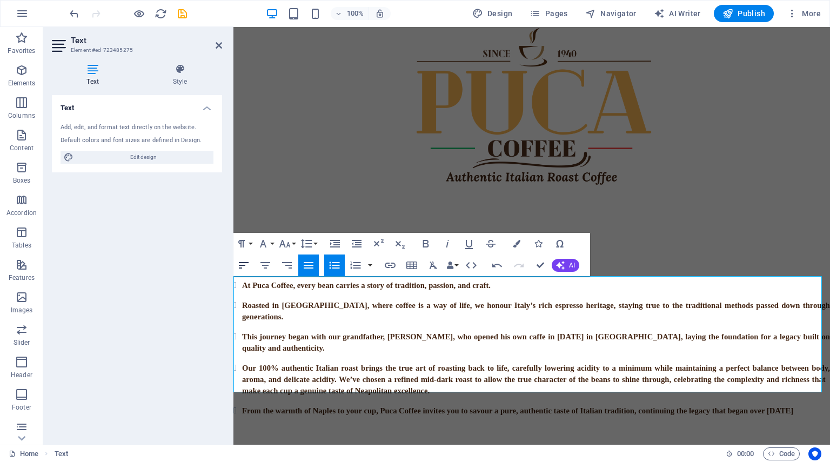
click at [238, 264] on icon "button" at bounding box center [243, 265] width 13 height 13
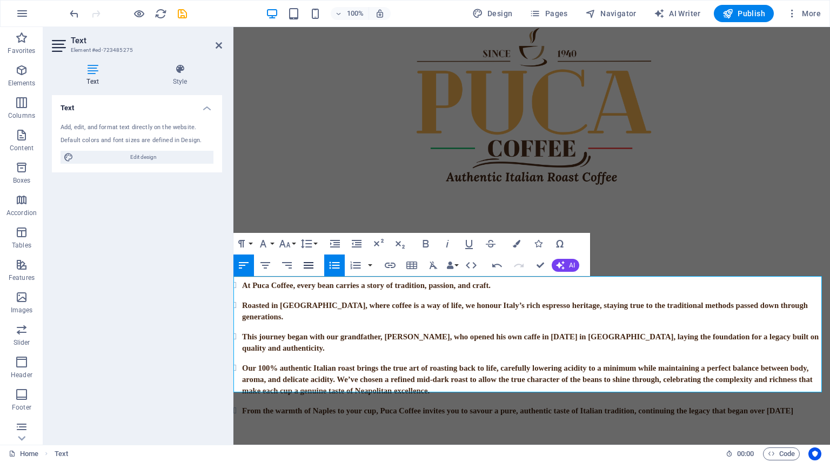
click at [303, 267] on icon "button" at bounding box center [308, 265] width 13 height 13
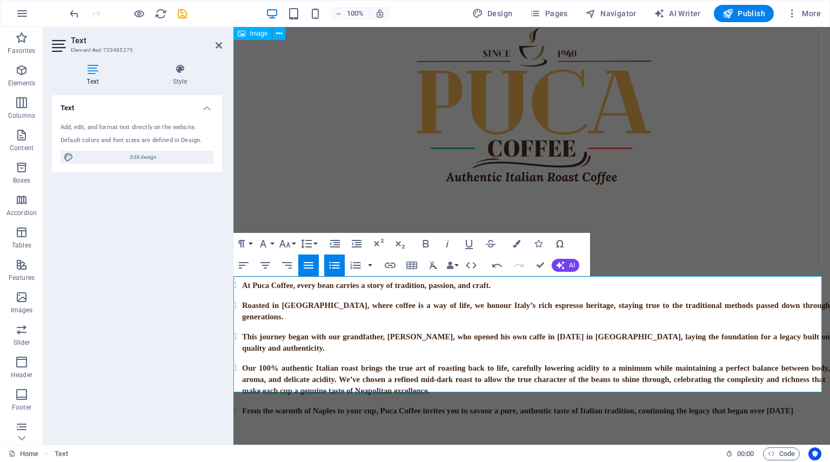
click at [630, 220] on figure at bounding box center [532, 122] width 597 height 298
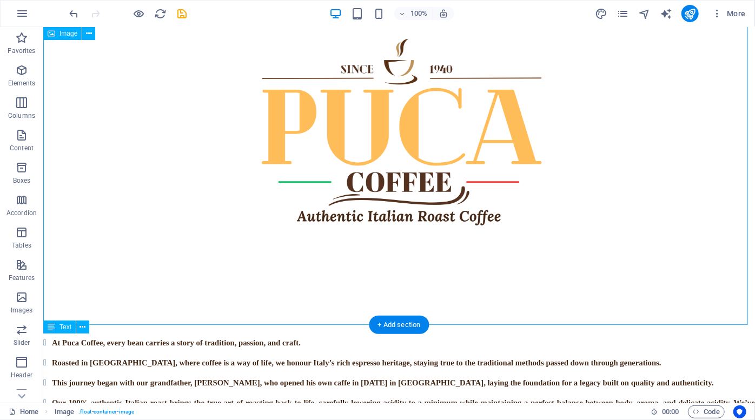
click at [445, 264] on figure at bounding box center [399, 150] width 712 height 356
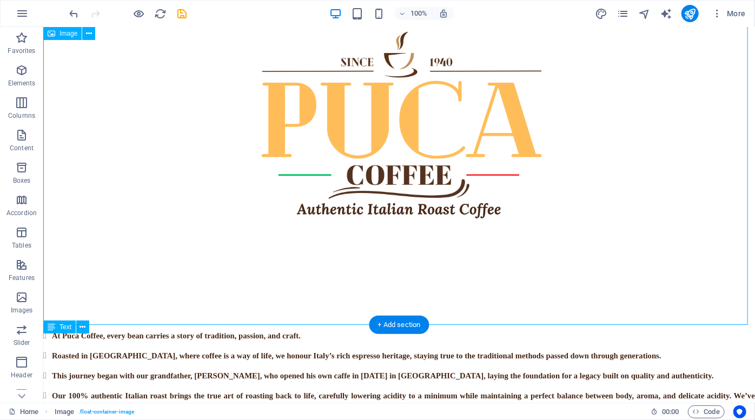
scroll to position [217, 0]
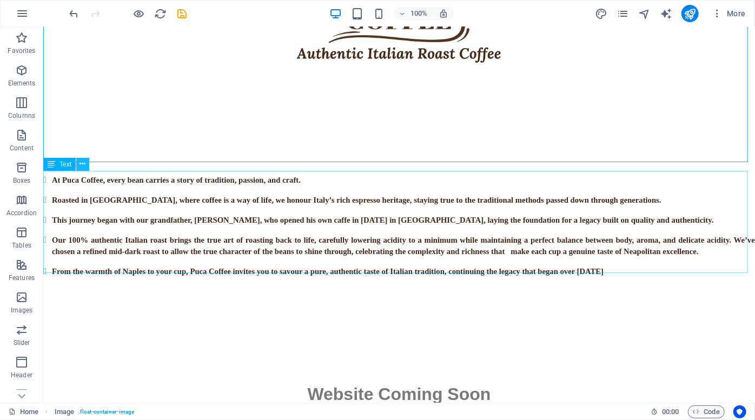
click at [81, 168] on icon at bounding box center [83, 163] width 6 height 11
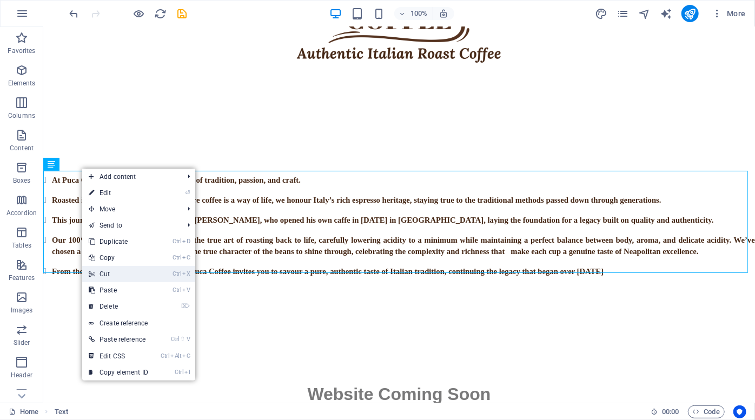
click at [121, 275] on link "Ctrl X Cut" at bounding box center [118, 274] width 72 height 16
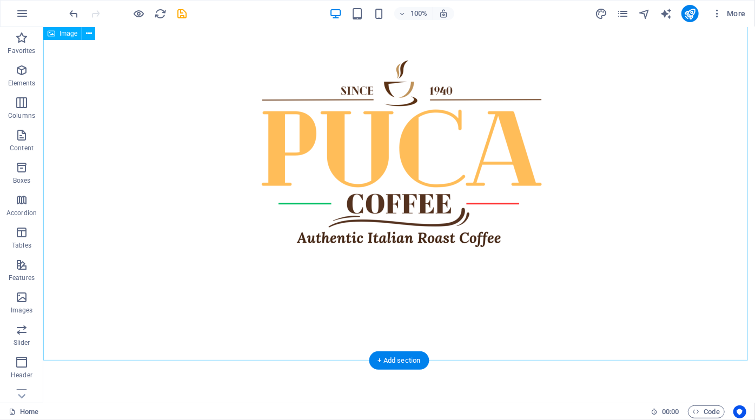
scroll to position [0, 0]
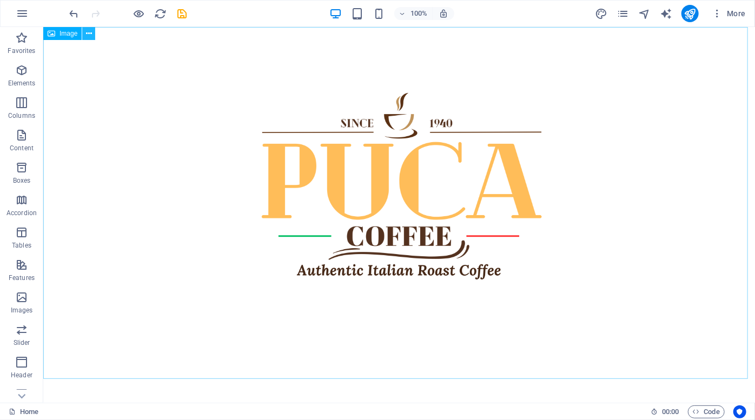
click at [87, 30] on icon at bounding box center [89, 33] width 6 height 11
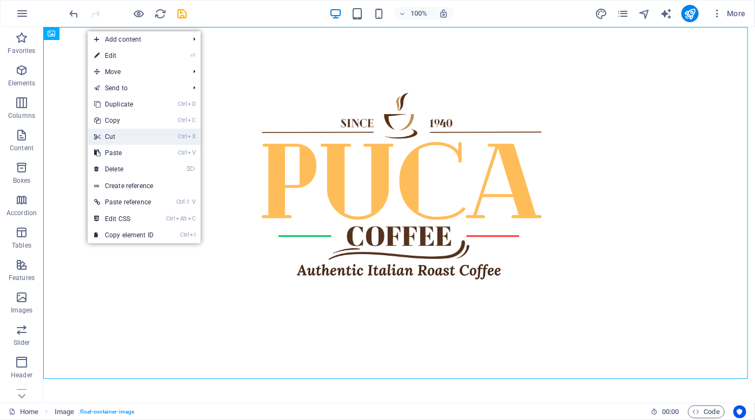
click at [136, 131] on link "Ctrl X Cut" at bounding box center [124, 137] width 72 height 16
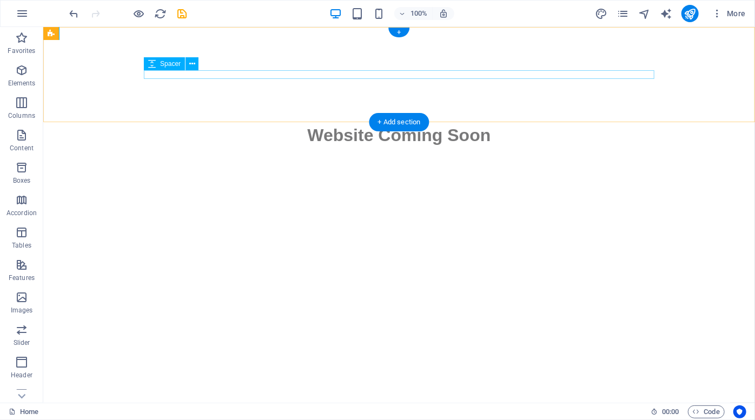
click at [356, 74] on div at bounding box center [398, 74] width 510 height 9
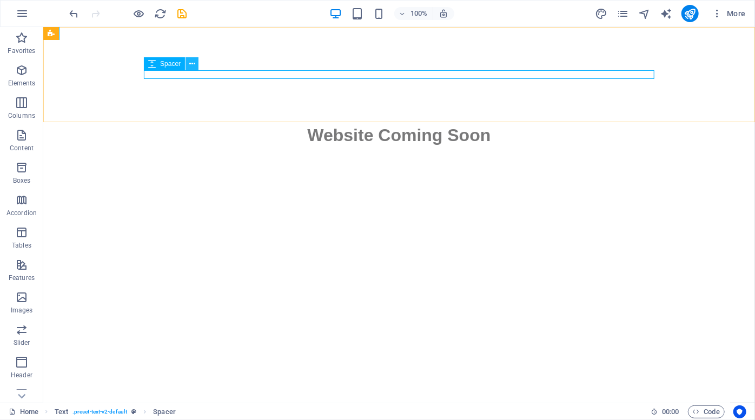
click at [195, 65] on button at bounding box center [191, 63] width 13 height 13
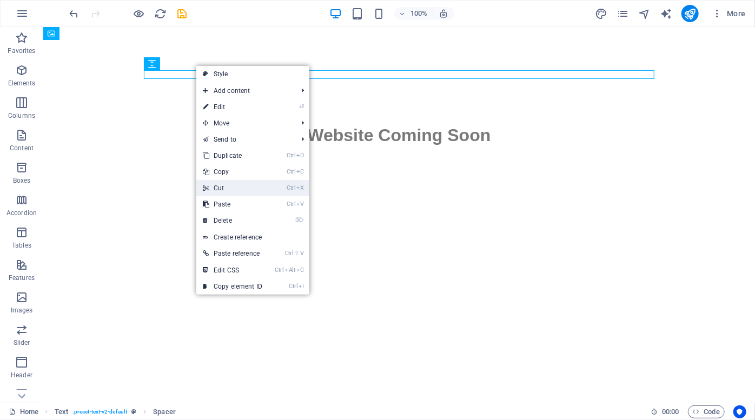
click at [228, 189] on link "Ctrl X Cut" at bounding box center [232, 188] width 72 height 16
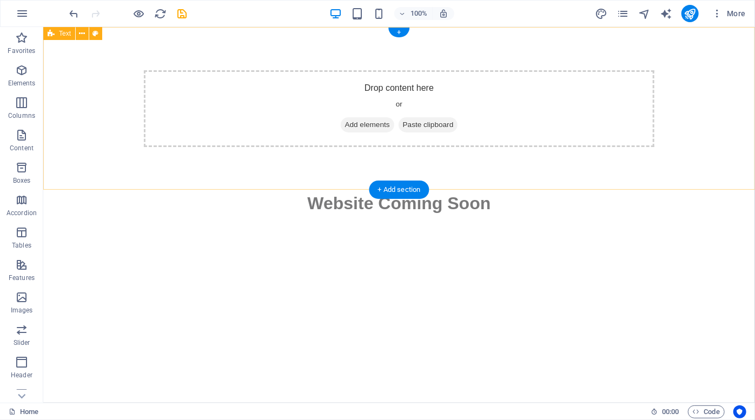
click at [361, 43] on div "Drop content here or Add elements Paste clipboard" at bounding box center [399, 107] width 712 height 163
click at [147, 55] on div "Drop content here or Add elements Paste clipboard" at bounding box center [399, 107] width 712 height 163
click at [98, 75] on div "Drop content here or Add elements Paste clipboard" at bounding box center [399, 107] width 712 height 163
click at [92, 101] on div "Drop content here or Add elements Paste clipboard" at bounding box center [399, 107] width 712 height 163
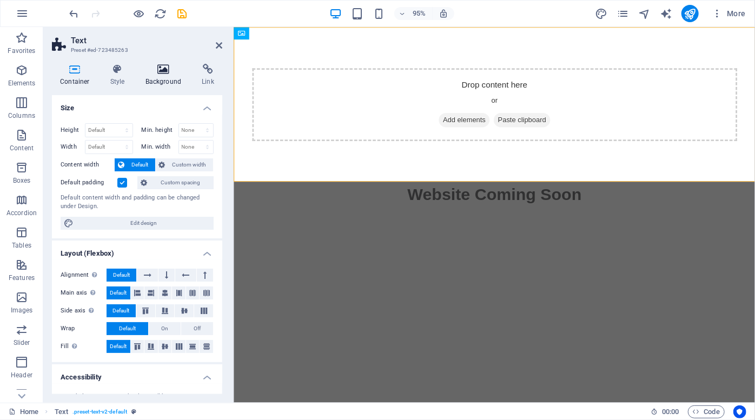
click at [162, 71] on icon at bounding box center [163, 69] width 52 height 11
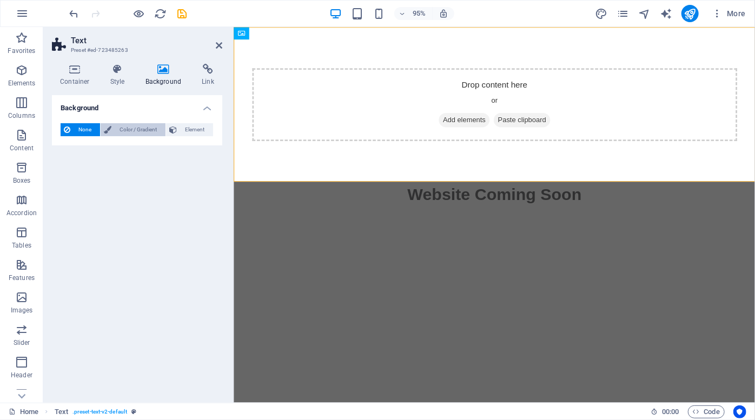
click at [124, 129] on span "Color / Gradient" at bounding box center [139, 129] width 48 height 13
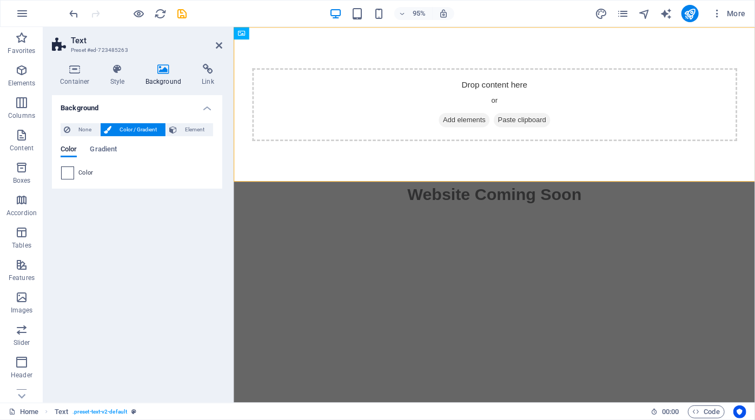
click at [74, 171] on div at bounding box center [67, 173] width 13 height 13
type input "#ffffff"
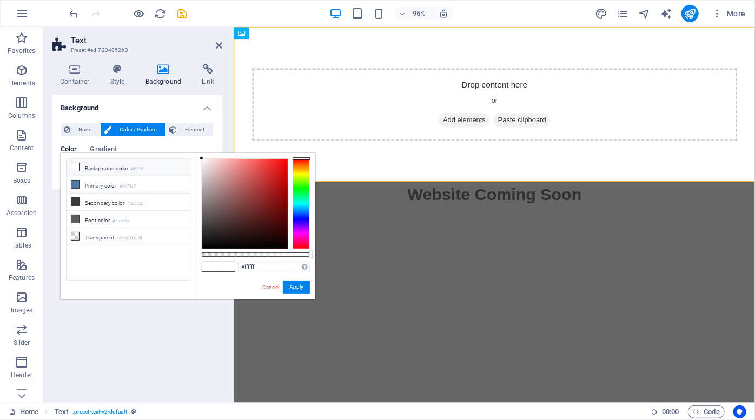
click at [76, 168] on icon at bounding box center [75, 167] width 8 height 8
click at [291, 287] on button "Apply" at bounding box center [296, 287] width 27 height 13
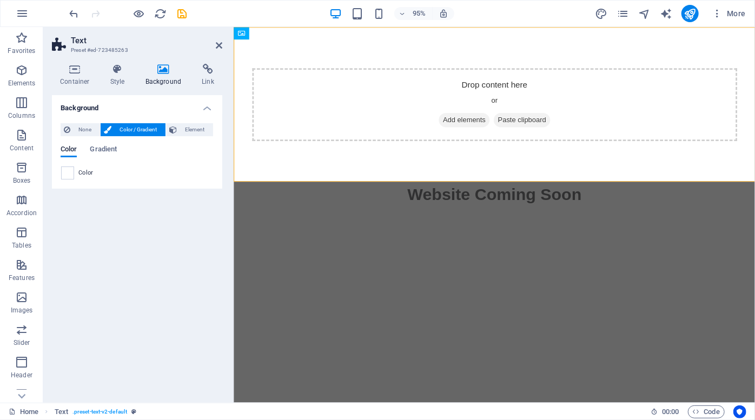
click at [224, 44] on aside "Text Preset #ed-723485263 Container Style Background Link Size Height Default p…" at bounding box center [138, 215] width 190 height 376
click at [221, 49] on icon at bounding box center [219, 45] width 6 height 9
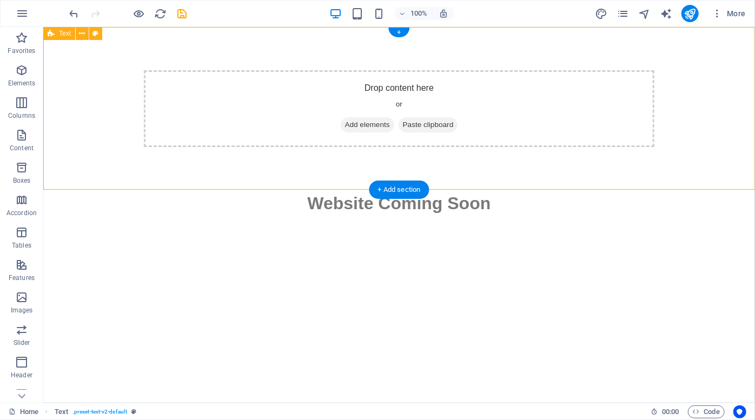
click at [336, 100] on div "Drop content here or Add elements Paste clipboard" at bounding box center [398, 108] width 510 height 77
click at [351, 123] on span "Add elements" at bounding box center [367, 124] width 54 height 15
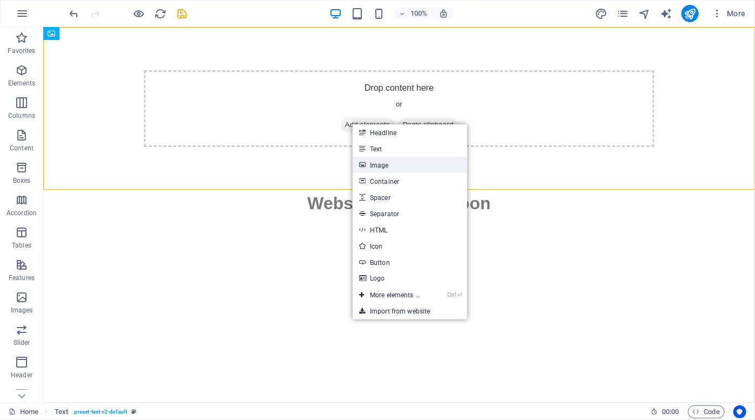
click at [398, 164] on link "Image" at bounding box center [410, 165] width 115 height 16
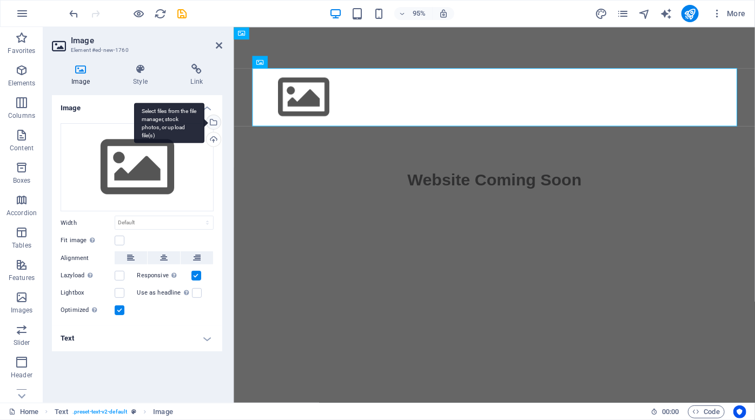
click at [212, 123] on div "Select files from the file manager, stock photos, or upload file(s)" at bounding box center [212, 123] width 16 height 16
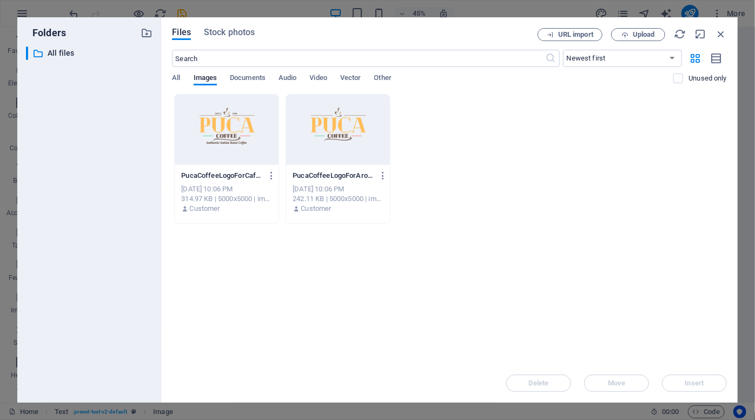
click at [246, 131] on div at bounding box center [227, 130] width 104 height 70
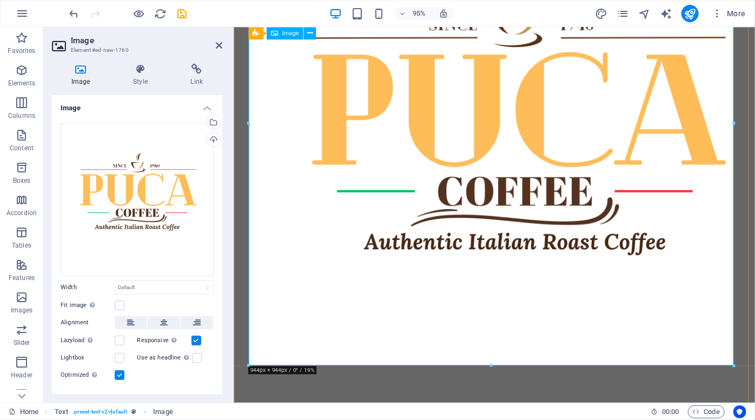
scroll to position [227, 0]
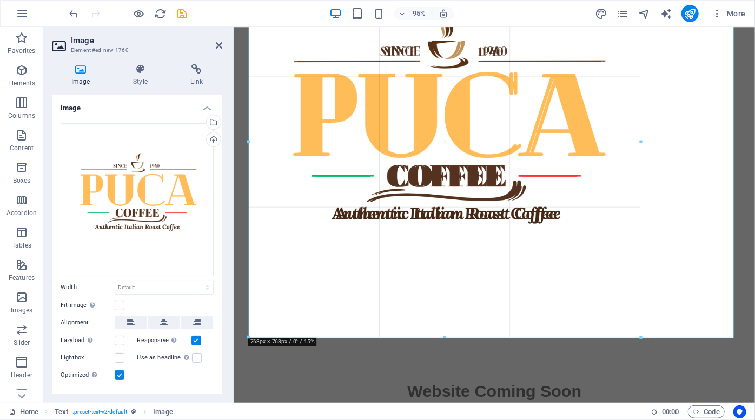
drag, startPoint x: 491, startPoint y: 338, endPoint x: 273, endPoint y: 222, distance: 247.9
type input "762"
select select "px"
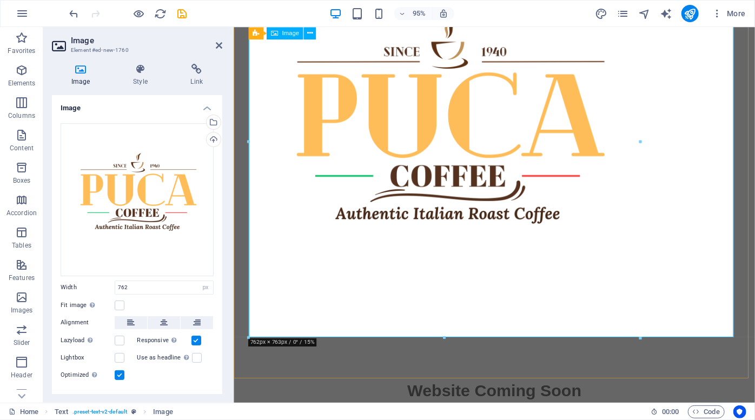
select select "DISABLED_OPTION_VALUE"
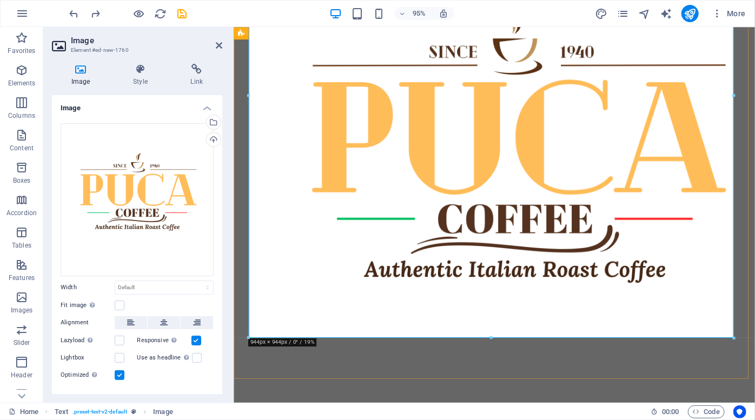
scroll to position [227, 0]
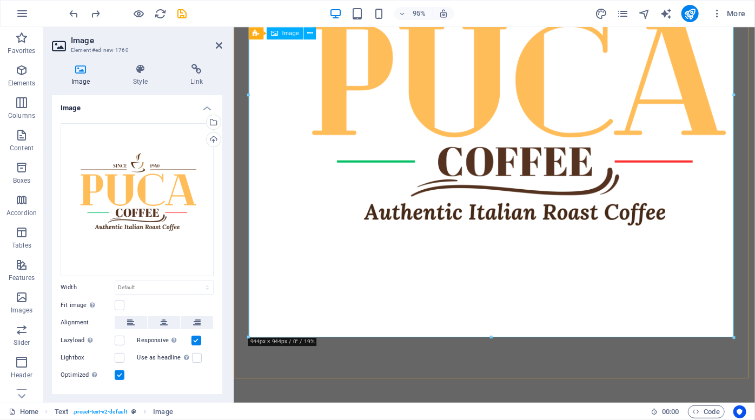
click at [465, 311] on figure at bounding box center [507, 120] width 510 height 554
click at [406, 313] on figure at bounding box center [507, 120] width 510 height 554
click at [143, 74] on icon at bounding box center [140, 69] width 53 height 11
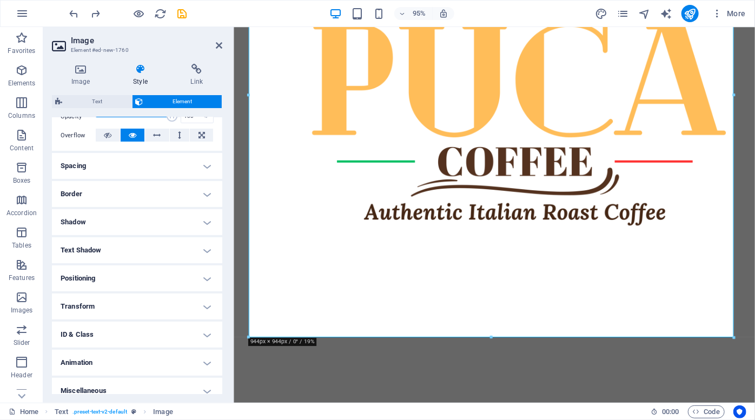
scroll to position [180, 0]
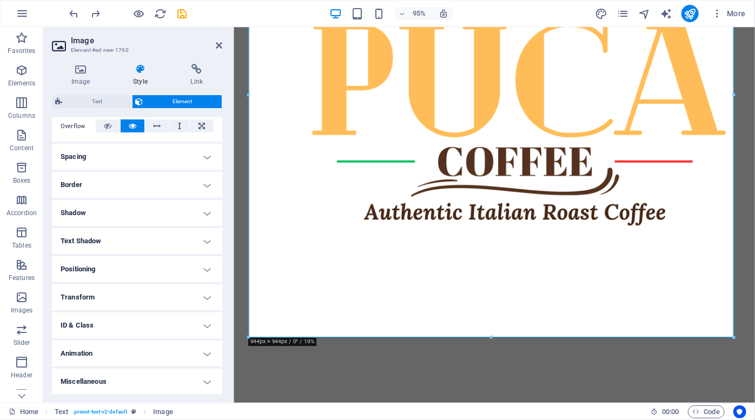
click at [210, 292] on h4 "Transform" at bounding box center [137, 297] width 170 height 26
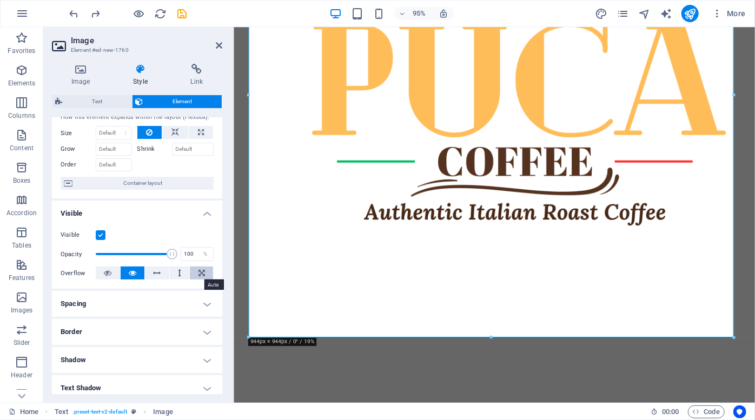
scroll to position [0, 0]
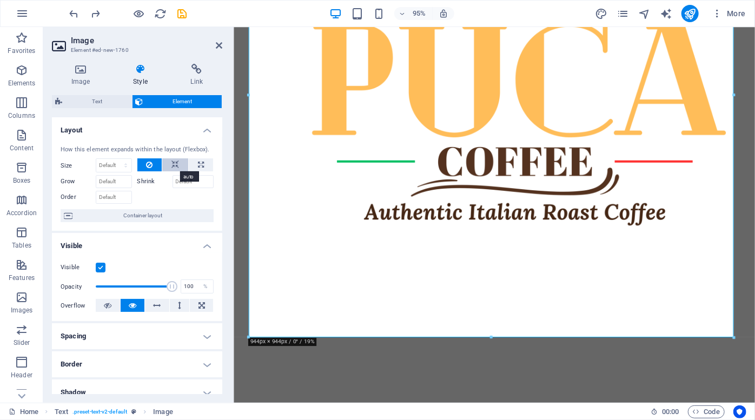
click at [177, 164] on icon at bounding box center [175, 164] width 8 height 13
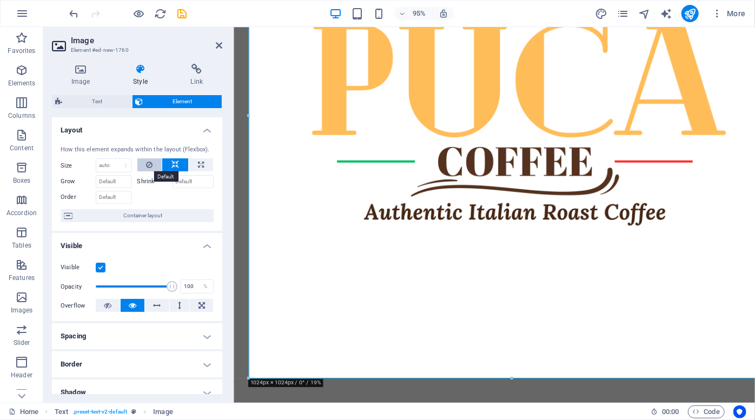
click at [150, 162] on icon at bounding box center [149, 164] width 6 height 13
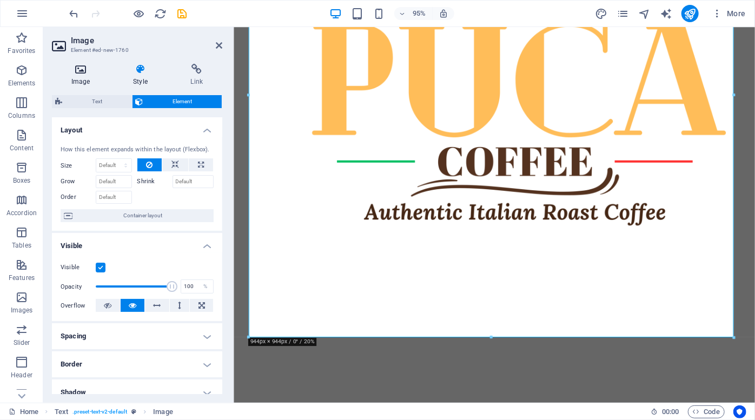
click at [91, 78] on h4 "Image" at bounding box center [83, 75] width 62 height 23
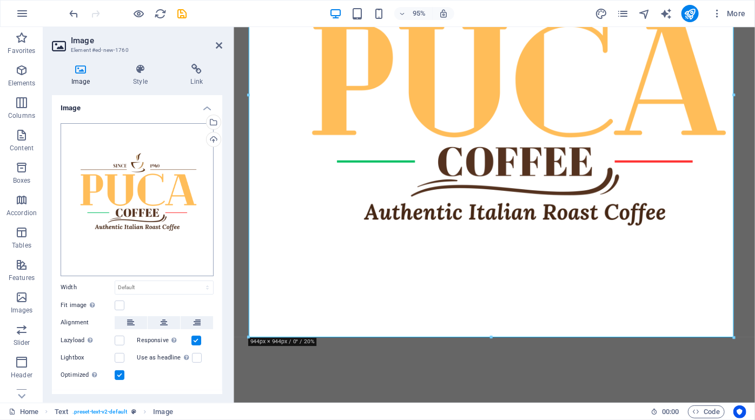
scroll to position [19, 0]
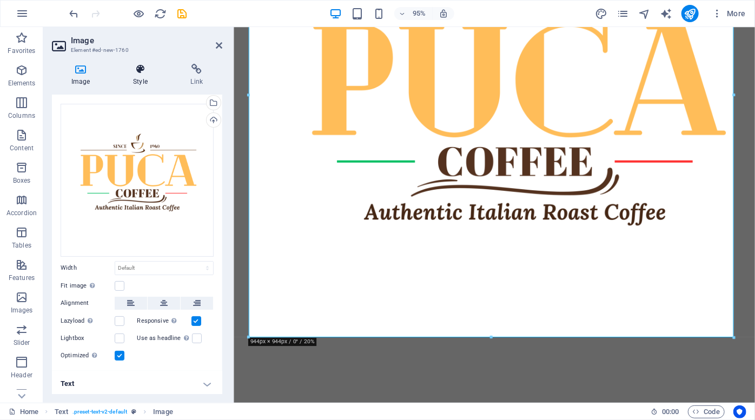
click at [143, 76] on h4 "Style" at bounding box center [142, 75] width 57 height 23
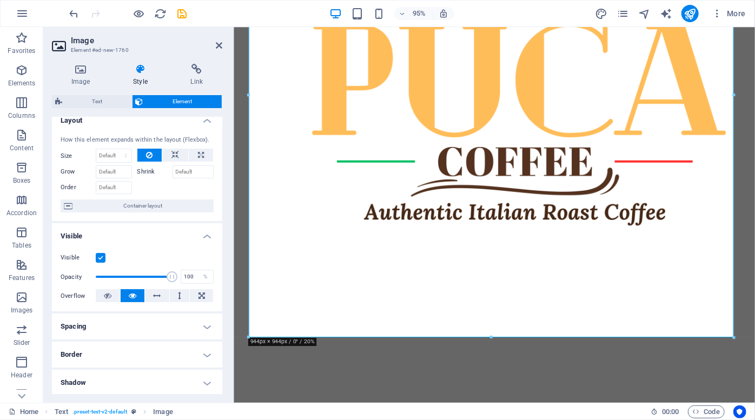
scroll to position [0, 0]
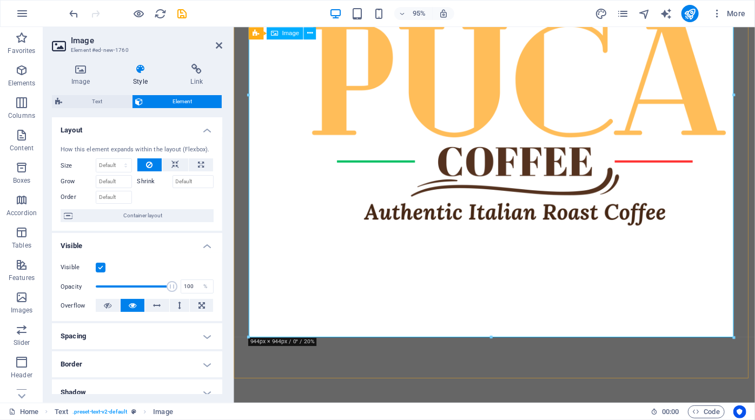
click at [393, 253] on figure at bounding box center [507, 120] width 510 height 554
click at [476, 372] on div at bounding box center [507, 120] width 549 height 640
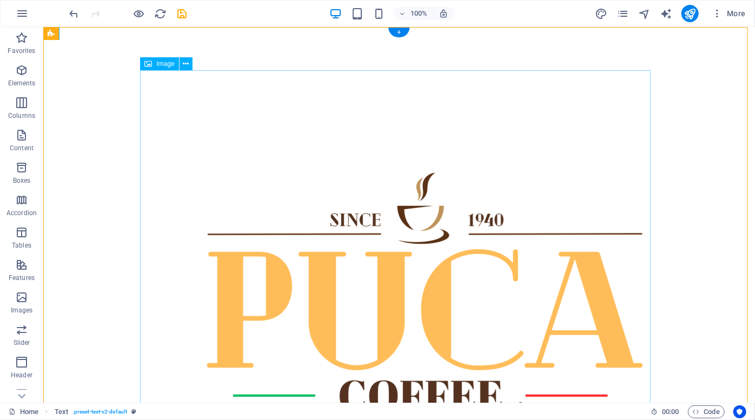
click at [394, 130] on figure at bounding box center [398, 347] width 510 height 554
click at [165, 63] on span "Image" at bounding box center [165, 64] width 18 height 6
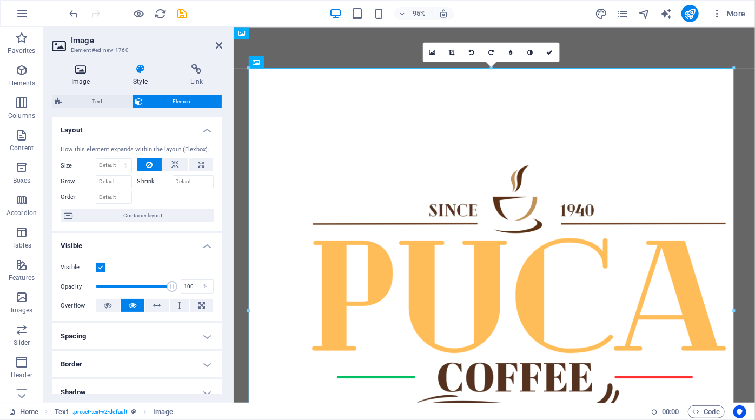
click at [89, 77] on h4 "Image" at bounding box center [83, 75] width 62 height 23
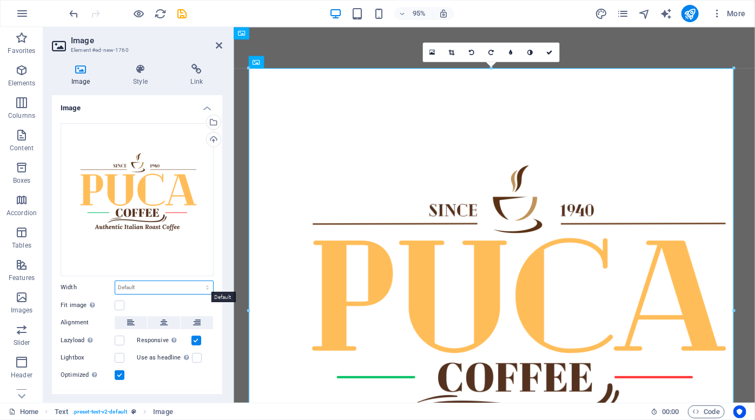
click at [150, 288] on select "Default auto px rem % em vh vw" at bounding box center [164, 287] width 98 height 13
select select "%"
click at [196, 281] on select "Default auto px rem % em vh vw" at bounding box center [164, 287] width 98 height 13
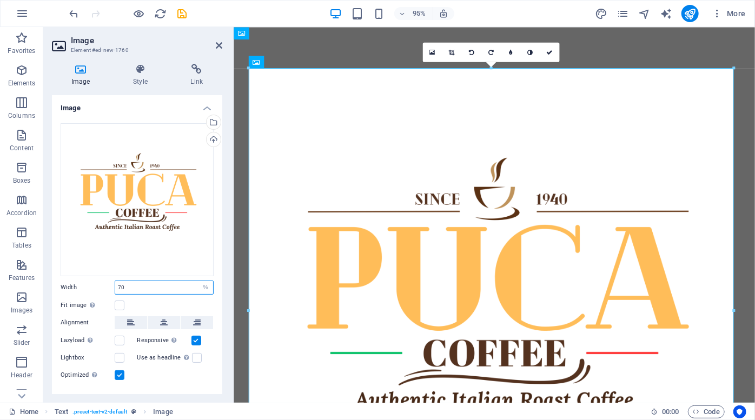
type input "70"
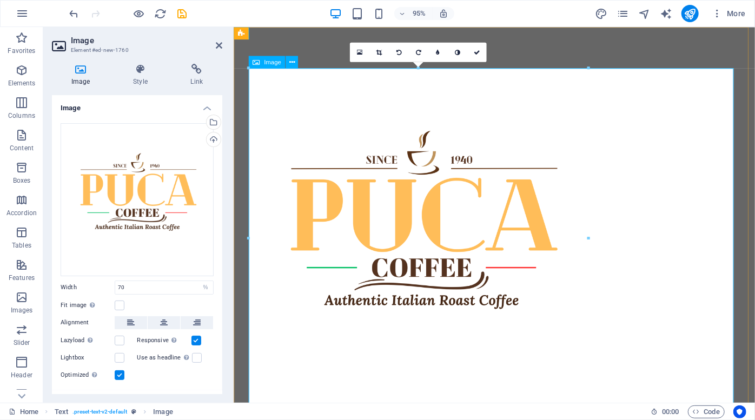
click at [444, 365] on figure at bounding box center [507, 248] width 510 height 357
click at [168, 316] on button at bounding box center [164, 322] width 32 height 13
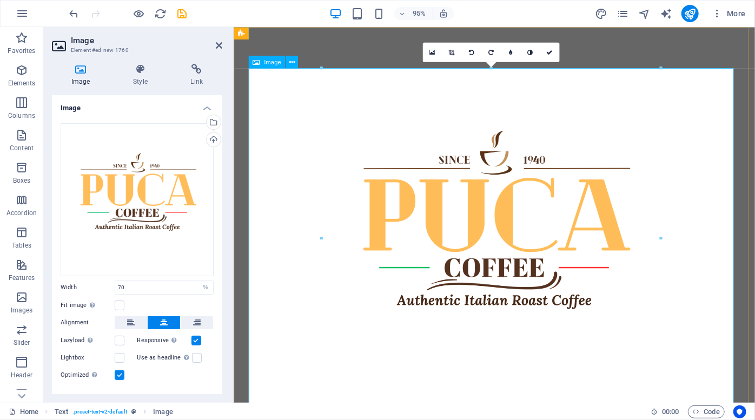
click at [502, 378] on figure at bounding box center [507, 248] width 510 height 357
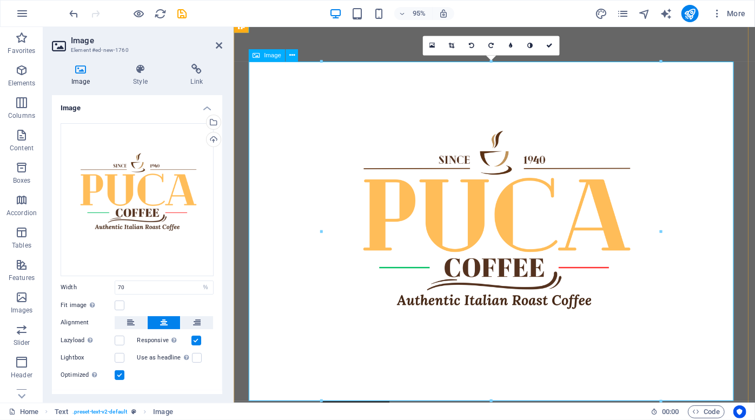
scroll to position [49, 0]
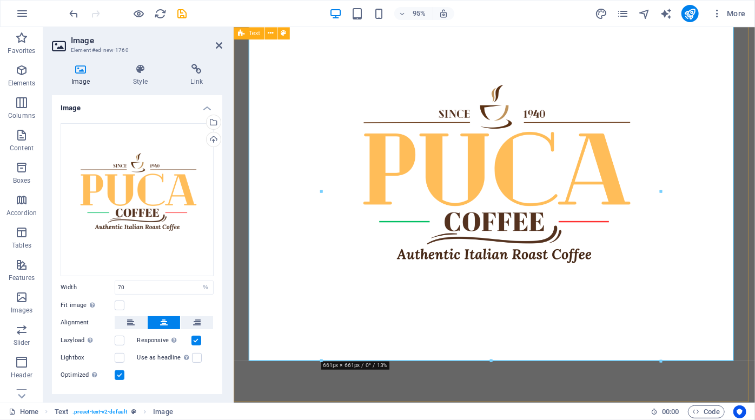
click at [517, 390] on div at bounding box center [507, 200] width 549 height 444
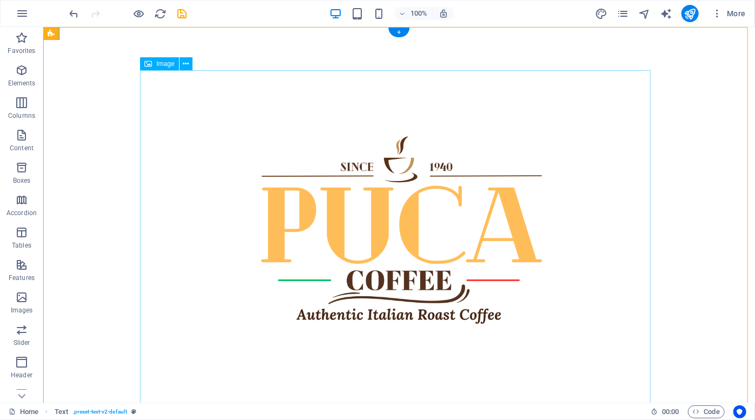
scroll to position [94, 0]
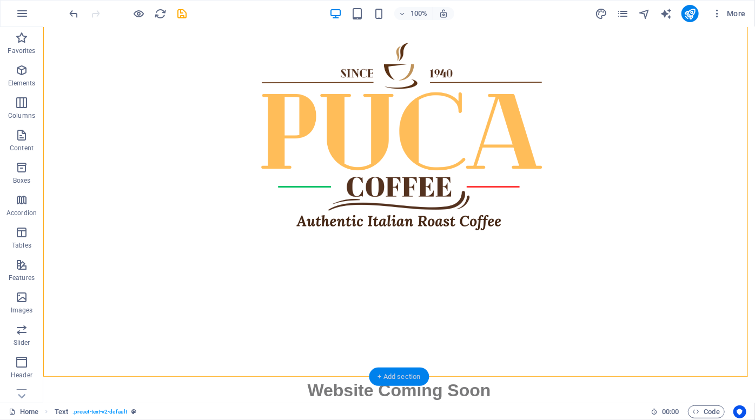
click at [398, 374] on div "+ Add section" at bounding box center [399, 377] width 60 height 18
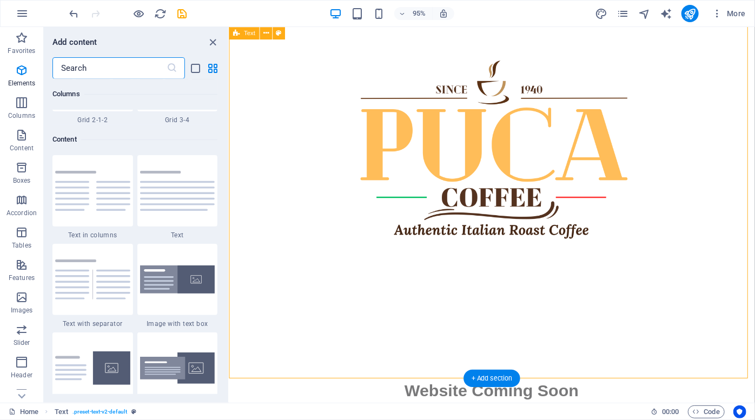
scroll to position [1891, 0]
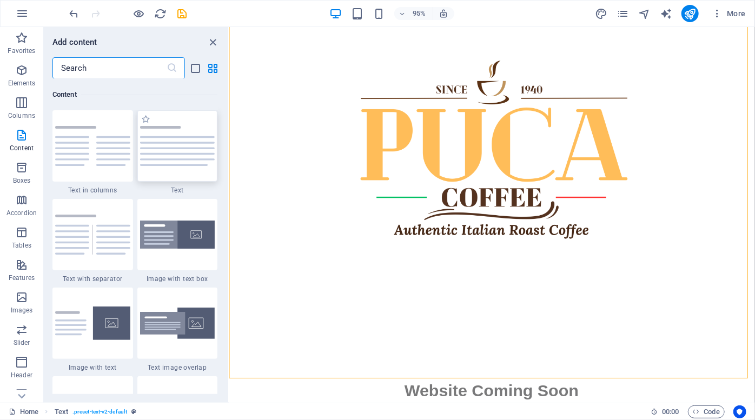
click at [169, 154] on img at bounding box center [177, 146] width 75 height 40
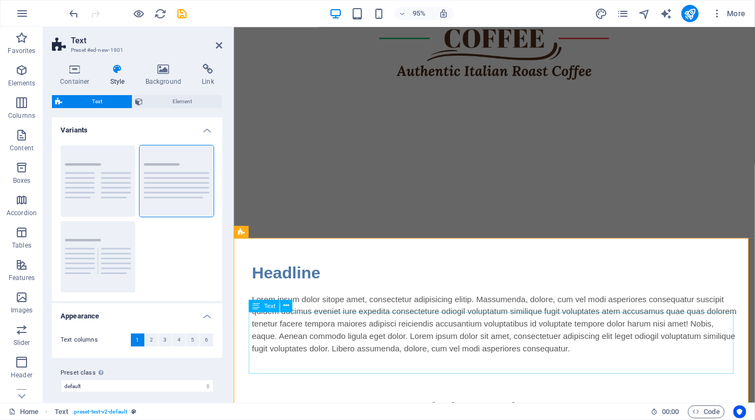
scroll to position [260, 0]
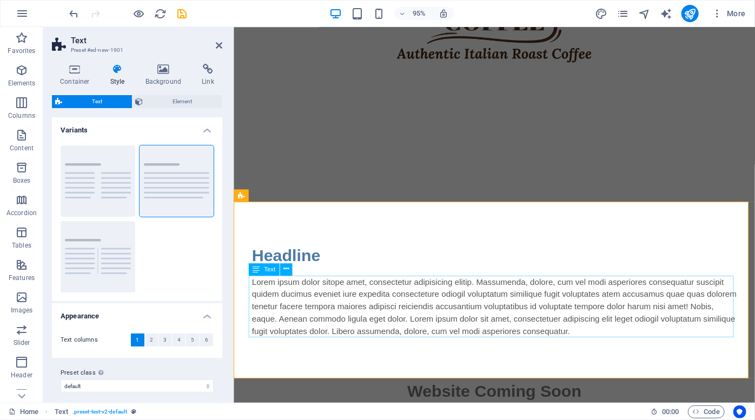
click at [291, 309] on div "Lorem ipsum dolor sitope amet, consectetur adipisicing elitip. Massumenda, dolo…" at bounding box center [507, 321] width 510 height 65
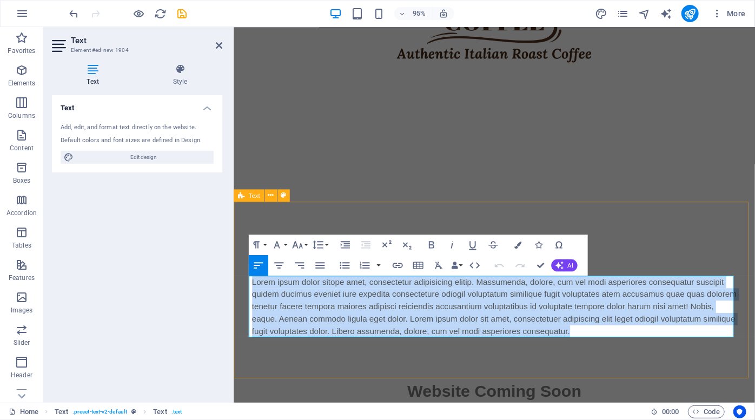
drag, startPoint x: 250, startPoint y: 294, endPoint x: 634, endPoint y: 369, distance: 391.8
click at [634, 369] on div "Headline Lorem ipsum dolor sitope amet, consectetur adipisicing elitip. Massume…" at bounding box center [507, 304] width 549 height 186
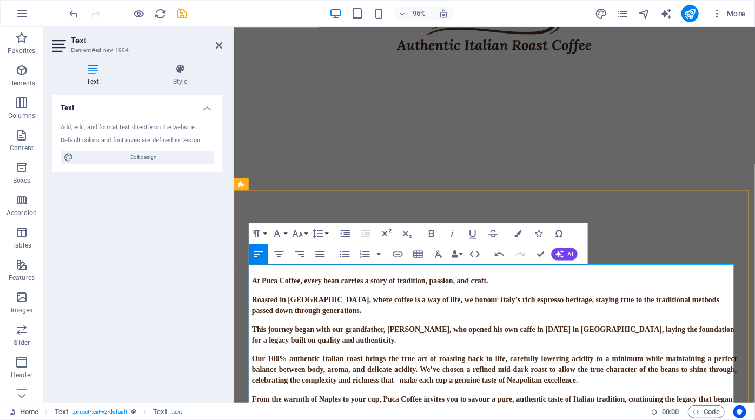
scroll to position [318, 0]
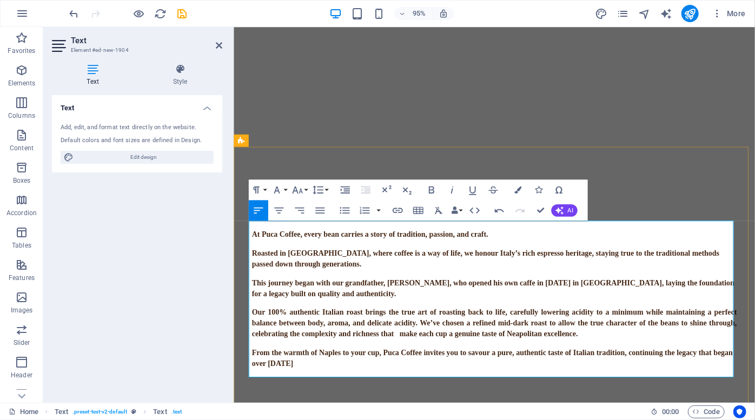
click at [252, 247] on span "At Puca Coffee, every bean carries a story of tradition, passion, and craft." at bounding box center [376, 245] width 249 height 9
drag, startPoint x: 316, startPoint y: 382, endPoint x: 242, endPoint y: 246, distance: 154.8
click at [242, 246] on div "Headline At Puca Coffee, every bean carries a story of tradition, passion, and …" at bounding box center [507, 296] width 549 height 286
click at [322, 210] on icon "button" at bounding box center [319, 210] width 9 height 6
click at [376, 210] on button "button" at bounding box center [378, 210] width 8 height 21
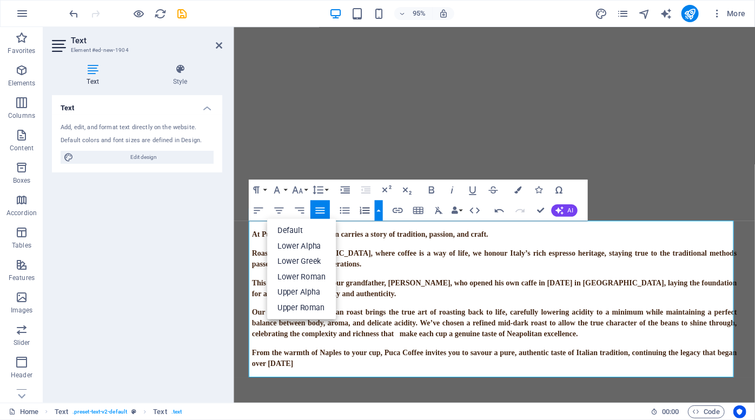
click at [376, 210] on button "button" at bounding box center [378, 210] width 8 height 21
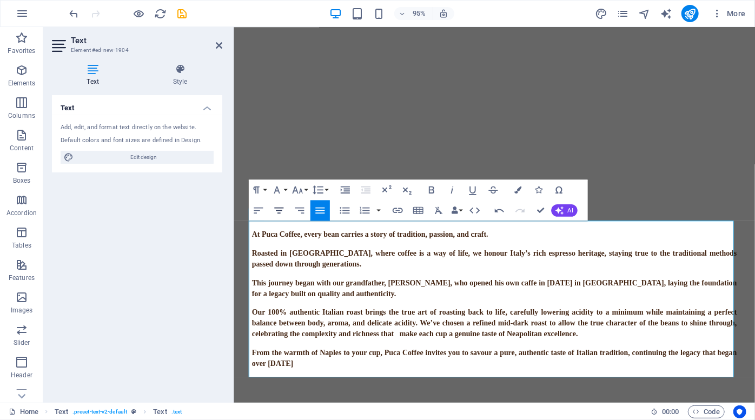
click at [280, 210] on icon "button" at bounding box center [278, 210] width 9 height 6
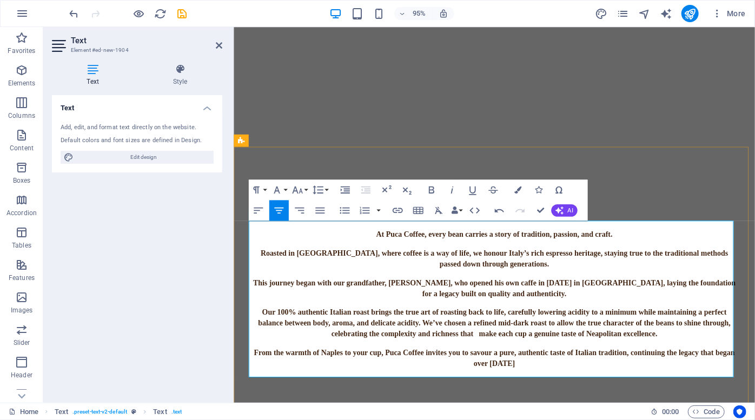
click at [460, 297] on span "This journey began with our grandfather, [PERSON_NAME], who opened his own caff…" at bounding box center [509, 302] width 510 height 20
click at [425, 322] on p "Our 100% authentic Italian roast brings the true art of roasting back to life, …" at bounding box center [507, 339] width 510 height 34
click at [636, 206] on div "Headline" at bounding box center [507, 209] width 510 height 26
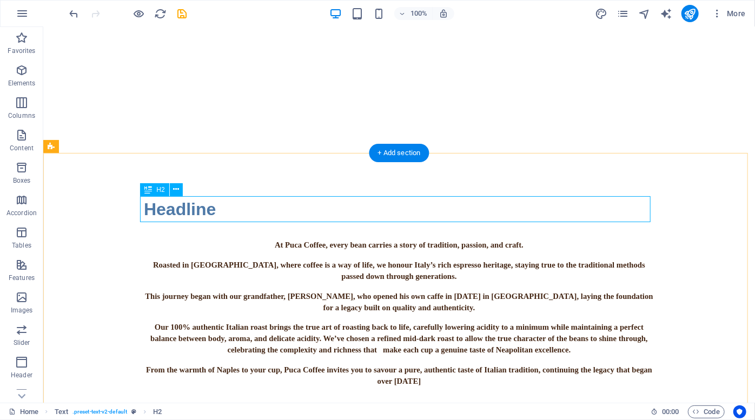
click at [197, 210] on div "Headline" at bounding box center [398, 209] width 510 height 26
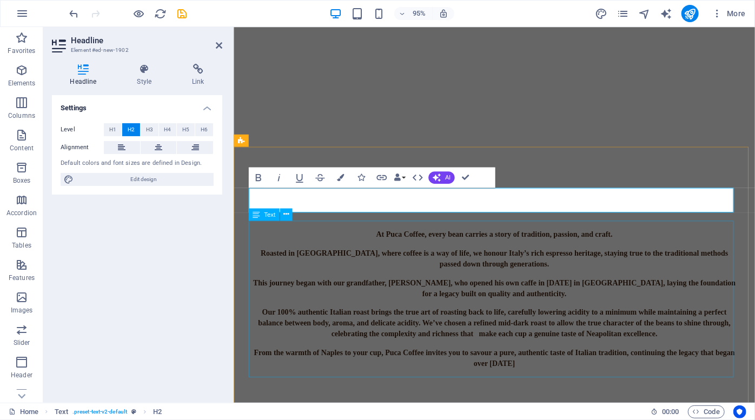
click at [436, 286] on div "At Puca Coffee, every bean carries a story of tradition, passion, and craft. Ro…" at bounding box center [507, 313] width 510 height 165
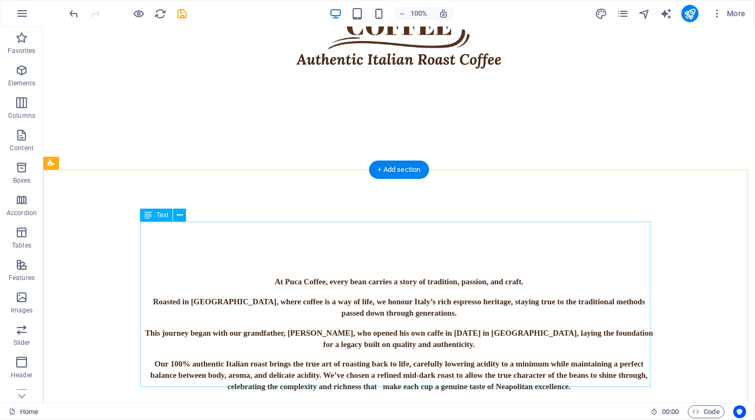
scroll to position [304, 0]
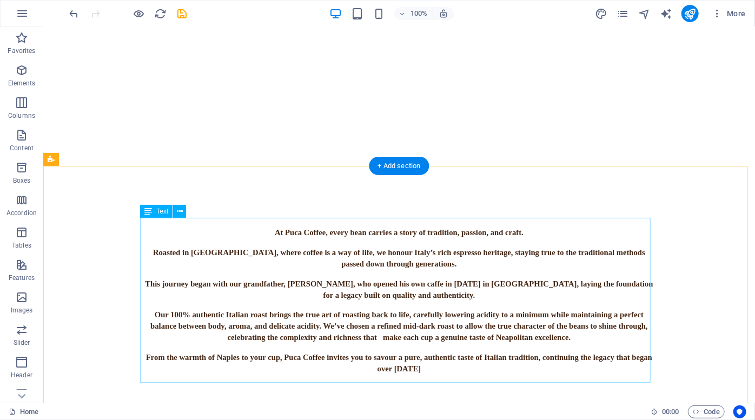
click at [379, 249] on div "At Puca Coffee, every bean carries a story of tradition, passion, and craft. Ro…" at bounding box center [398, 300] width 510 height 165
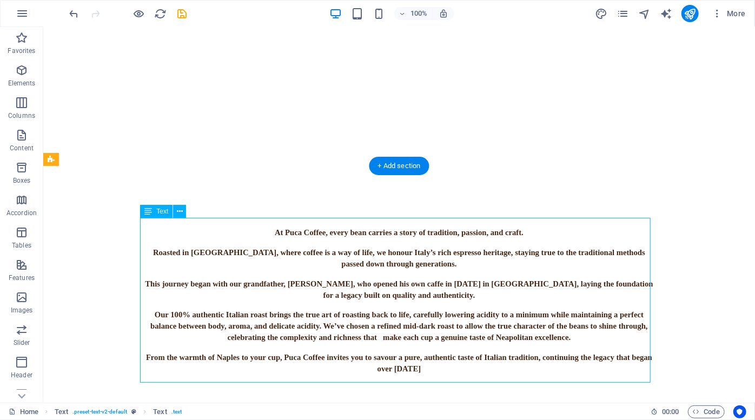
click at [379, 249] on div "At Puca Coffee, every bean carries a story of tradition, passion, and craft. Ro…" at bounding box center [398, 300] width 510 height 165
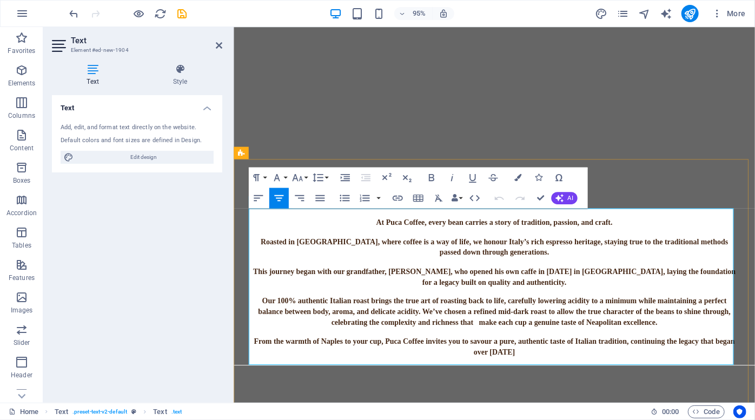
click at [480, 266] on p "Roasted in [GEOGRAPHIC_DATA], where coffee is a way of life, we honour Italy’s …" at bounding box center [507, 258] width 510 height 23
click at [184, 78] on h4 "Style" at bounding box center [180, 75] width 84 height 23
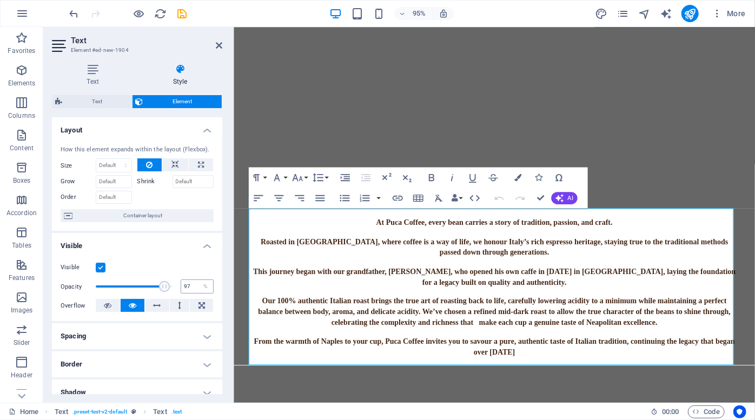
type input "100"
drag, startPoint x: 167, startPoint y: 287, endPoint x: 181, endPoint y: 284, distance: 13.9
click at [181, 284] on div "Opacity 100 %" at bounding box center [137, 286] width 153 height 16
click at [175, 160] on icon at bounding box center [175, 164] width 8 height 13
click at [191, 161] on button at bounding box center [201, 164] width 24 height 13
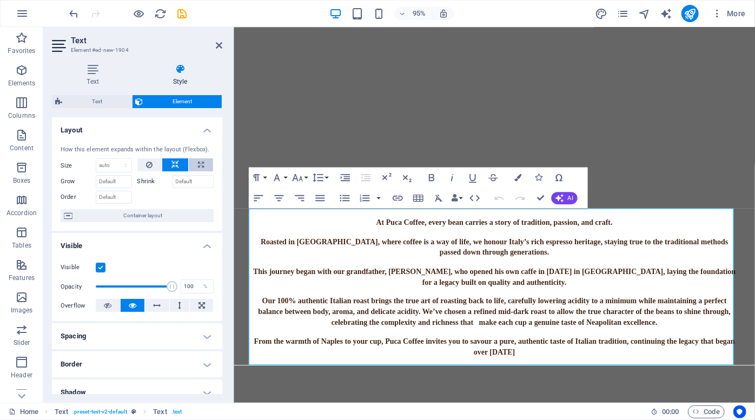
type input "100"
select select "%"
click at [157, 161] on button at bounding box center [149, 164] width 25 height 13
select select "DISABLED_OPTION_VALUE"
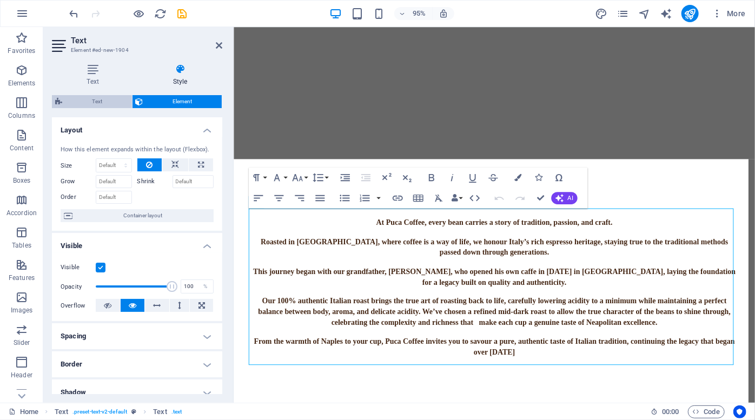
click at [110, 103] on span "Text" at bounding box center [96, 101] width 63 height 13
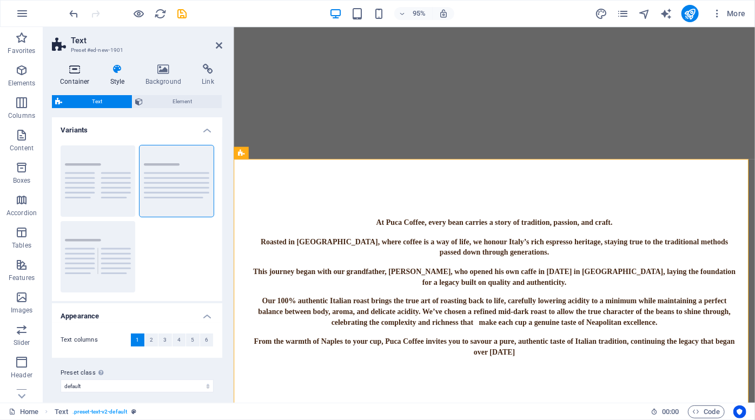
click at [79, 74] on icon at bounding box center [75, 69] width 46 height 11
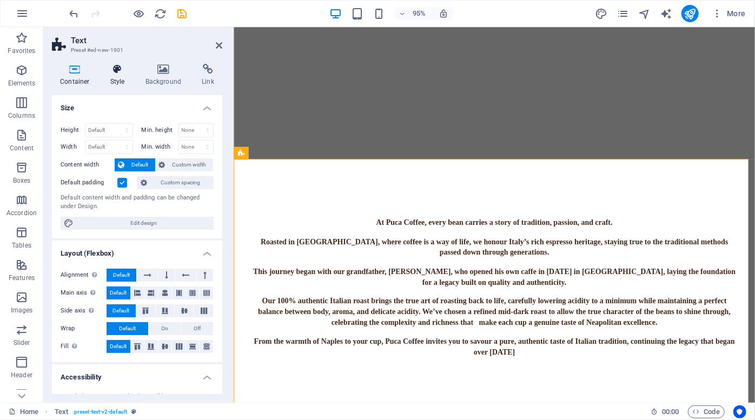
click at [116, 71] on icon at bounding box center [117, 69] width 31 height 11
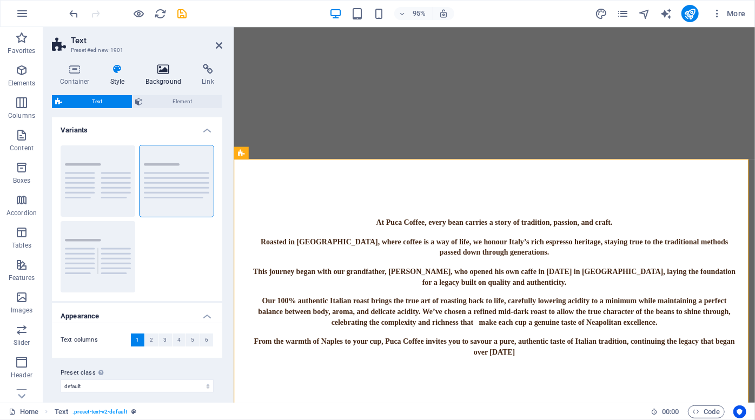
click at [168, 71] on icon at bounding box center [163, 69] width 52 height 11
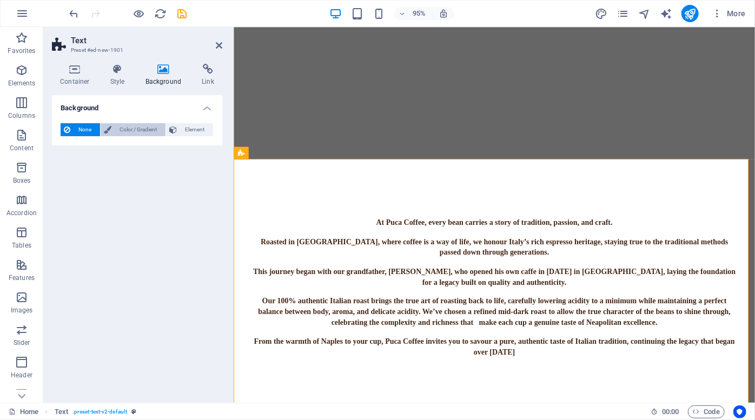
click at [130, 129] on span "Color / Gradient" at bounding box center [139, 129] width 48 height 13
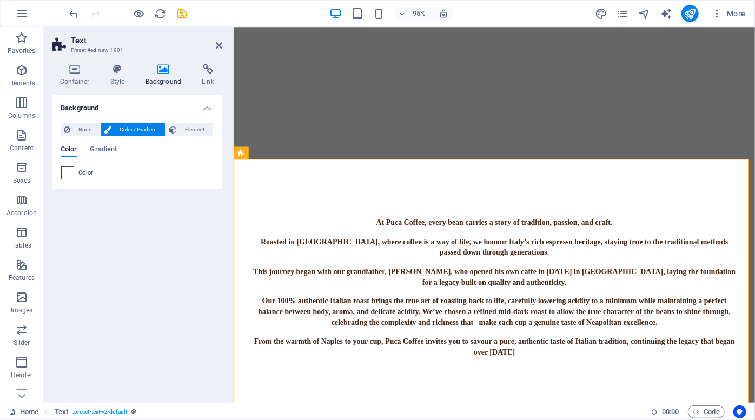
click at [64, 174] on span at bounding box center [68, 173] width 12 height 12
type input "#ffffff"
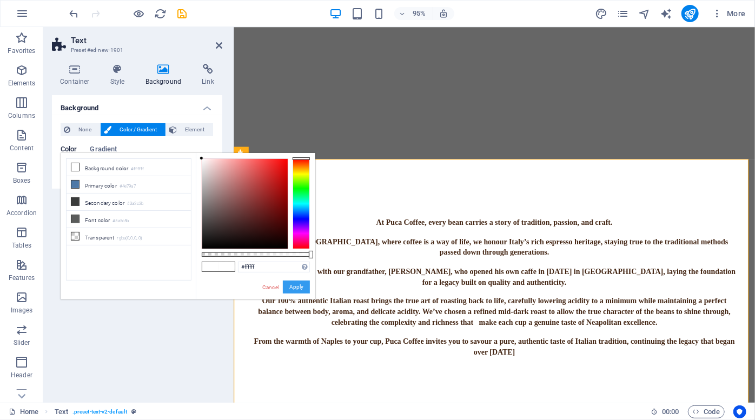
click at [291, 287] on button "Apply" at bounding box center [296, 287] width 27 height 13
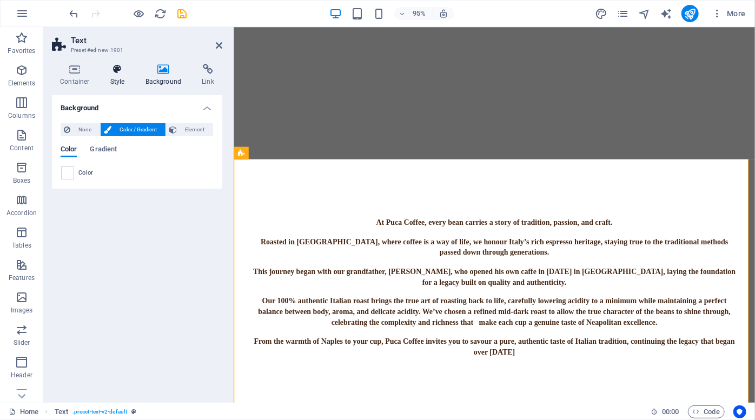
click at [119, 81] on h4 "Style" at bounding box center [119, 75] width 35 height 23
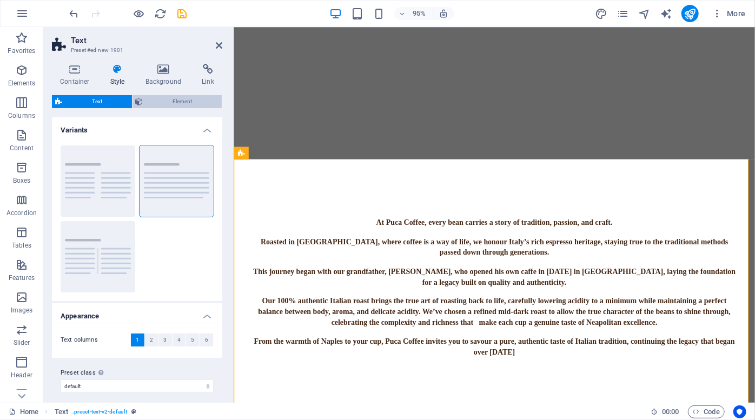
click at [165, 103] on span "Element" at bounding box center [183, 101] width 72 height 13
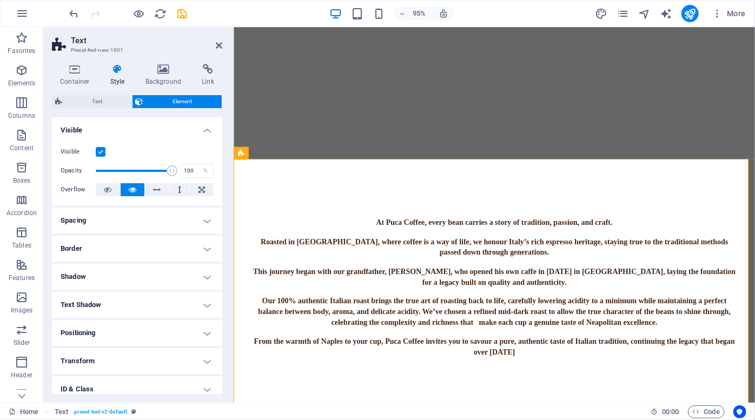
click at [182, 302] on h4 "Text Shadow" at bounding box center [137, 305] width 170 height 26
click at [188, 275] on h4 "Shadow" at bounding box center [137, 277] width 170 height 26
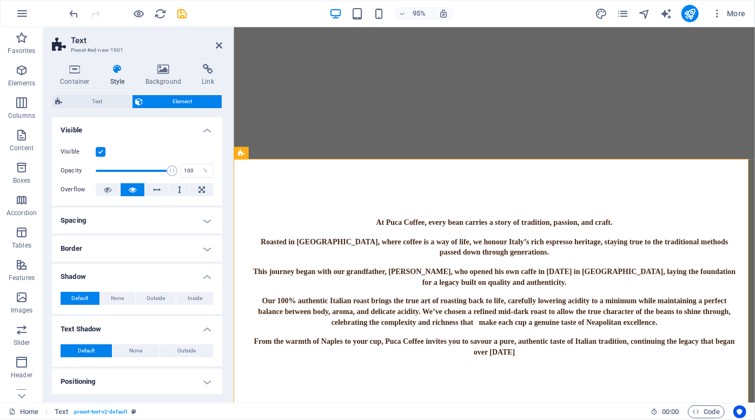
click at [197, 253] on h4 "Border" at bounding box center [137, 249] width 170 height 26
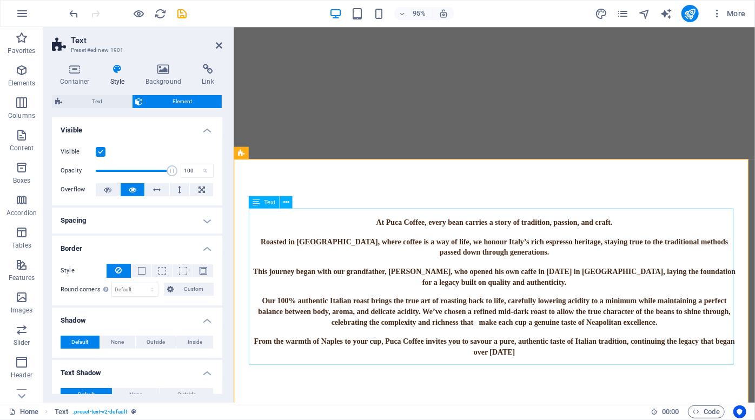
click at [536, 256] on div "At Puca Coffee, every bean carries a story of tradition, passion, and craft. Ro…" at bounding box center [507, 300] width 510 height 165
click at [693, 262] on div "At Puca Coffee, every bean carries a story of tradition, passion, and craft. Ro…" at bounding box center [507, 300] width 510 height 165
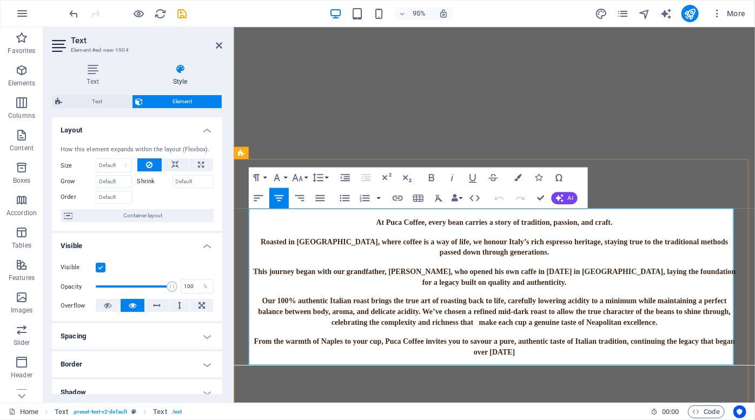
click at [725, 253] on span "Roasted in [GEOGRAPHIC_DATA], where coffee is a way of life, we honour Italy’s …" at bounding box center [509, 258] width 494 height 20
click at [553, 252] on span "Roasted in [GEOGRAPHIC_DATA], where coffee is a way of life, we honour Italy’s …" at bounding box center [509, 258] width 494 height 20
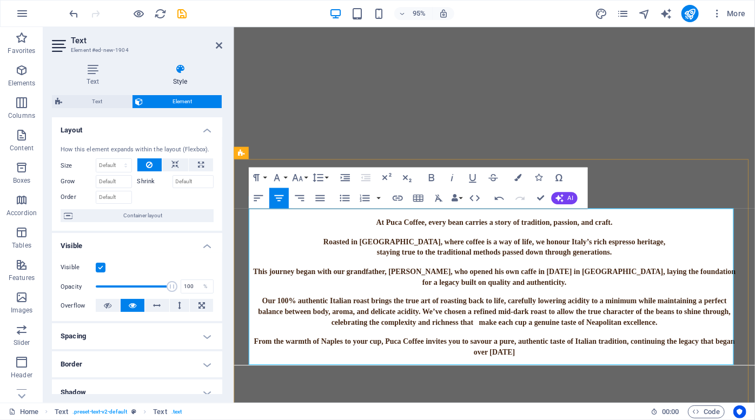
click at [607, 282] on span "This journey began with our grandfather, [PERSON_NAME], who opened his own caff…" at bounding box center [509, 290] width 510 height 20
click at [517, 316] on span "Our 100% authentic Italian roast brings the true art of roasting back to life, …" at bounding box center [508, 325] width 499 height 31
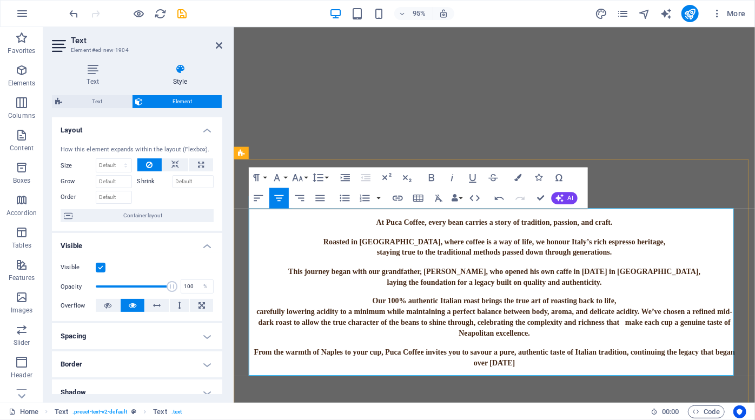
click at [659, 326] on span "carefully lowering acidity to a minimum while maintaining a perfect balance bet…" at bounding box center [507, 337] width 501 height 31
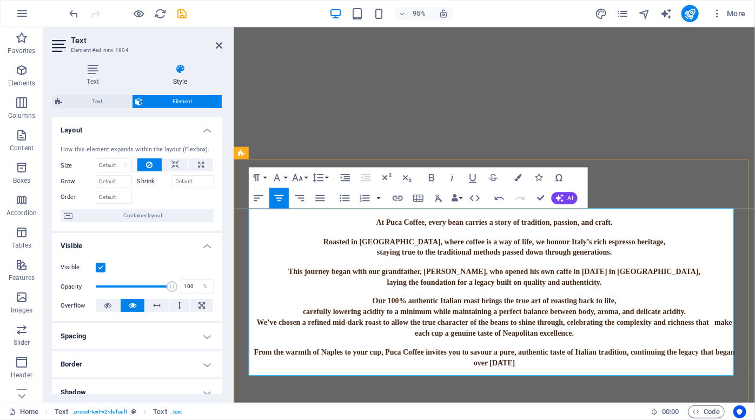
click at [584, 335] on span "We’ve chosen a refined mid-dark roast to allow the true character of the beans …" at bounding box center [508, 343] width 502 height 20
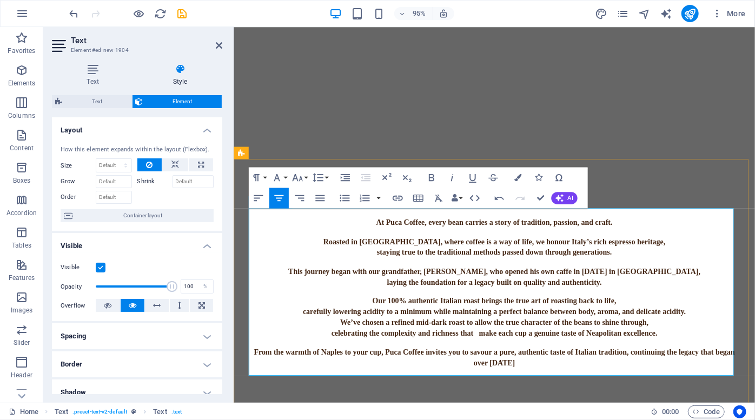
click at [529, 369] on span "From the warmth of Naples to your cup, Puca Coffee invites you to savour a pure…" at bounding box center [508, 374] width 508 height 20
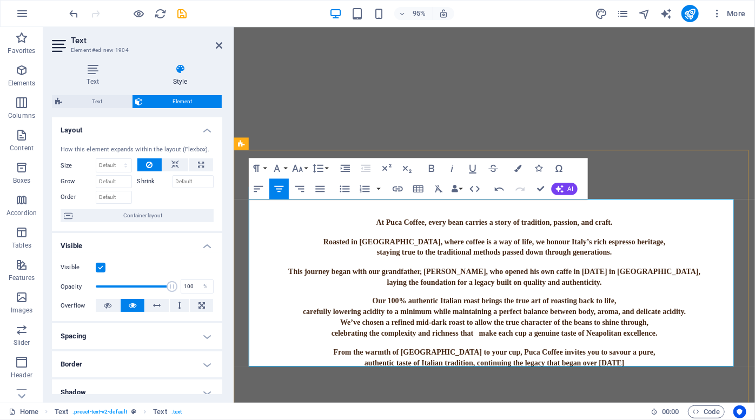
scroll to position [345, 0]
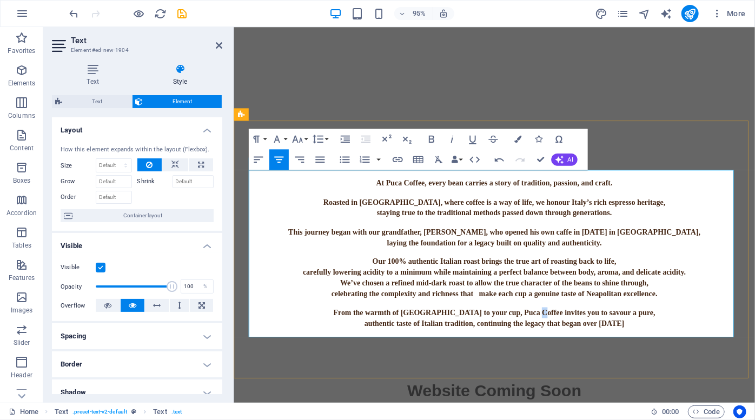
drag, startPoint x: 607, startPoint y: 327, endPoint x: 559, endPoint y: 325, distance: 47.6
click at [559, 325] on span "From the warmth of [GEOGRAPHIC_DATA] to your cup, Puca Coffee invites you to sa…" at bounding box center [507, 327] width 339 height 9
click at [674, 149] on div "At Puca Coffee, every bean carries a story of tradition, passion, and craft. Ro…" at bounding box center [507, 260] width 549 height 271
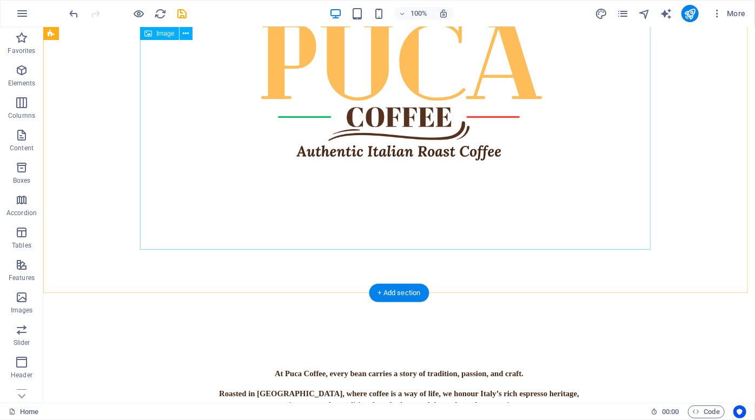
scroll to position [119, 0]
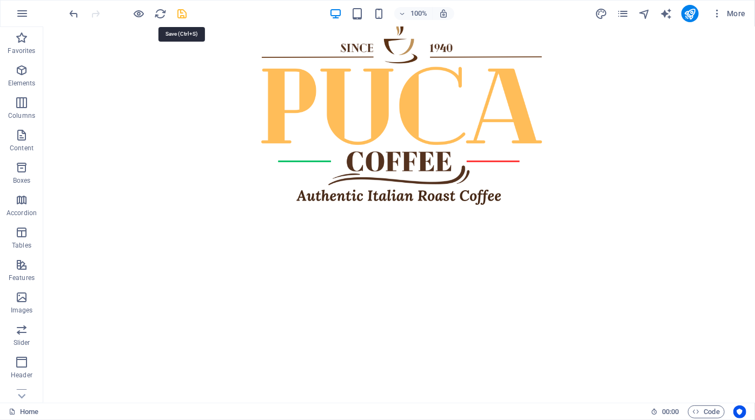
click at [180, 9] on icon "save" at bounding box center [182, 14] width 12 height 12
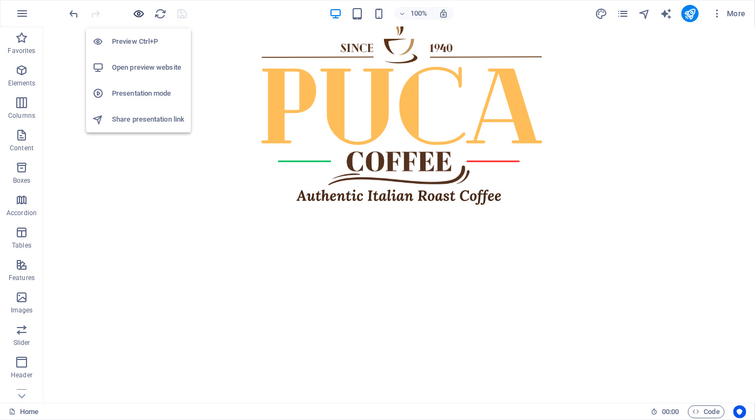
click at [136, 11] on icon "button" at bounding box center [139, 14] width 12 height 12
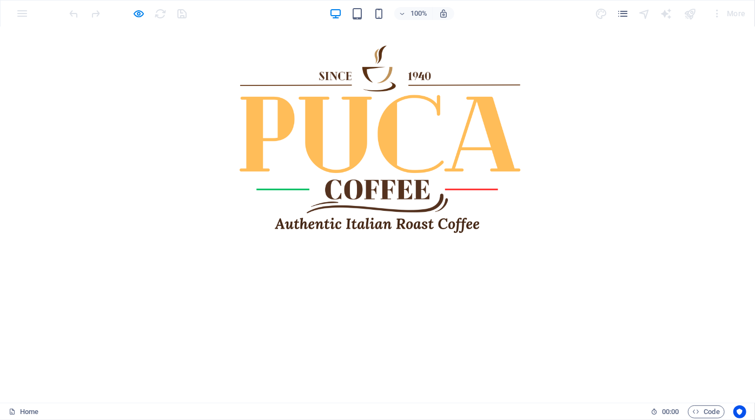
scroll to position [0, 0]
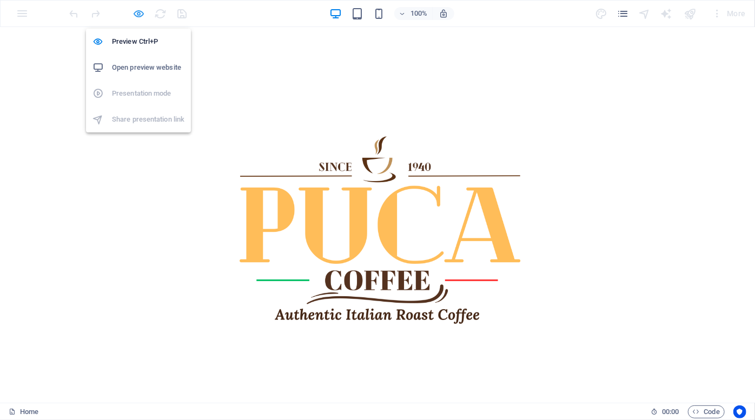
click at [138, 16] on icon "button" at bounding box center [139, 14] width 12 height 12
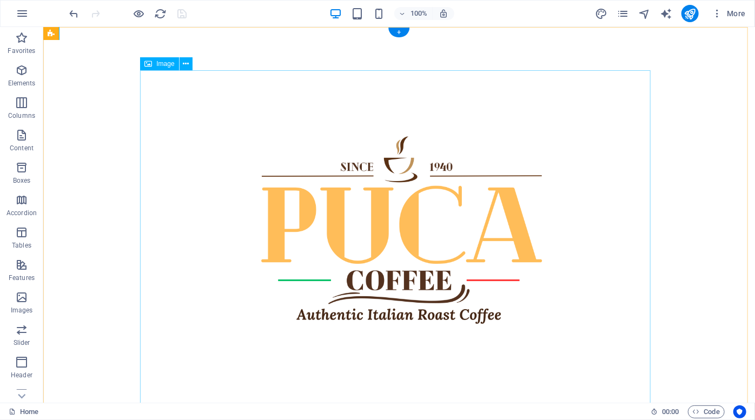
click at [343, 259] on figure at bounding box center [398, 248] width 510 height 357
click at [159, 64] on span "Image" at bounding box center [165, 64] width 18 height 6
select select "%"
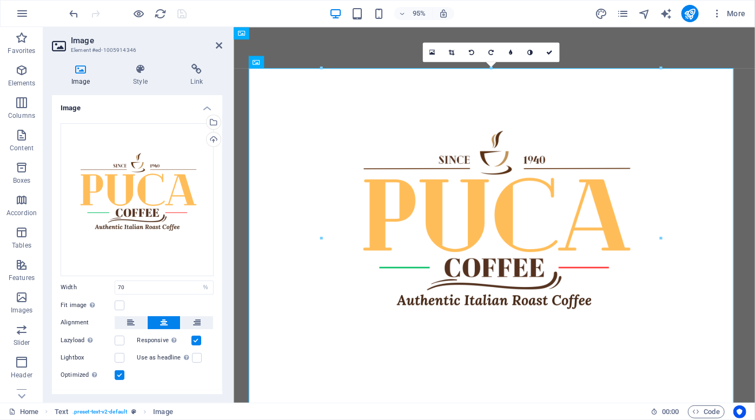
click at [261, 14] on div "95% More" at bounding box center [409, 13] width 682 height 17
click at [215, 138] on div "Upload" at bounding box center [212, 140] width 16 height 16
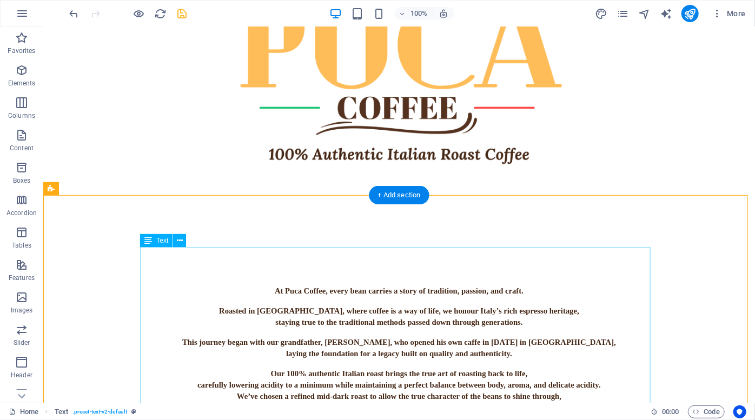
scroll to position [98, 0]
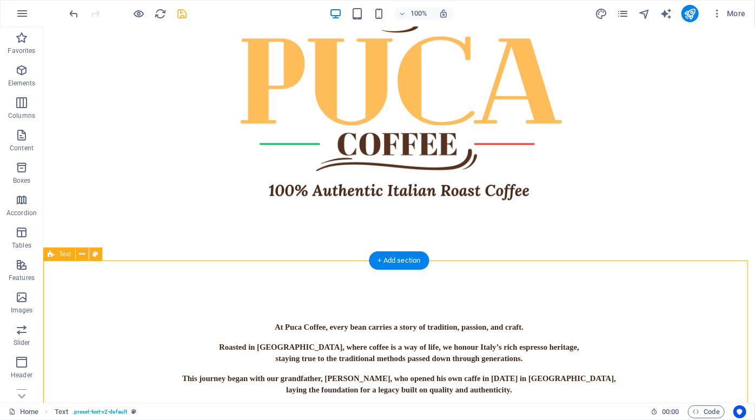
click at [315, 301] on div "At Puca Coffee, every bean carries a story of tradition, passion, and craft. Ro…" at bounding box center [399, 396] width 712 height 271
click at [142, 293] on div "At Puca Coffee, every bean carries a story of tradition, passion, and craft. Ro…" at bounding box center [399, 396] width 712 height 271
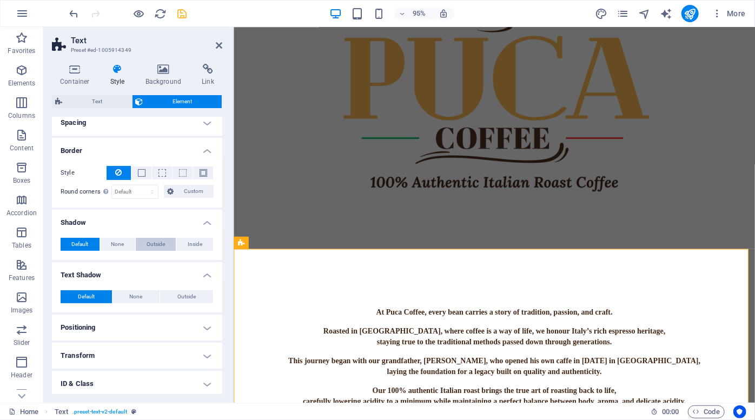
scroll to position [156, 0]
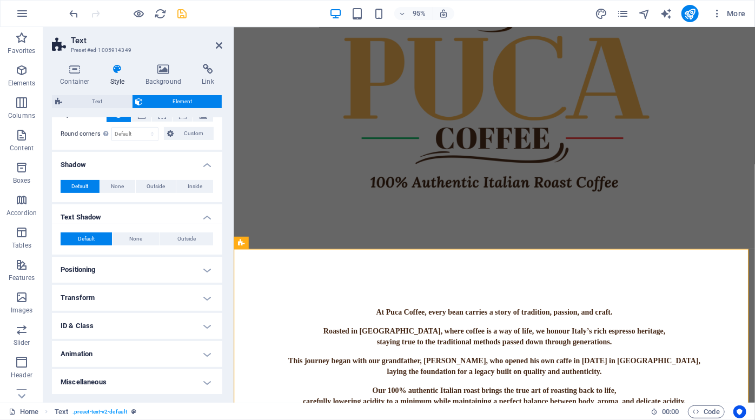
click at [197, 268] on h4 "Positioning" at bounding box center [137, 270] width 170 height 26
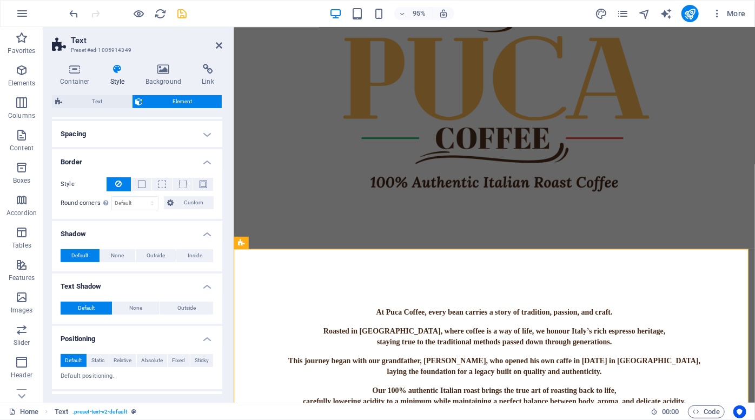
scroll to position [0, 0]
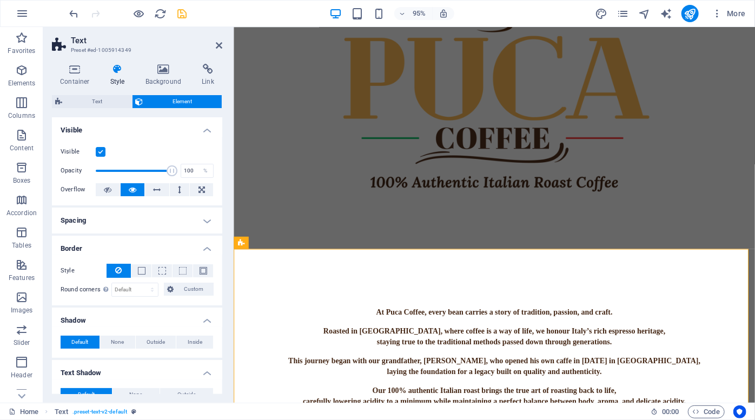
click at [123, 69] on icon at bounding box center [117, 69] width 31 height 11
click at [122, 74] on icon at bounding box center [117, 69] width 31 height 11
click at [194, 215] on h4 "Spacing" at bounding box center [137, 221] width 170 height 26
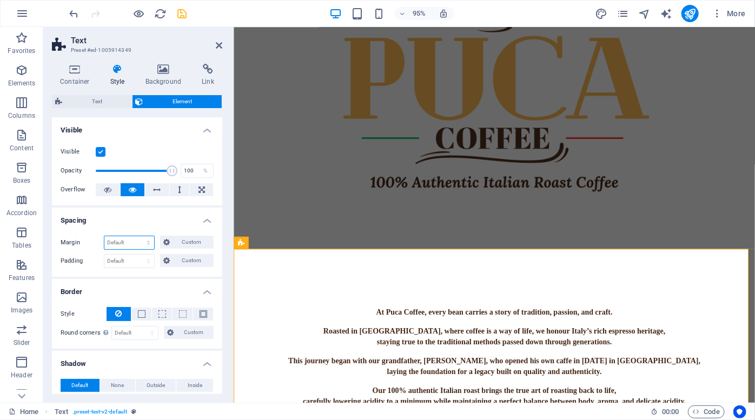
click at [144, 238] on select "Default auto px % rem vw vh Custom" at bounding box center [129, 242] width 50 height 13
select select "%"
click at [138, 236] on select "Default auto px % rem vw vh Custom" at bounding box center [129, 242] width 50 height 13
type input "100"
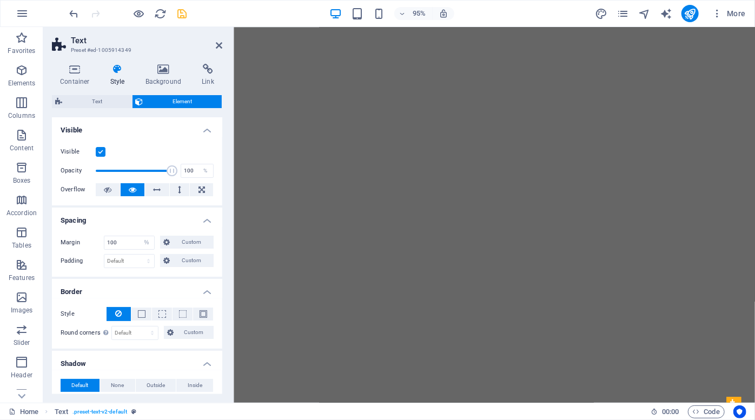
scroll to position [289, 0]
click at [141, 242] on select "Default auto px % rem vw vh Custom" at bounding box center [146, 242] width 15 height 13
select select "default"
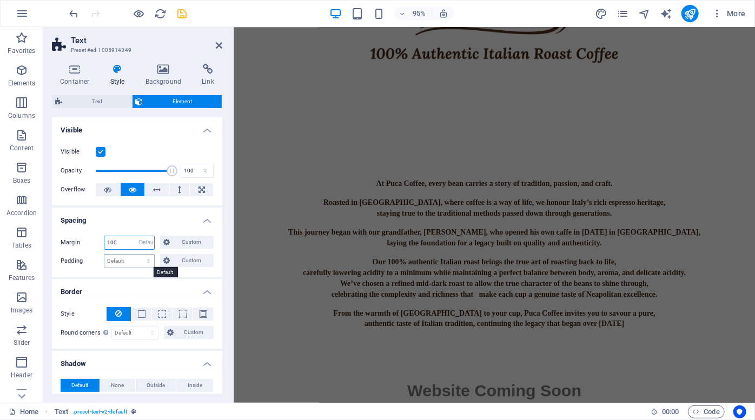
click at [139, 236] on select "Default auto px % rem vw vh Custom" at bounding box center [146, 242] width 15 height 13
select select "DISABLED_OPTION_VALUE"
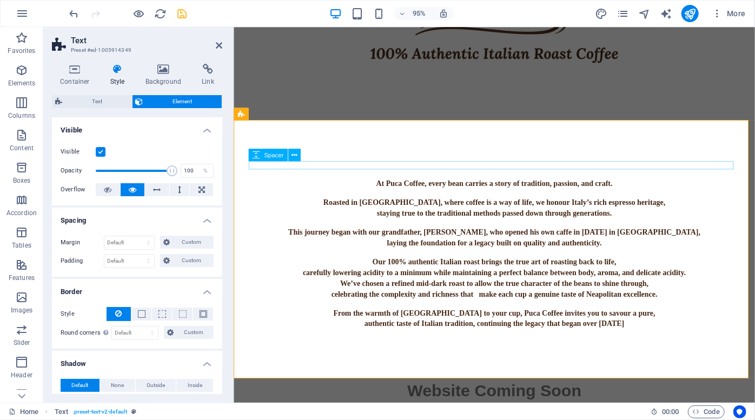
click at [361, 169] on div at bounding box center [507, 173] width 510 height 9
click at [300, 157] on div "Spacer" at bounding box center [277, 155] width 58 height 13
click at [296, 157] on icon at bounding box center [293, 155] width 5 height 11
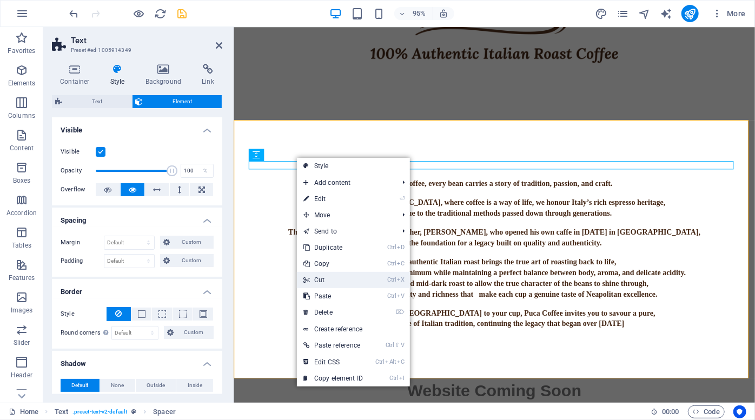
click at [330, 281] on link "Ctrl X Cut" at bounding box center [333, 280] width 72 height 16
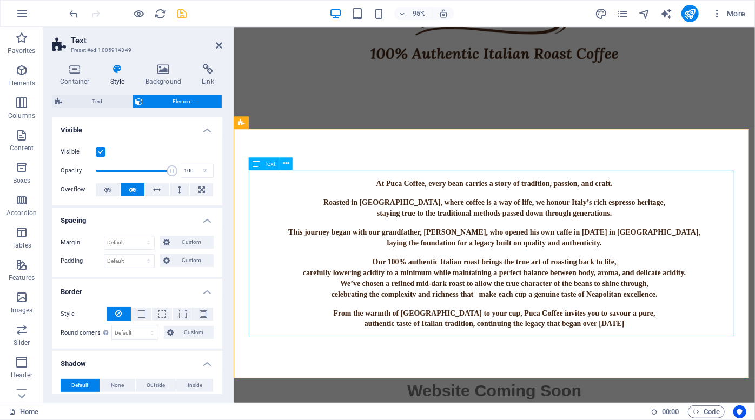
scroll to position [225, 0]
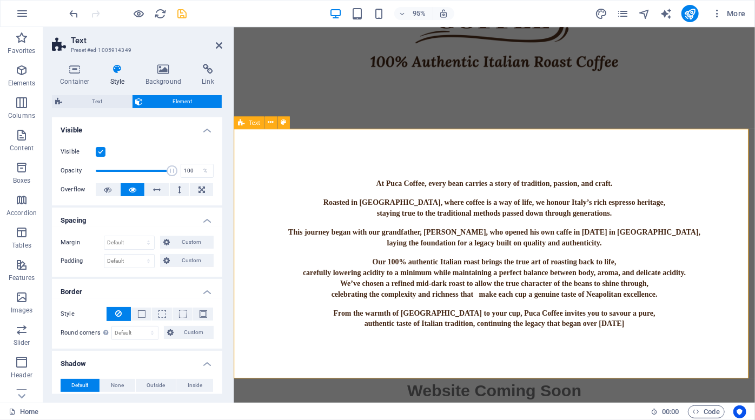
click at [383, 156] on div "At Puca Coffee, every bean carries a story of tradition, passion, and craft. Ro…" at bounding box center [507, 265] width 549 height 263
click at [270, 145] on div "At Puca Coffee, every bean carries a story of tradition, passion, and craft. Ro…" at bounding box center [507, 265] width 549 height 263
click at [142, 261] on select "Default px rem % vh vw Custom" at bounding box center [129, 261] width 50 height 13
select select "%"
click at [138, 255] on select "Default px rem % vh vw Custom" at bounding box center [129, 261] width 50 height 13
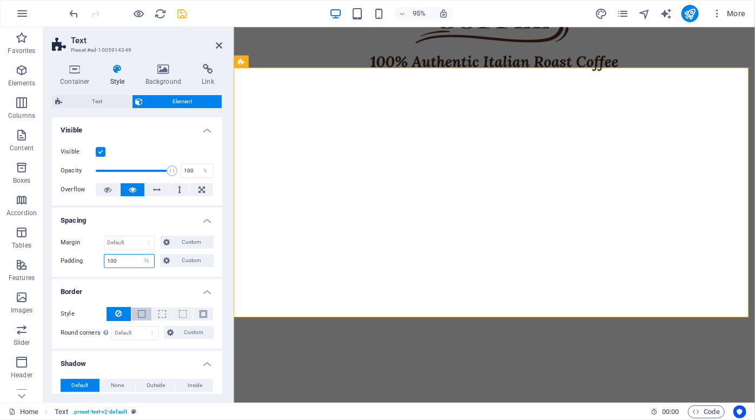
scroll to position [289, 0]
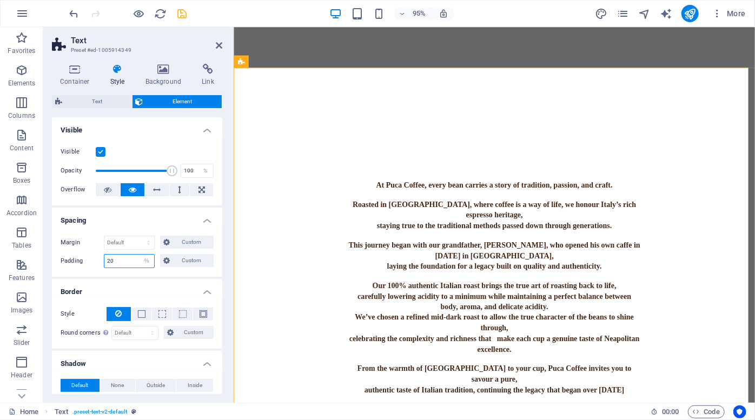
drag, startPoint x: 122, startPoint y: 259, endPoint x: 106, endPoint y: 257, distance: 15.8
click at [106, 257] on input "20" at bounding box center [129, 261] width 50 height 13
type input "0"
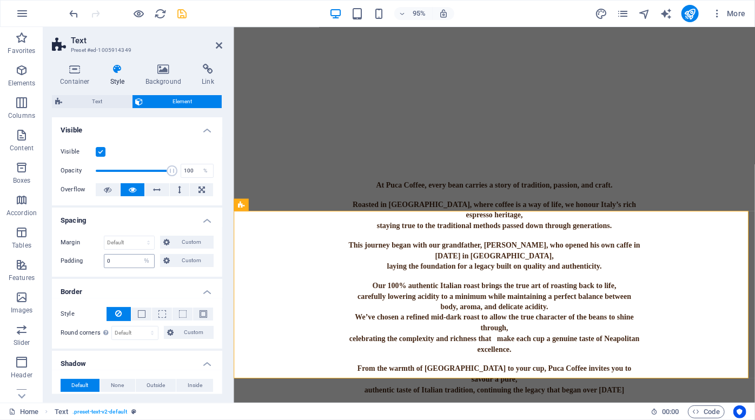
scroll to position [138, 0]
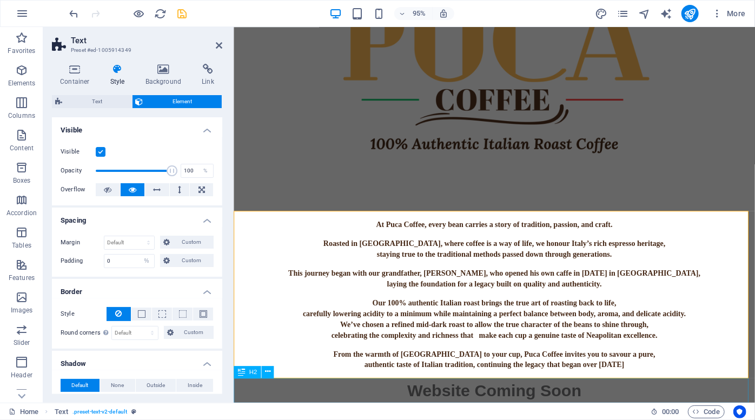
click at [467, 409] on div "Website Coming Soon" at bounding box center [507, 410] width 549 height 26
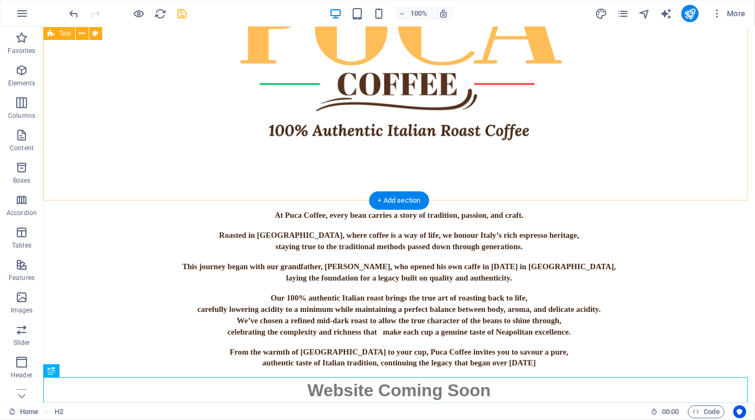
click at [405, 165] on div at bounding box center [399, 35] width 712 height 332
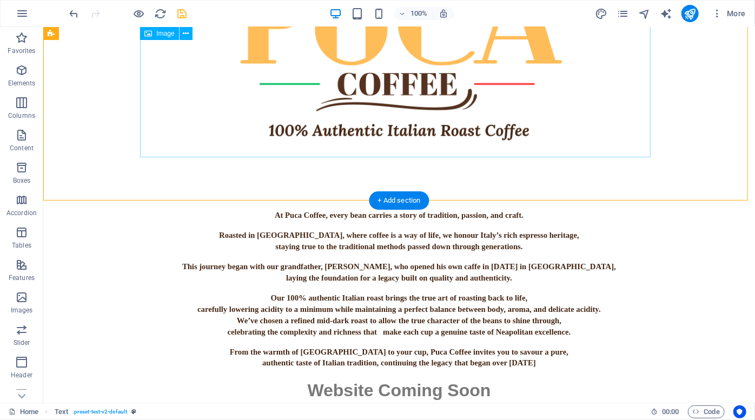
click at [407, 126] on figure at bounding box center [398, 34] width 510 height 245
click at [368, 178] on div at bounding box center [399, 35] width 712 height 332
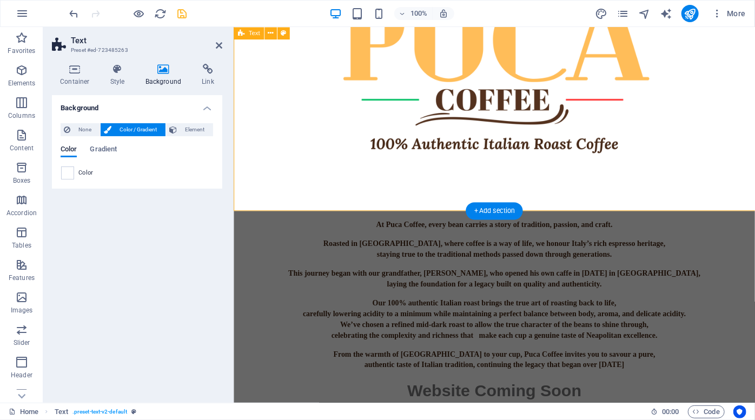
scroll to position [138, 0]
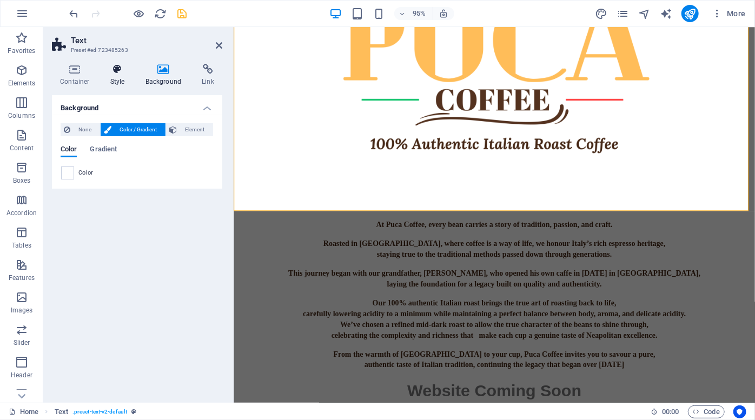
click at [121, 76] on h4 "Style" at bounding box center [119, 75] width 35 height 23
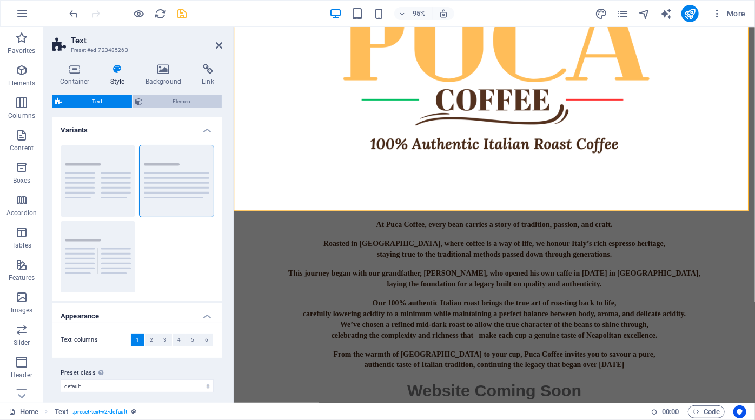
click at [158, 103] on span "Element" at bounding box center [183, 101] width 72 height 13
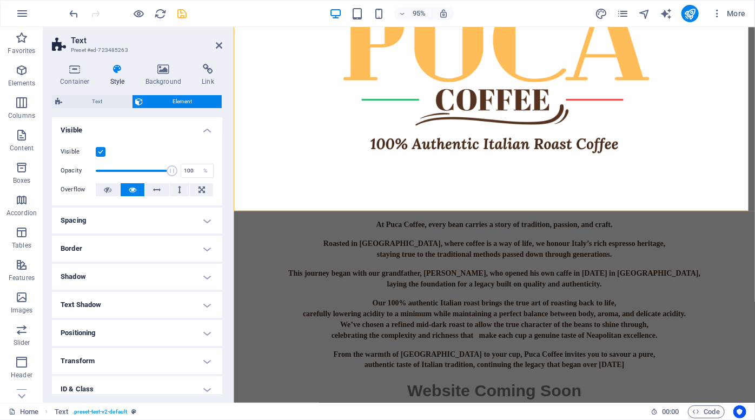
click at [147, 221] on h4 "Spacing" at bounding box center [137, 221] width 170 height 26
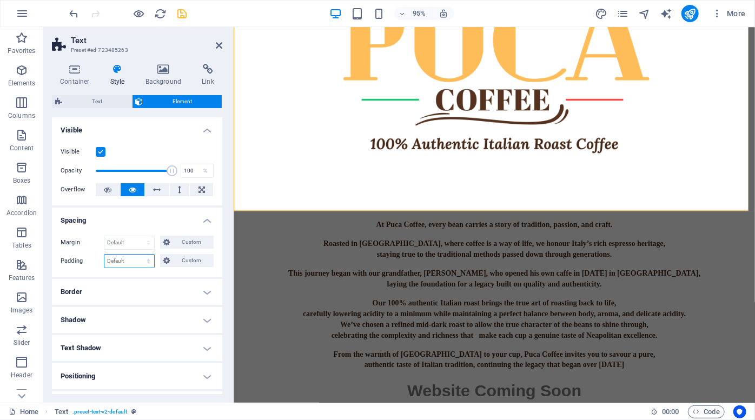
click at [132, 264] on select "Default px rem % vh vw Custom" at bounding box center [129, 261] width 50 height 13
select select "%"
click at [138, 255] on select "Default px rem % vh vw Custom" at bounding box center [129, 261] width 50 height 13
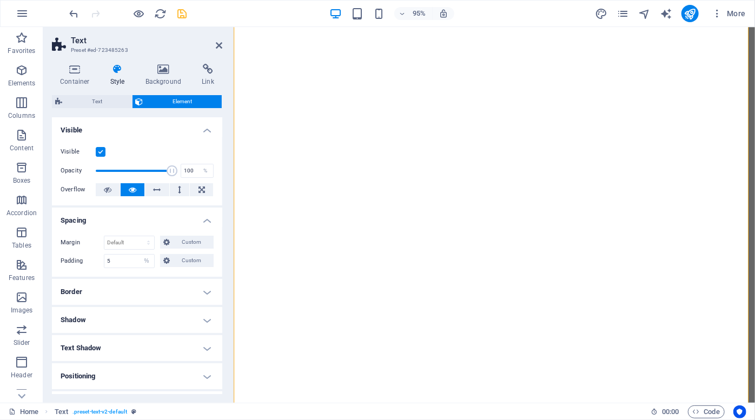
scroll to position [88, 0]
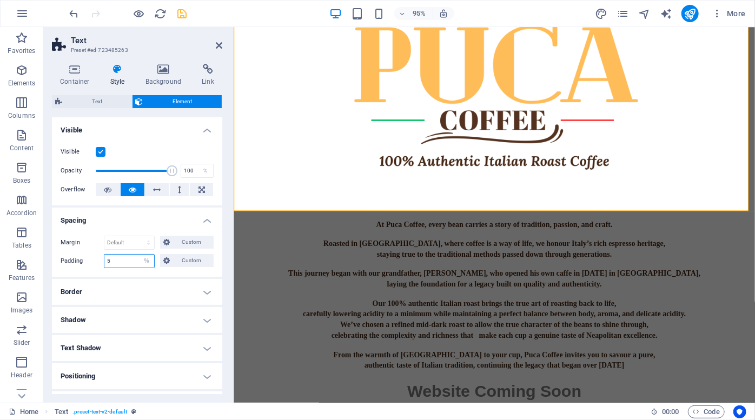
drag, startPoint x: 117, startPoint y: 259, endPoint x: 107, endPoint y: 255, distance: 10.7
click at [107, 255] on input "5" at bounding box center [129, 261] width 50 height 13
type input "0"
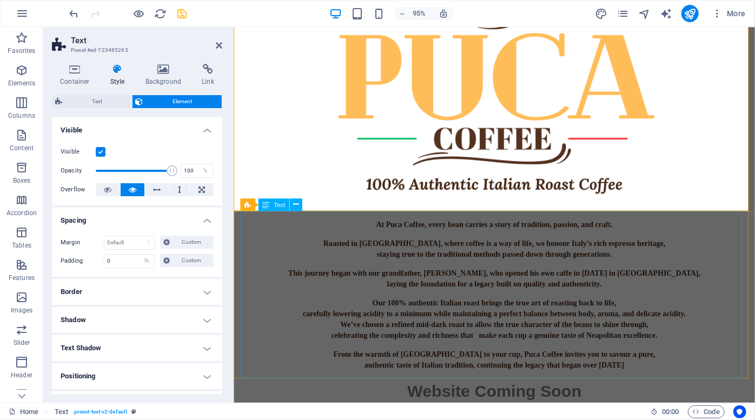
click at [283, 267] on div "At Puca Coffee, every bean carries a story of tradition, passion, and craft. Ro…" at bounding box center [508, 309] width 528 height 176
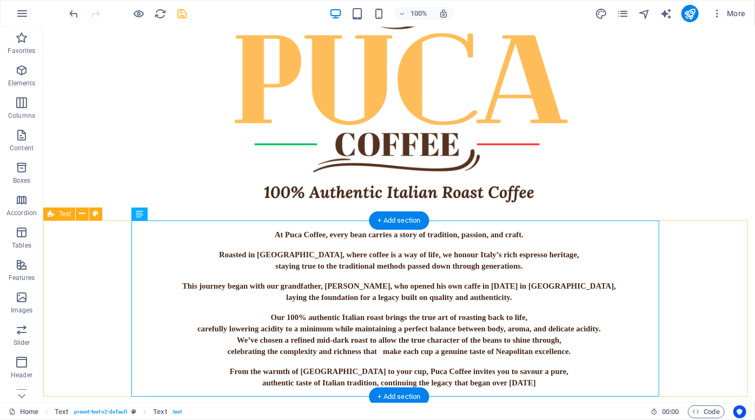
click at [98, 225] on div "At Puca Coffee, every bean carries a story of tradition, passion, and craft. Ro…" at bounding box center [399, 308] width 712 height 176
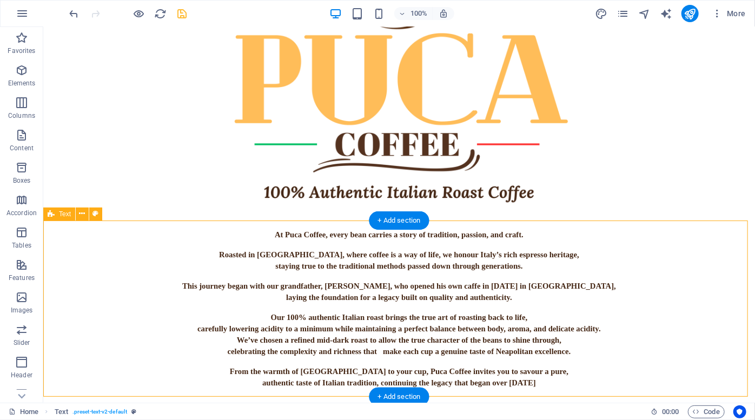
click at [97, 242] on div "At Puca Coffee, every bean carries a story of tradition, passion, and craft. Ro…" at bounding box center [399, 308] width 712 height 176
select select "%"
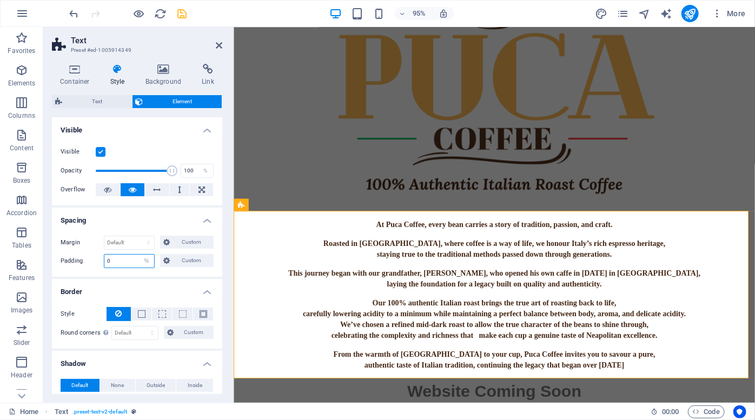
drag, startPoint x: 127, startPoint y: 264, endPoint x: 102, endPoint y: 261, distance: 25.2
click at [102, 261] on div "Padding 0 Default px rem % vh vw Custom Custom" at bounding box center [137, 261] width 153 height 14
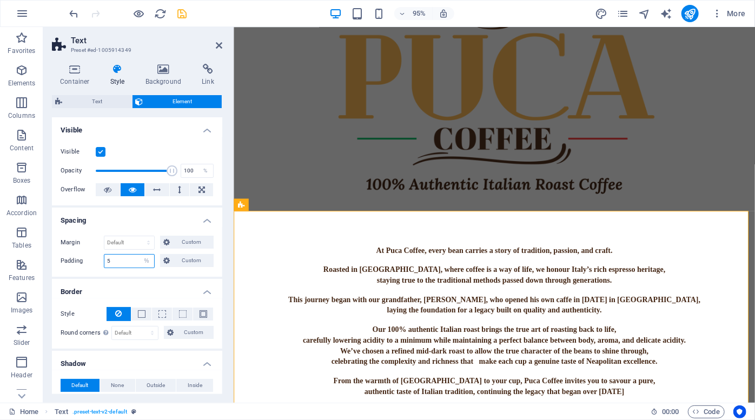
drag, startPoint x: 125, startPoint y: 262, endPoint x: 104, endPoint y: 259, distance: 21.8
click at [104, 259] on input "5" at bounding box center [129, 261] width 50 height 13
type input "2"
type input "1"
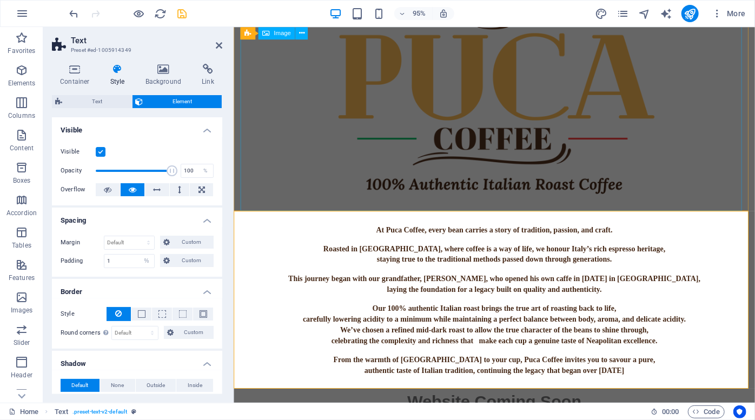
click at [682, 190] on figure at bounding box center [508, 94] width 528 height 254
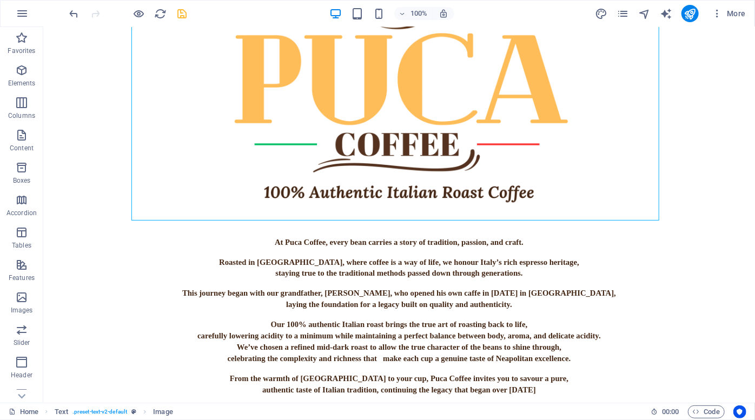
click at [189, 15] on div "100% More" at bounding box center [409, 13] width 682 height 17
click at [184, 17] on icon "save" at bounding box center [182, 14] width 12 height 12
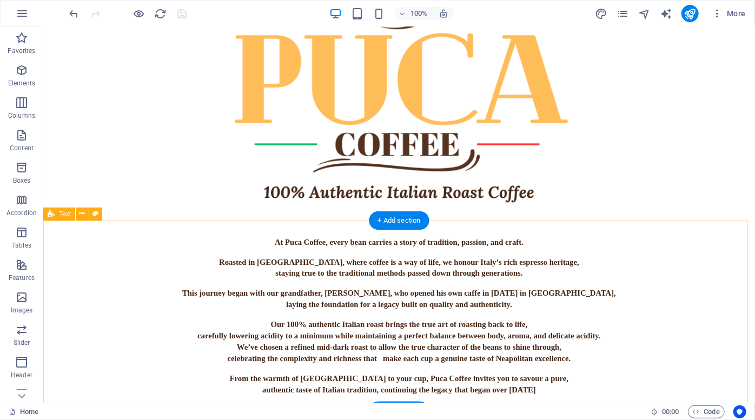
click at [104, 249] on div "At Puca Coffee, every bean carries a story of tradition, passion, and craft. Ro…" at bounding box center [399, 315] width 712 height 191
select select "%"
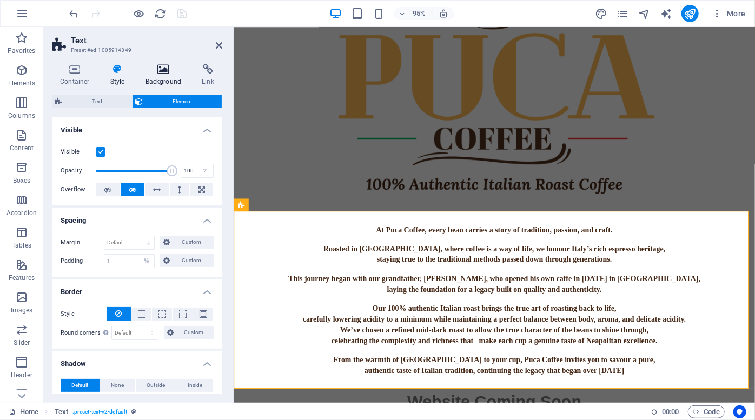
click at [164, 77] on h4 "Background" at bounding box center [165, 75] width 57 height 23
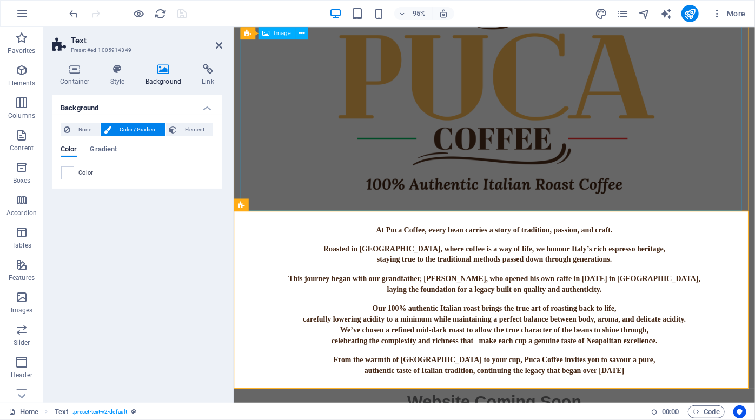
click at [289, 174] on figure at bounding box center [508, 94] width 528 height 254
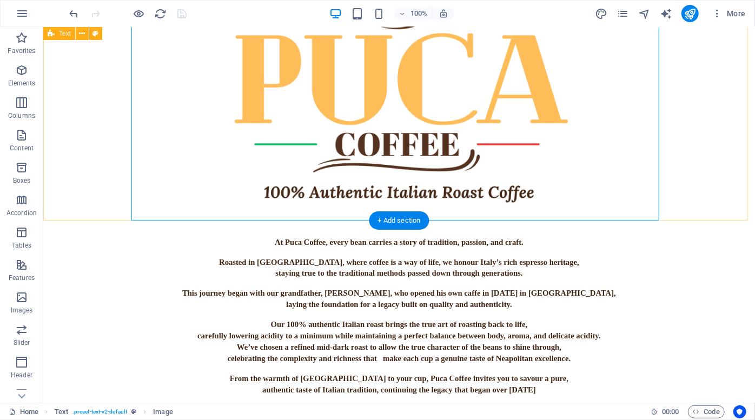
click at [91, 130] on div at bounding box center [399, 93] width 712 height 254
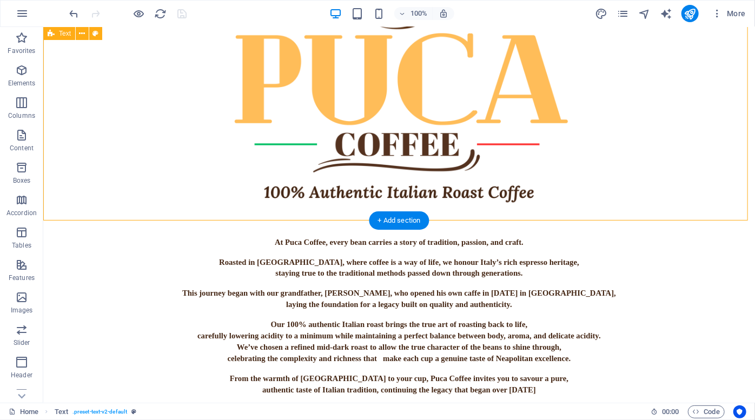
click at [91, 130] on div at bounding box center [399, 93] width 712 height 254
select select "%"
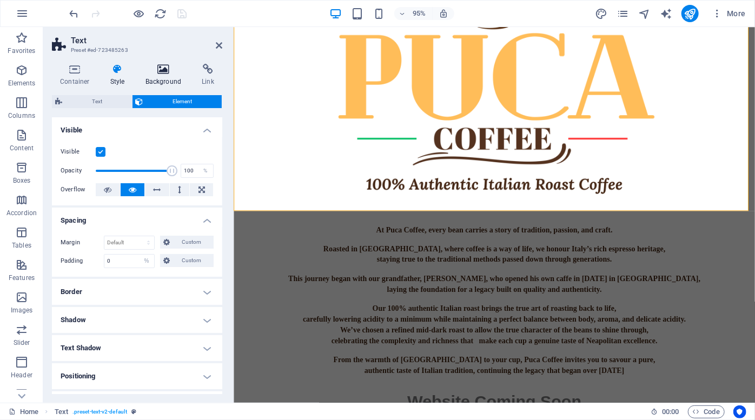
click at [156, 73] on icon at bounding box center [163, 69] width 52 height 11
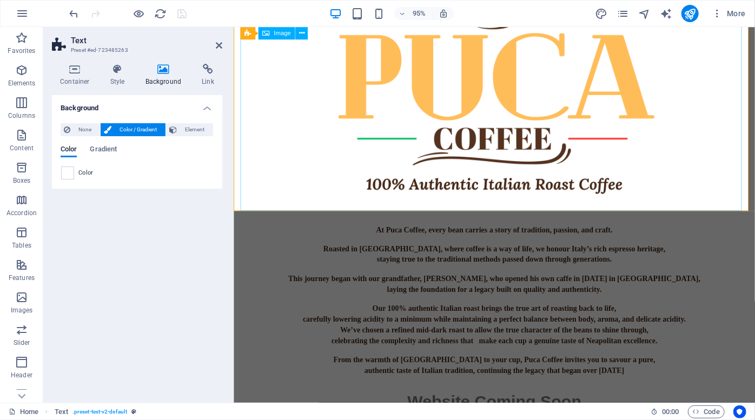
click at [249, 128] on figure at bounding box center [508, 94] width 528 height 254
click at [279, 261] on div "At Puca Coffee, every bean carries a story of tradition, passion, and craft. Ro…" at bounding box center [507, 315] width 517 height 176
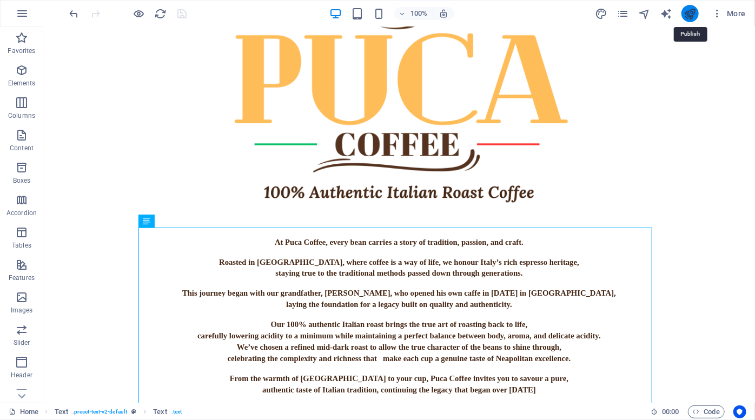
click at [686, 10] on icon "publish" at bounding box center [689, 14] width 12 height 12
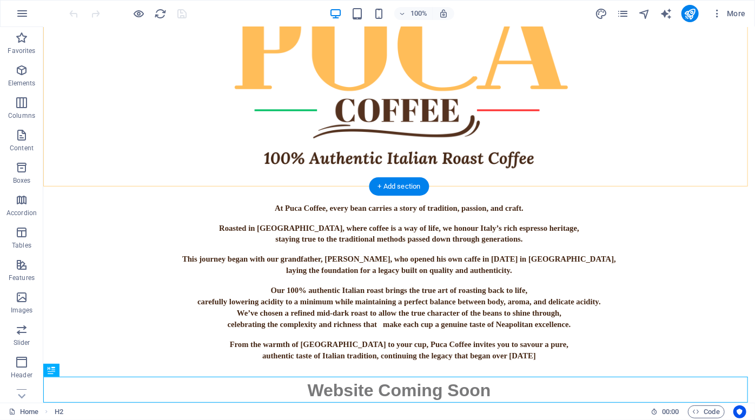
scroll to position [94, 0]
click at [254, 108] on figure at bounding box center [399, 59] width 528 height 254
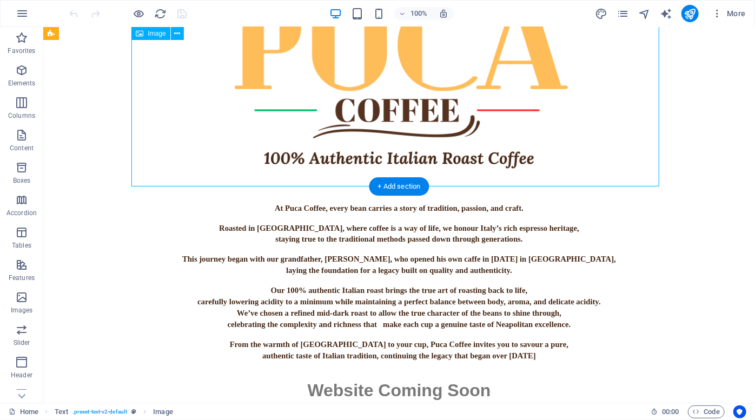
click at [212, 78] on figure at bounding box center [399, 59] width 528 height 254
click at [152, 33] on span "Image" at bounding box center [157, 33] width 18 height 6
click at [244, 84] on figure at bounding box center [399, 59] width 528 height 254
select select "%"
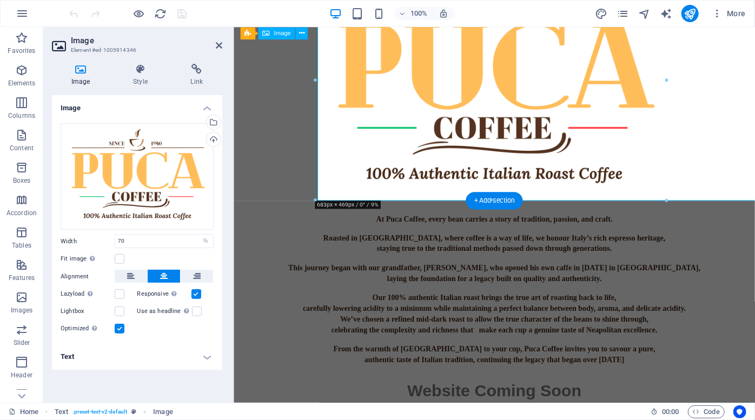
scroll to position [71, 0]
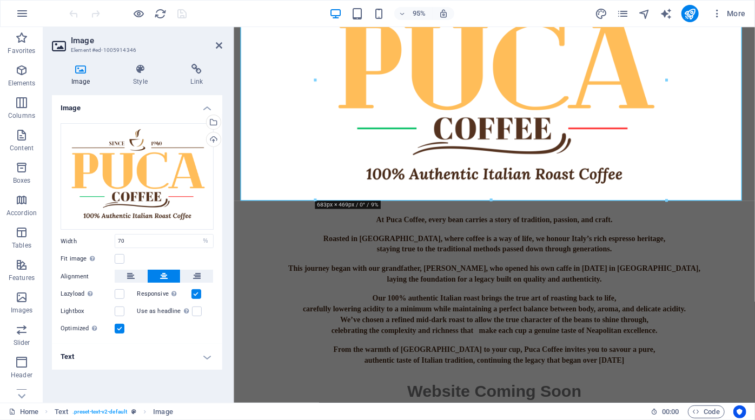
click at [119, 328] on label at bounding box center [120, 329] width 10 height 10
click at [0, 0] on input "Optimized Images are compressed to improve page speed." at bounding box center [0, 0] width 0 height 0
click at [146, 76] on h4 "Style" at bounding box center [142, 75] width 57 height 23
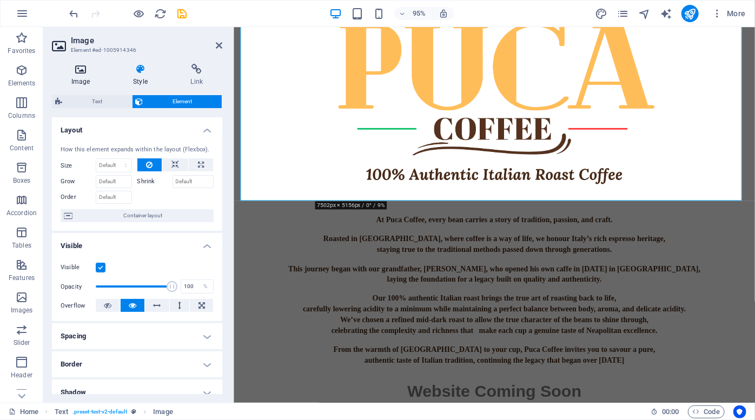
click at [87, 82] on h4 "Image" at bounding box center [83, 75] width 62 height 23
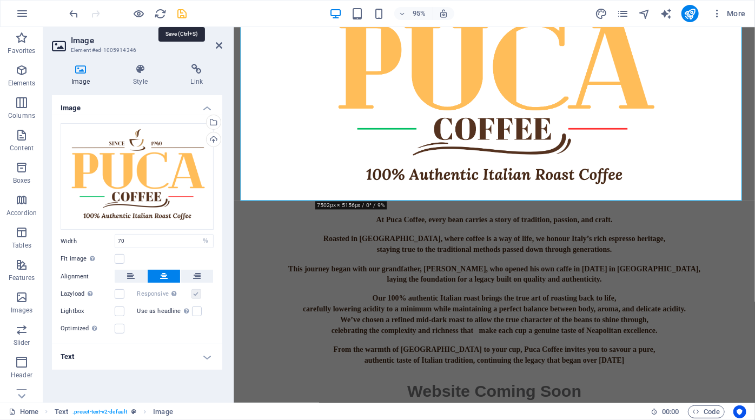
click at [185, 15] on icon "save" at bounding box center [182, 14] width 12 height 12
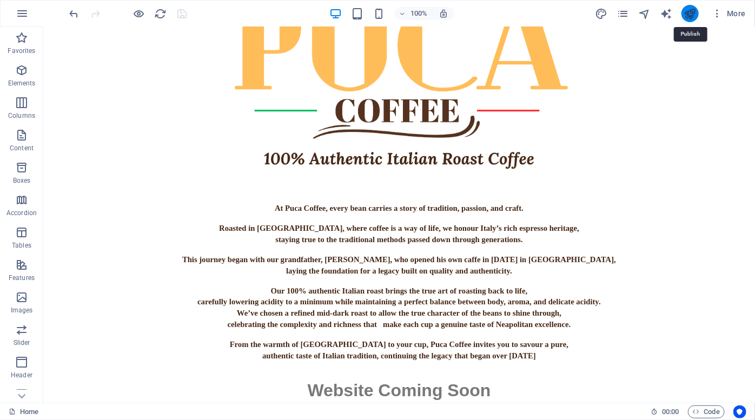
click at [687, 10] on icon "publish" at bounding box center [689, 14] width 12 height 12
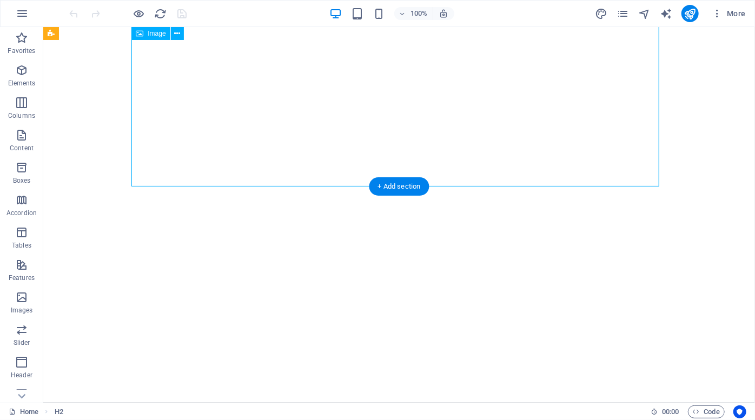
select select "%"
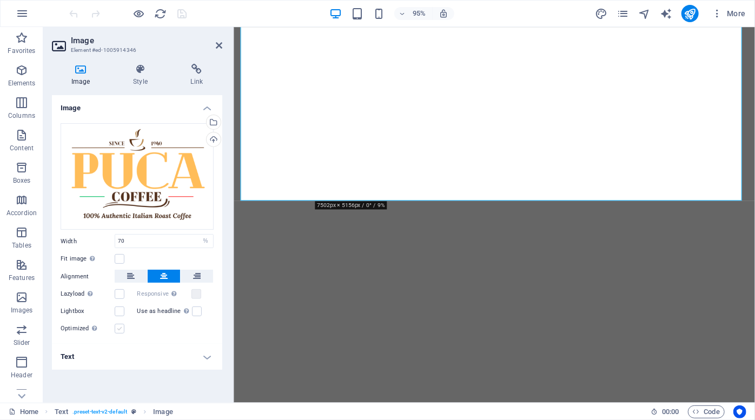
click at [121, 328] on label at bounding box center [120, 329] width 10 height 10
click at [0, 0] on input "Optimized Images are compressed to improve page speed." at bounding box center [0, 0] width 0 height 0
click at [178, 12] on icon "save" at bounding box center [182, 14] width 12 height 12
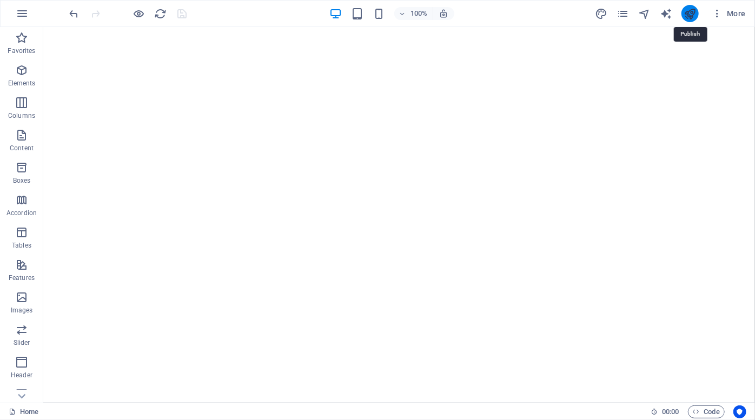
click at [691, 12] on icon "publish" at bounding box center [689, 14] width 12 height 12
